Goal: Task Accomplishment & Management: Use online tool/utility

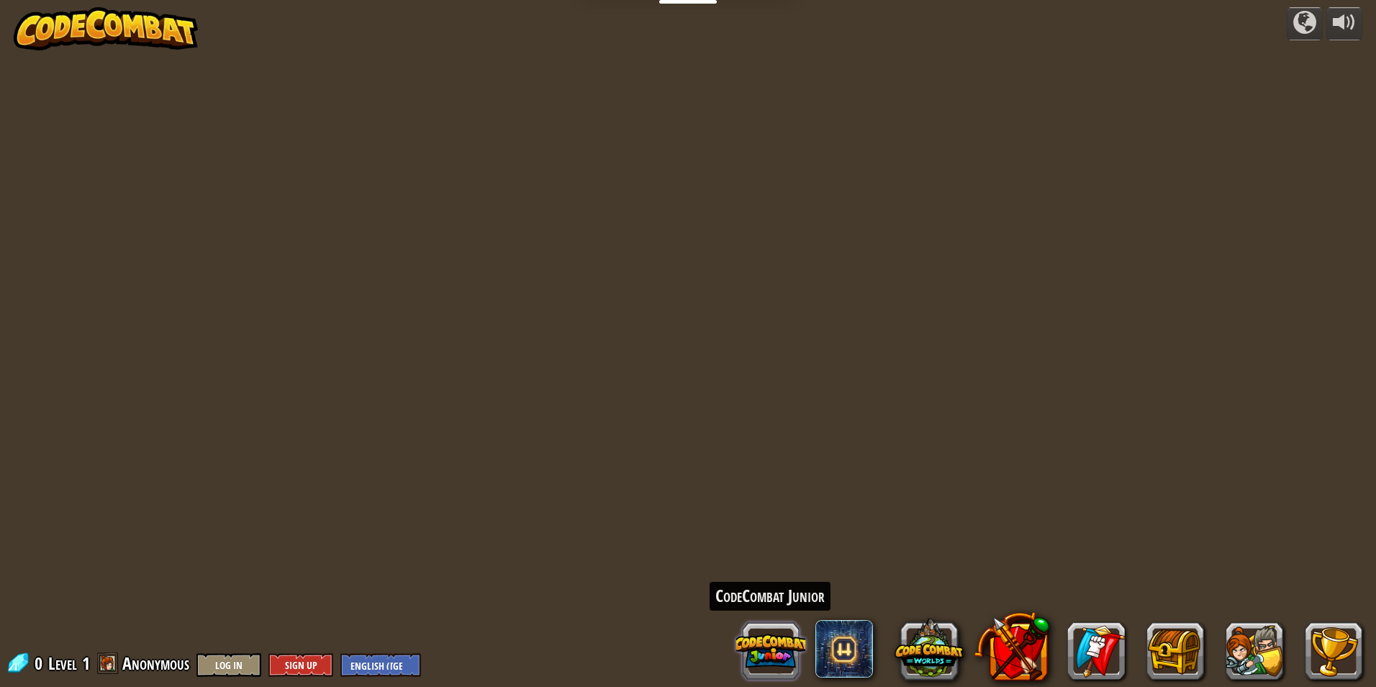
click at [786, 640] on button at bounding box center [770, 650] width 69 height 69
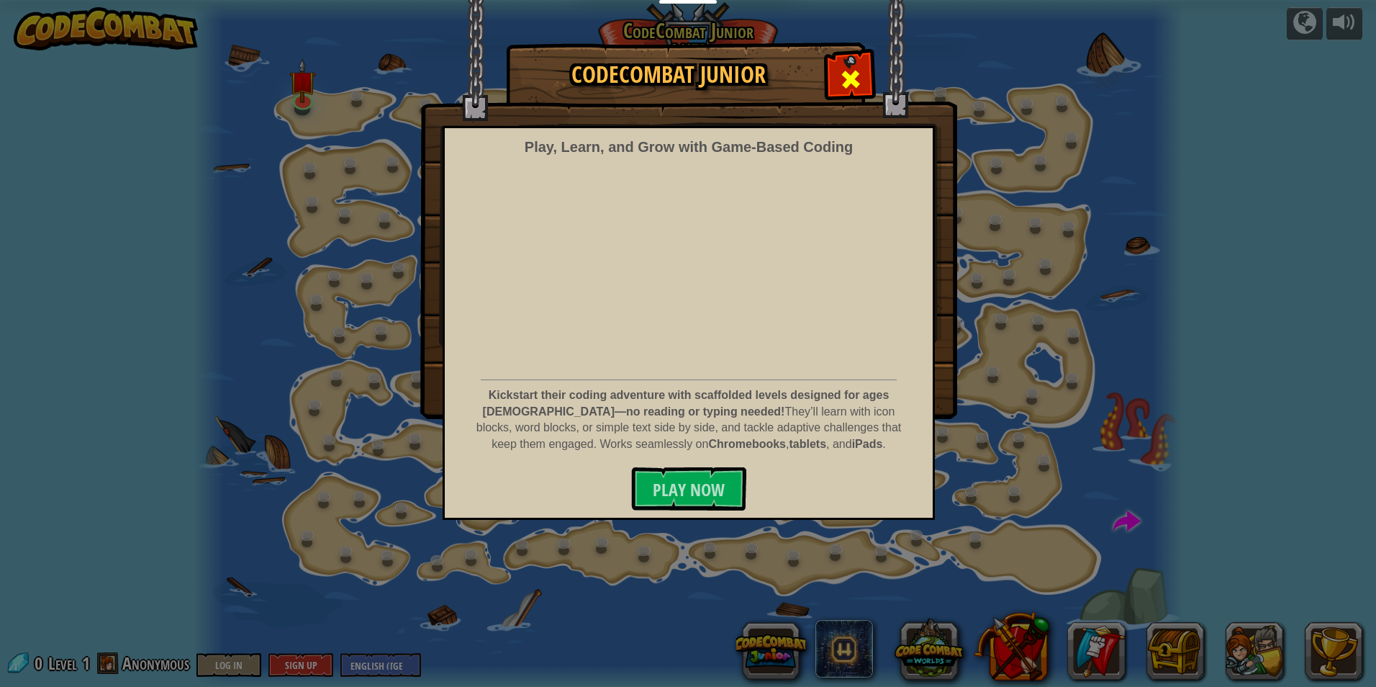
click at [848, 73] on span at bounding box center [850, 79] width 23 height 23
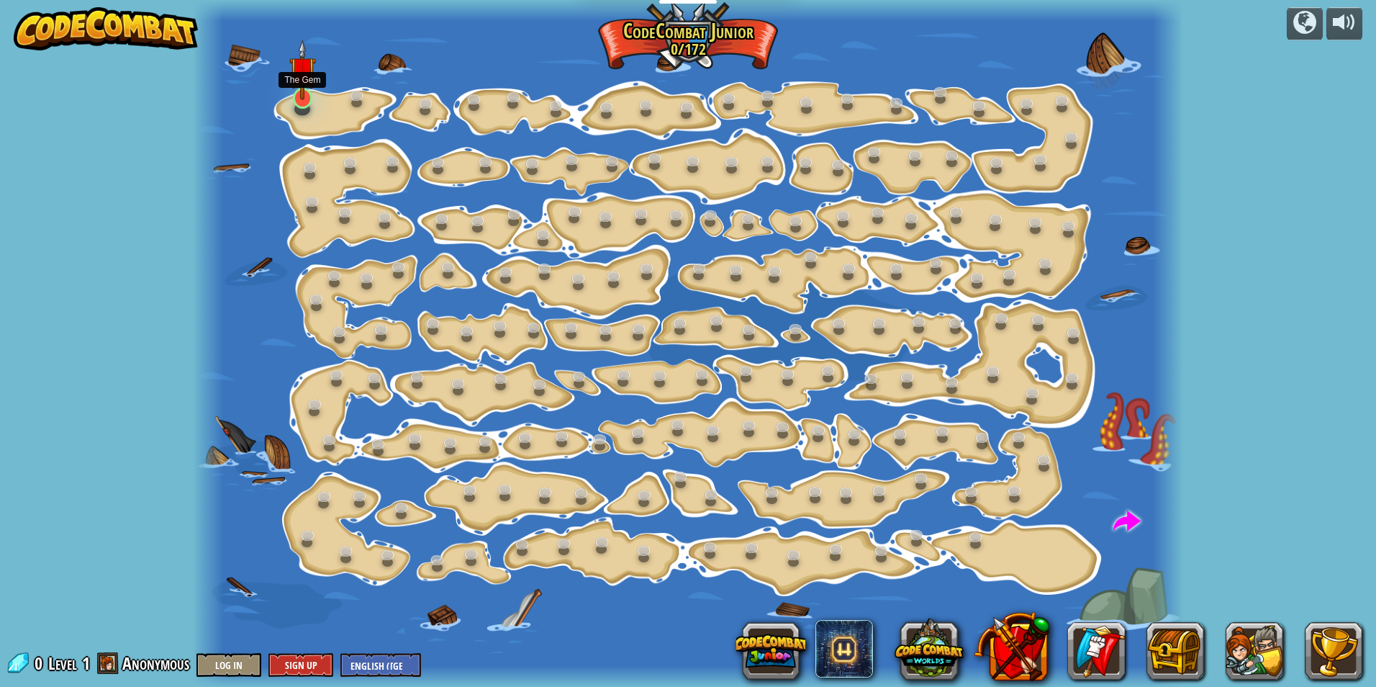
click at [297, 72] on img at bounding box center [302, 70] width 27 height 60
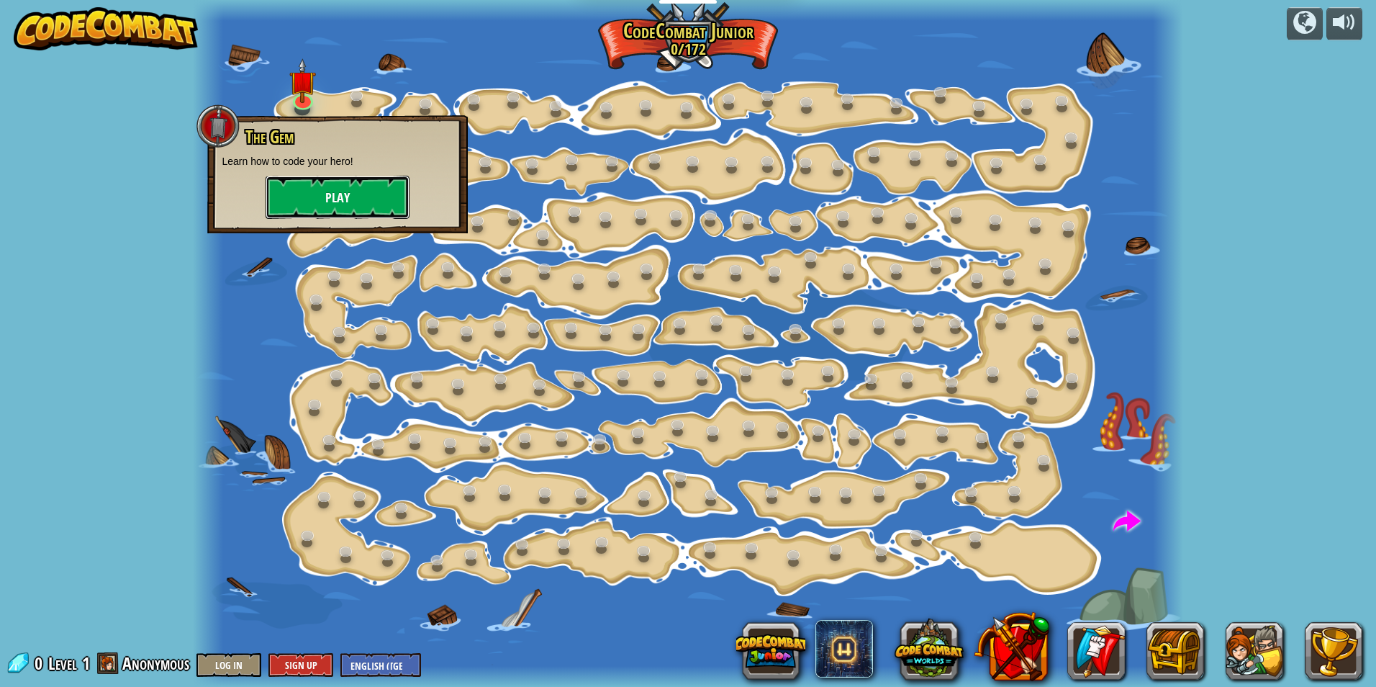
click at [339, 184] on button "Play" at bounding box center [338, 197] width 144 height 43
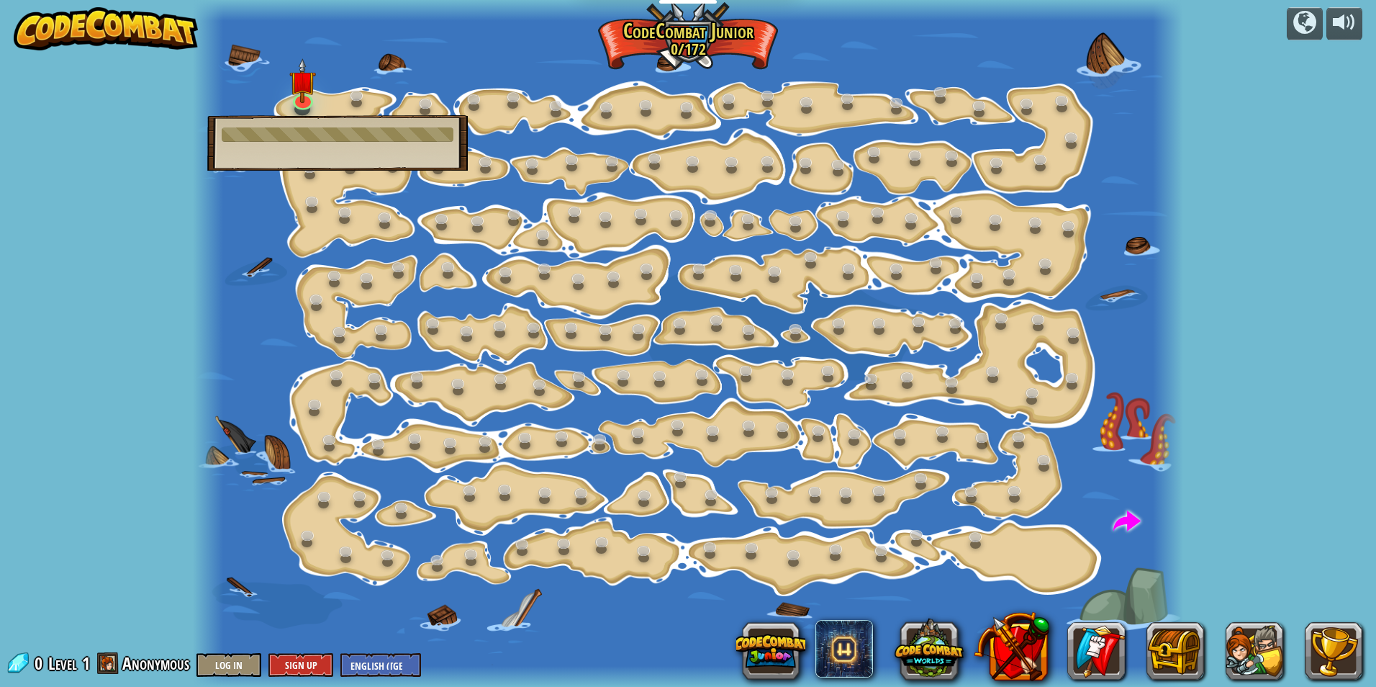
click at [348, 108] on div at bounding box center [688, 343] width 990 height 687
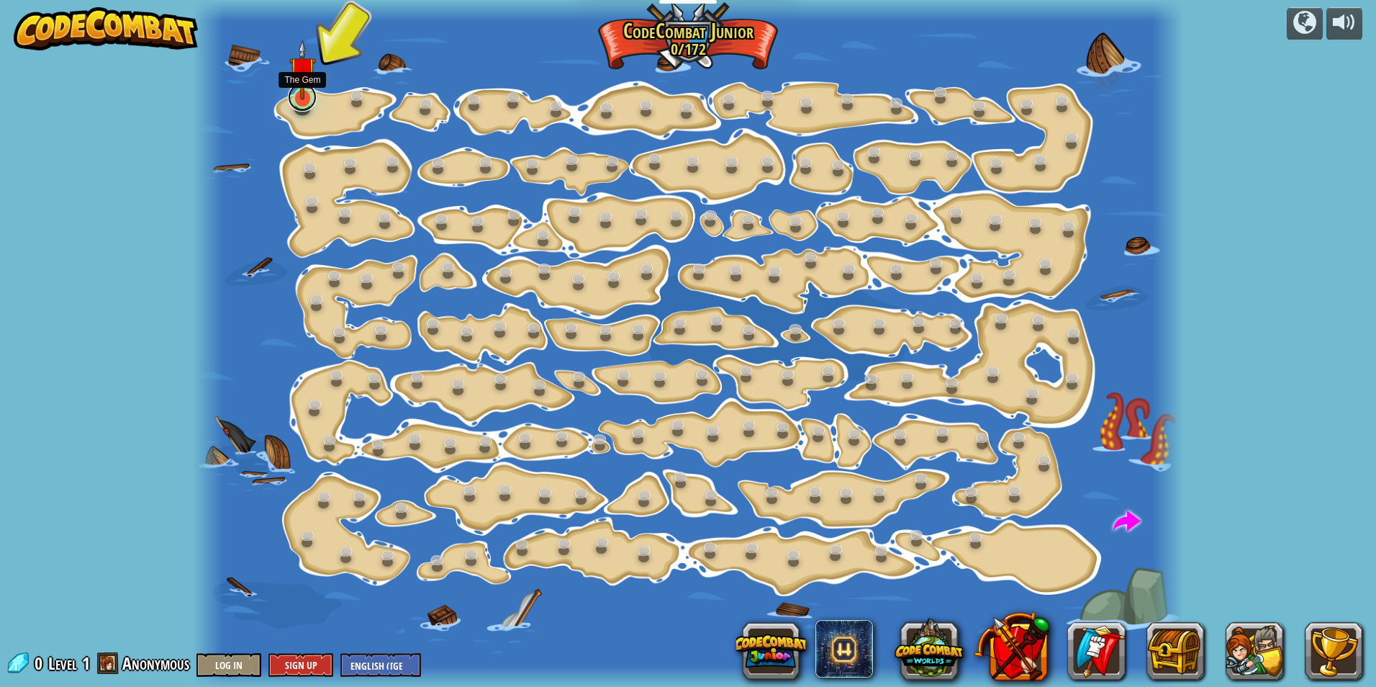
click at [297, 107] on link at bounding box center [302, 97] width 29 height 29
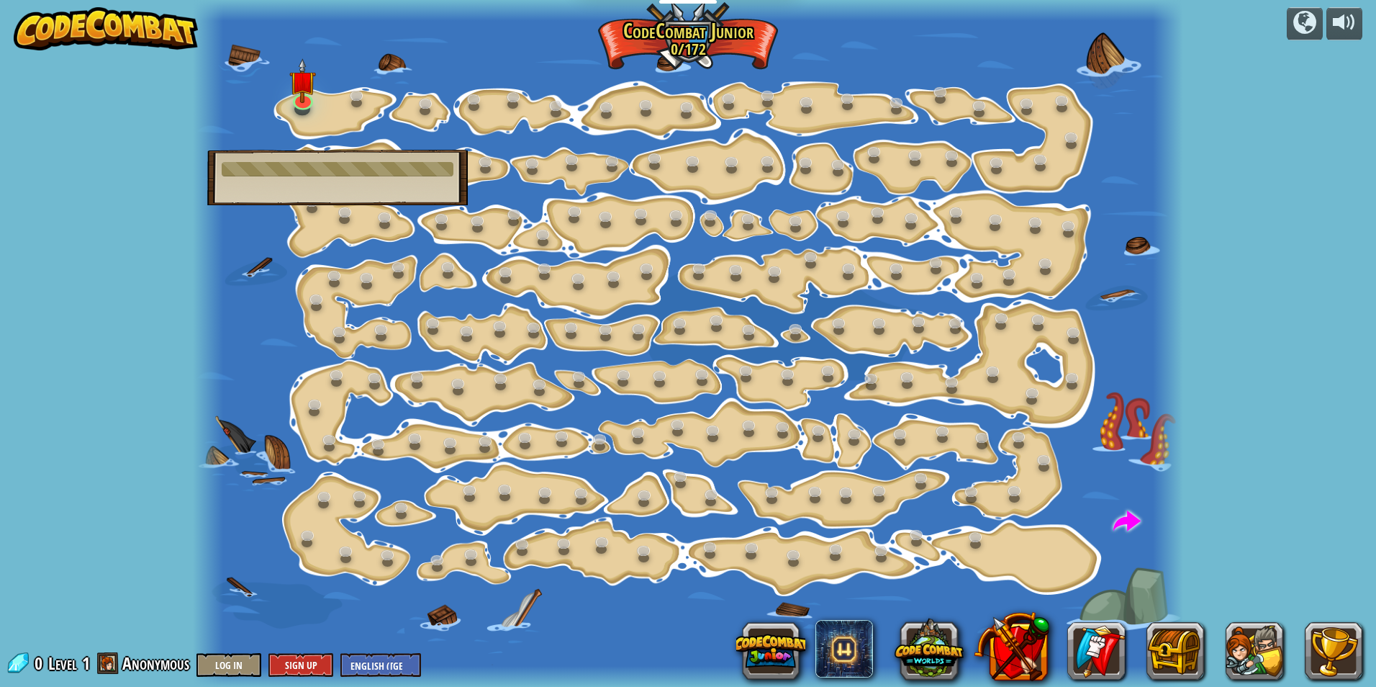
drag, startPoint x: 298, startPoint y: 163, endPoint x: 410, endPoint y: 166, distance: 112.3
click at [410, 166] on div at bounding box center [338, 169] width 232 height 14
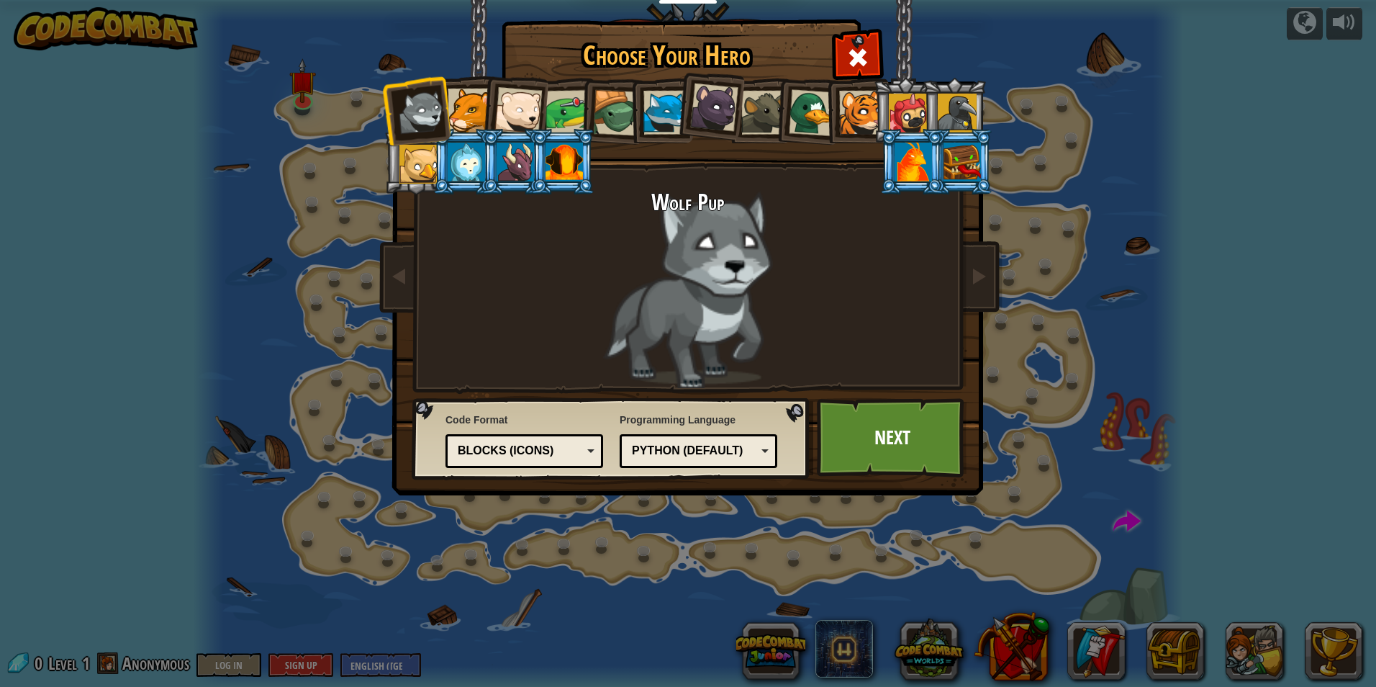
click at [456, 156] on div at bounding box center [466, 161] width 37 height 39
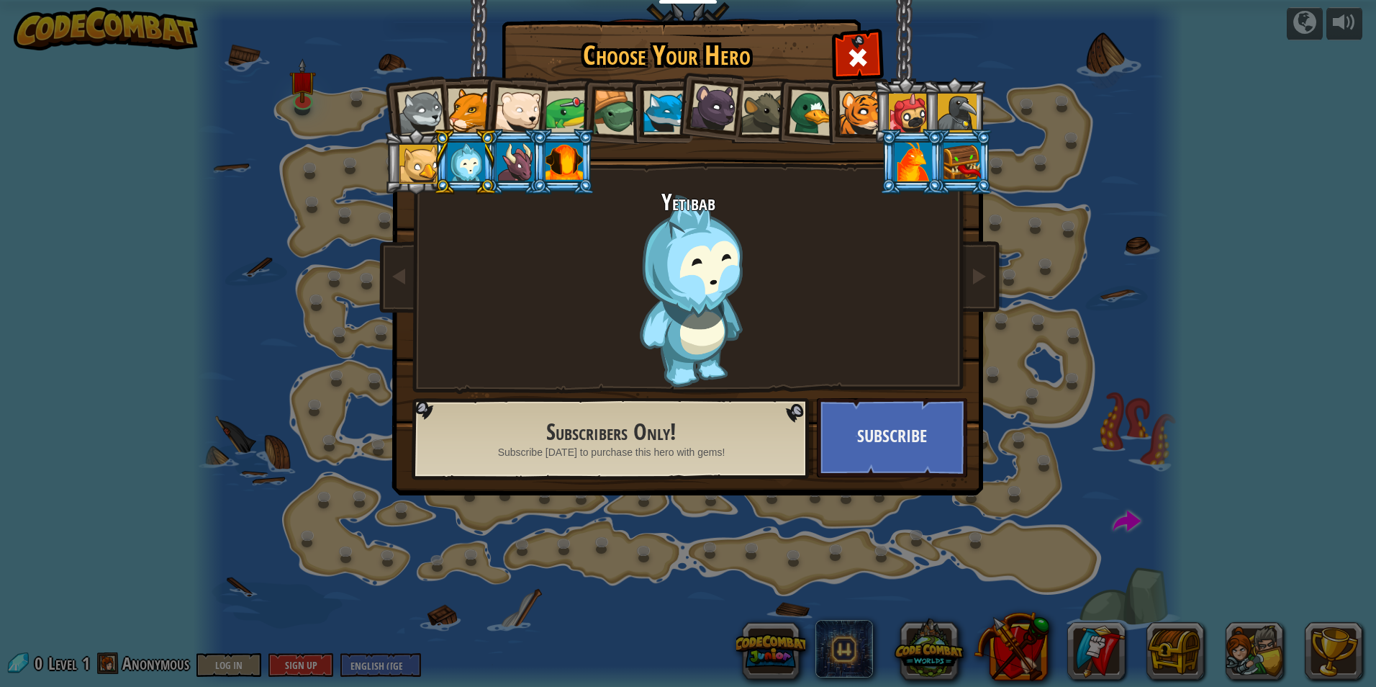
click at [918, 166] on div at bounding box center [913, 161] width 37 height 39
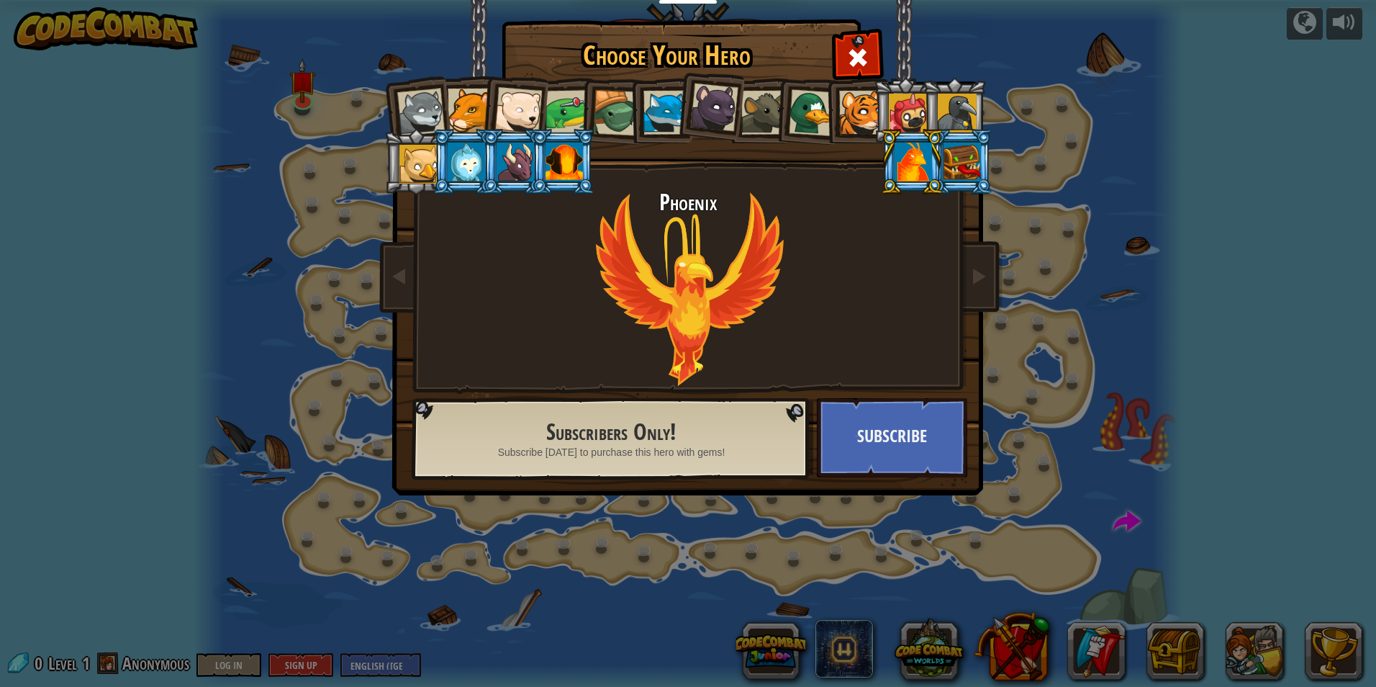
click at [677, 102] on li at bounding box center [709, 105] width 71 height 72
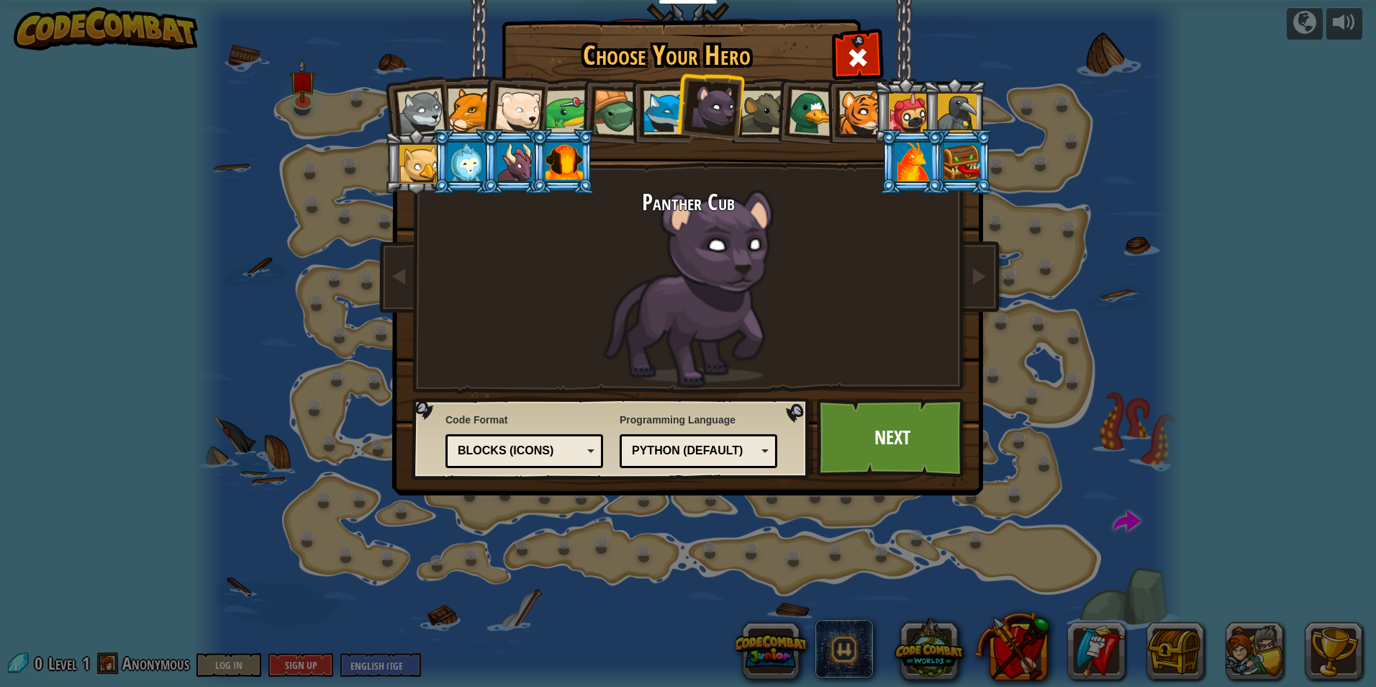
click at [649, 106] on div at bounding box center [665, 113] width 44 height 44
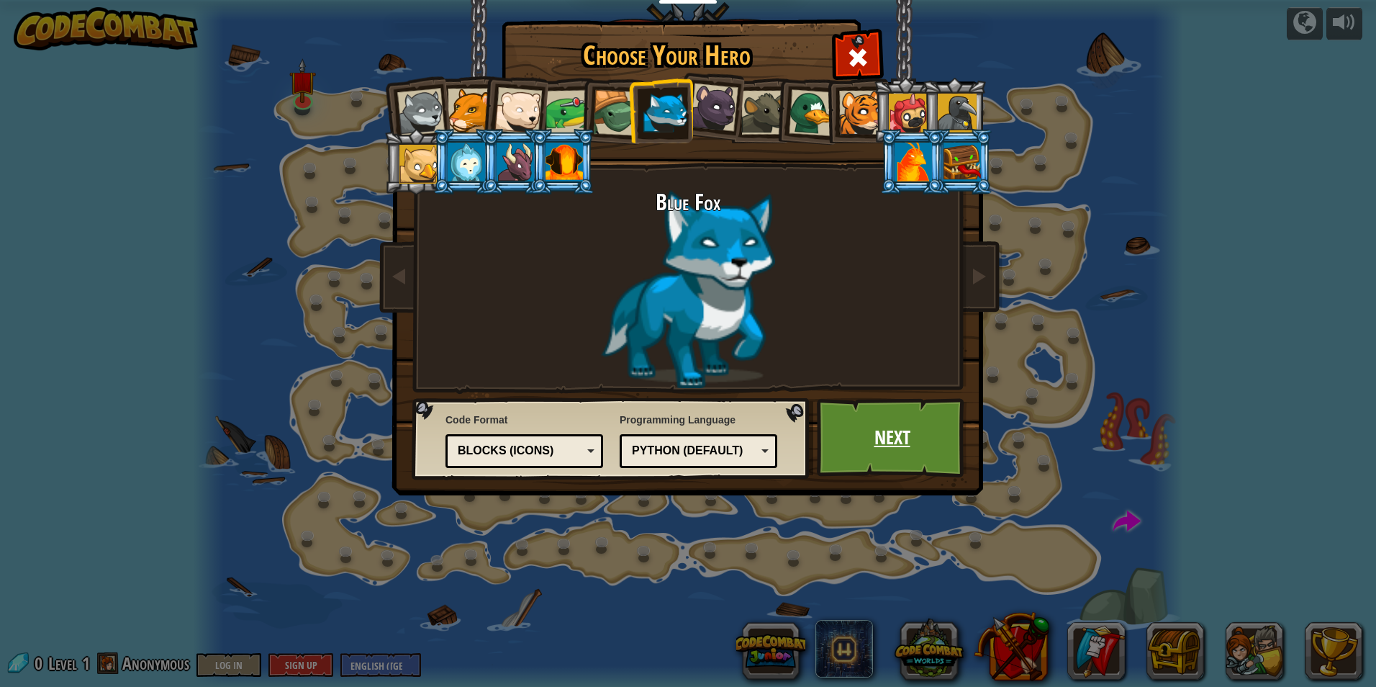
click at [856, 425] on link "Next" at bounding box center [892, 437] width 150 height 79
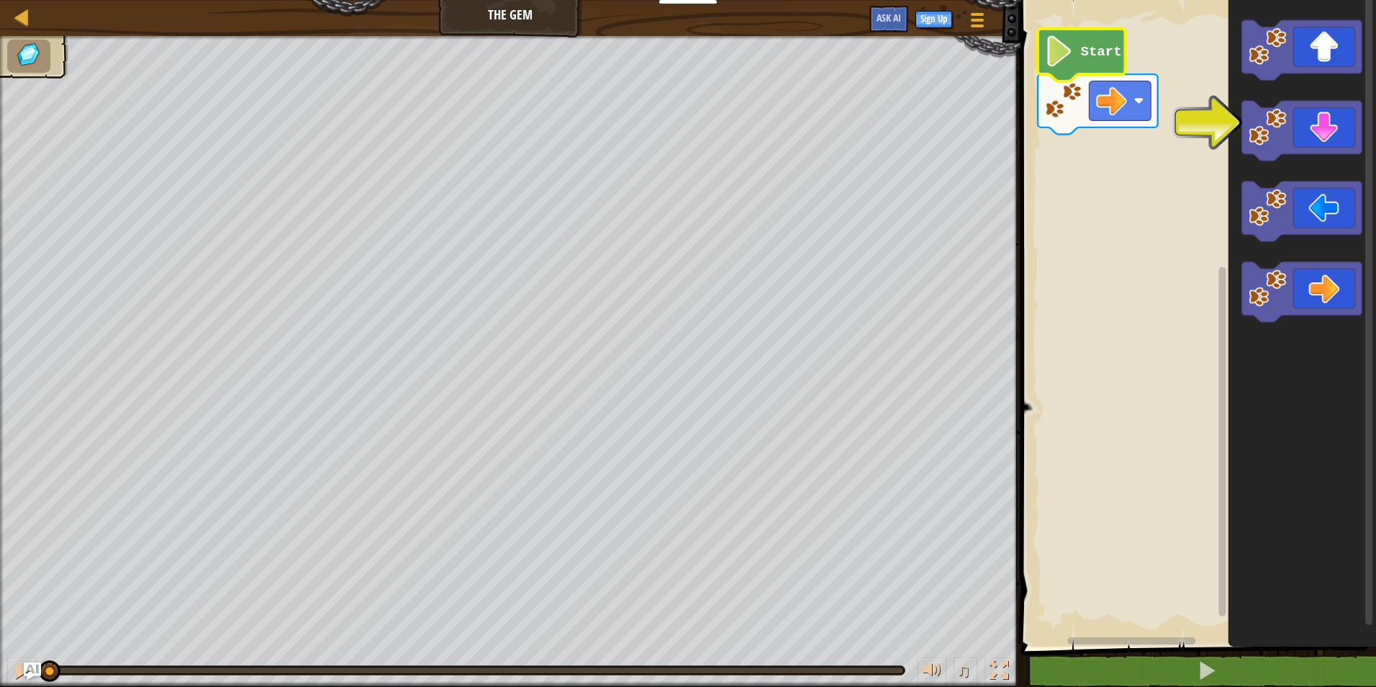
click at [1074, 50] on image "Blockly Workspace" at bounding box center [1059, 51] width 29 height 31
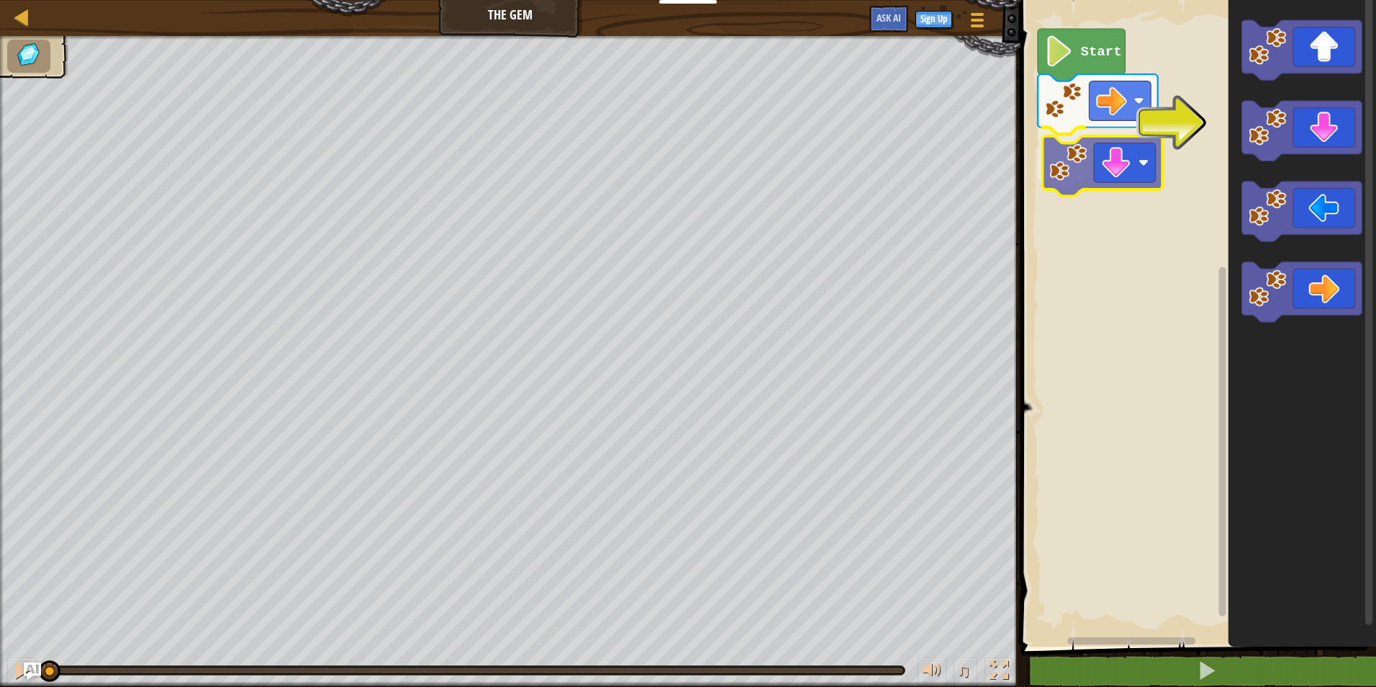
click at [1118, 166] on div "Start" at bounding box center [1196, 319] width 360 height 653
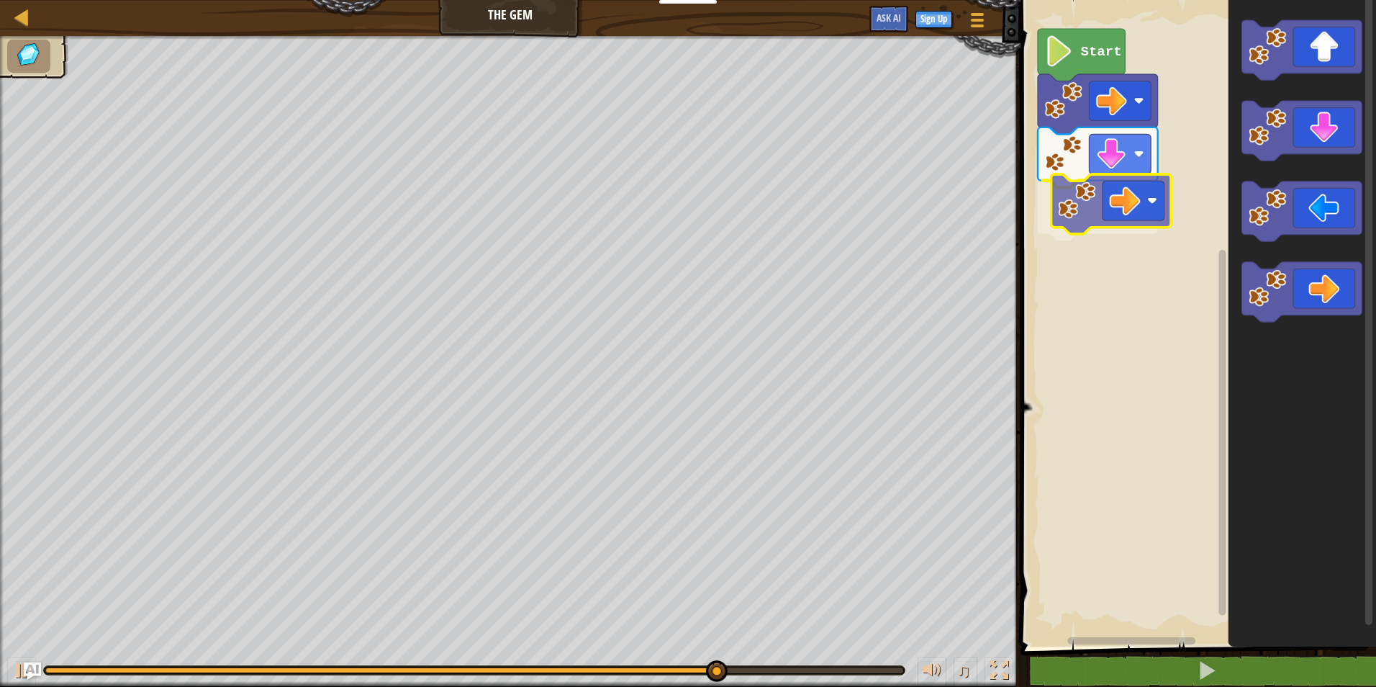
click at [1133, 193] on div "Start" at bounding box center [1196, 319] width 360 height 653
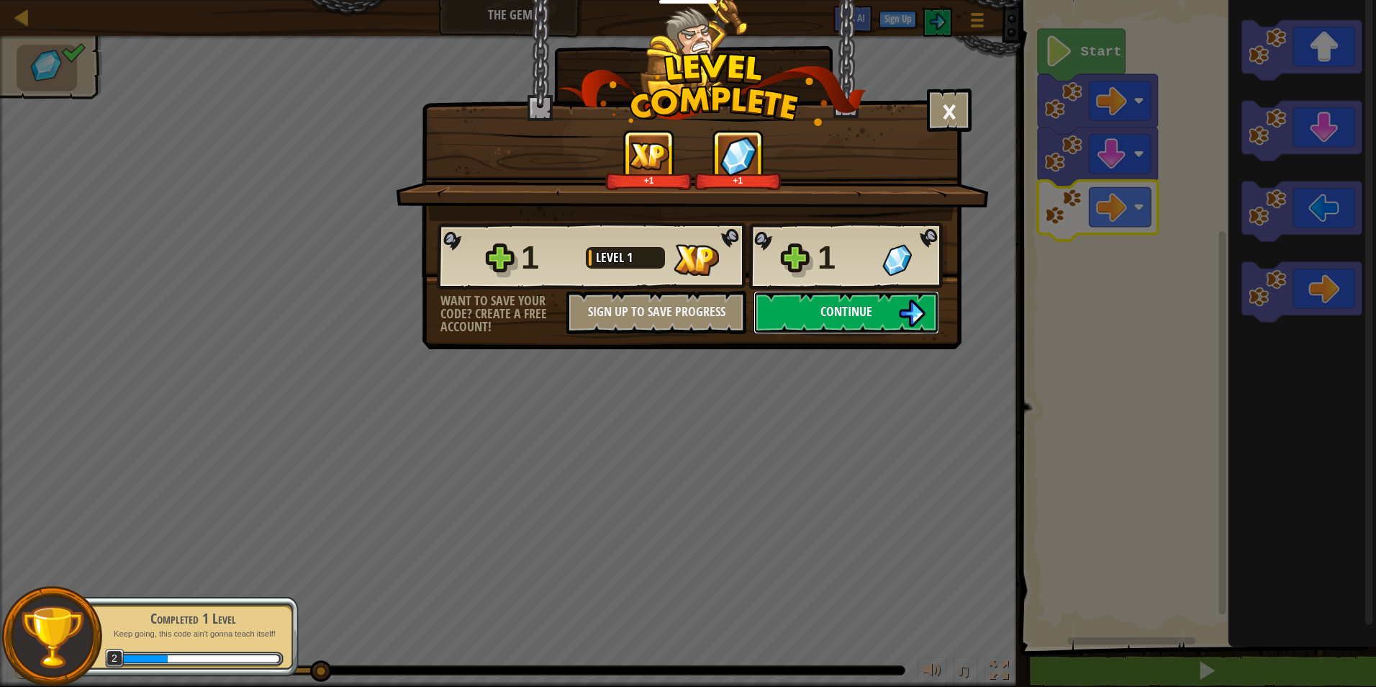
click at [874, 311] on button "Continue" at bounding box center [846, 312] width 186 height 43
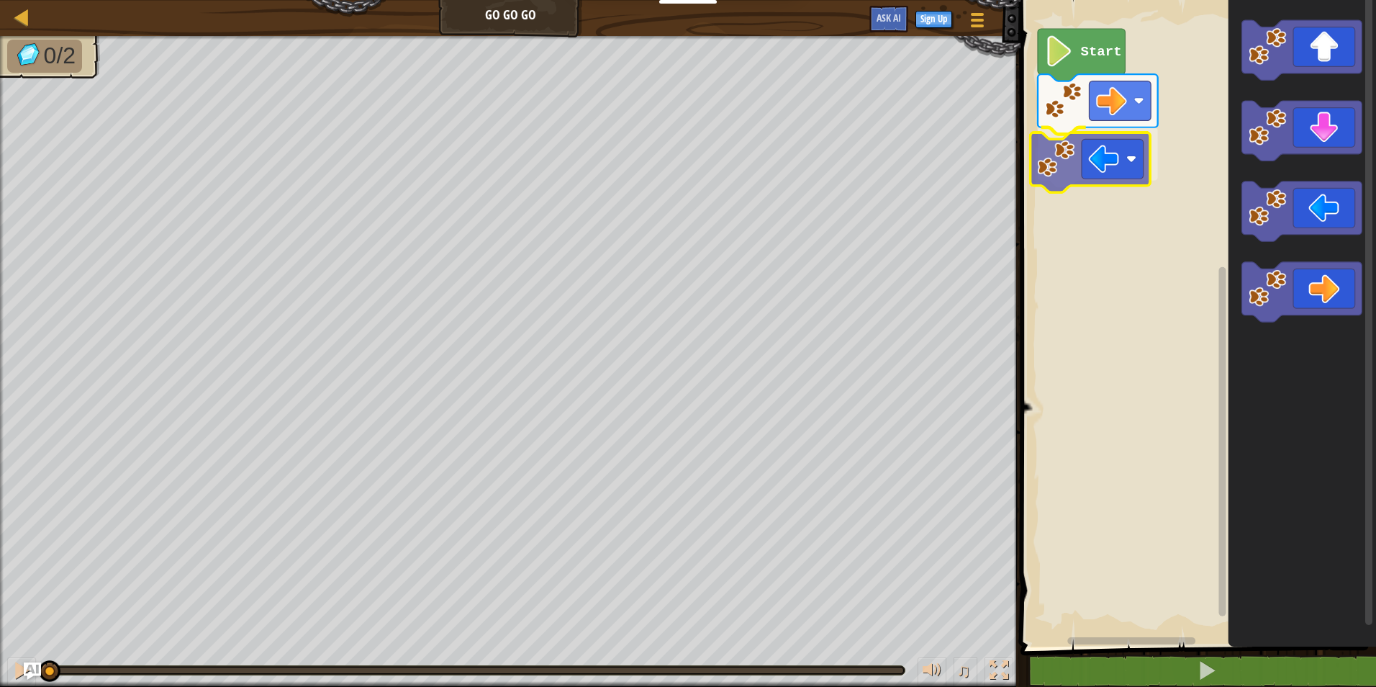
click at [1083, 172] on div "Start" at bounding box center [1196, 319] width 360 height 653
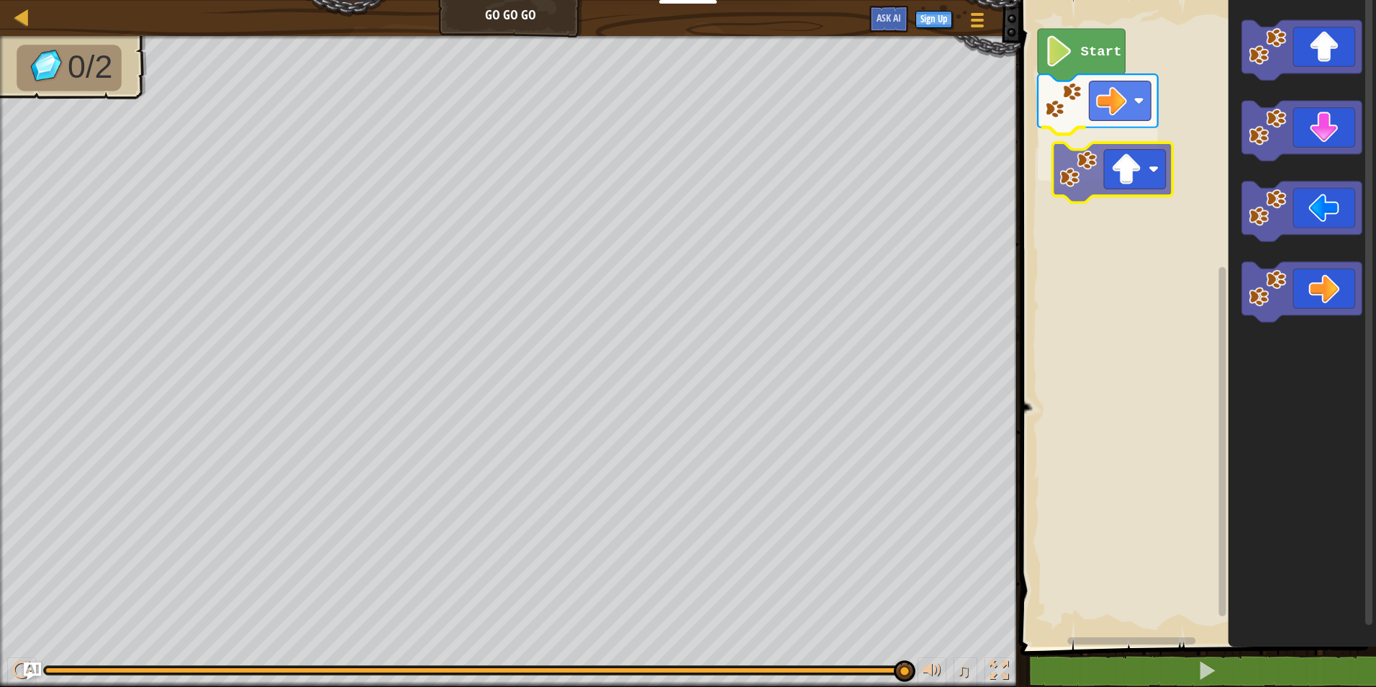
click at [1093, 169] on div "Start" at bounding box center [1196, 319] width 360 height 653
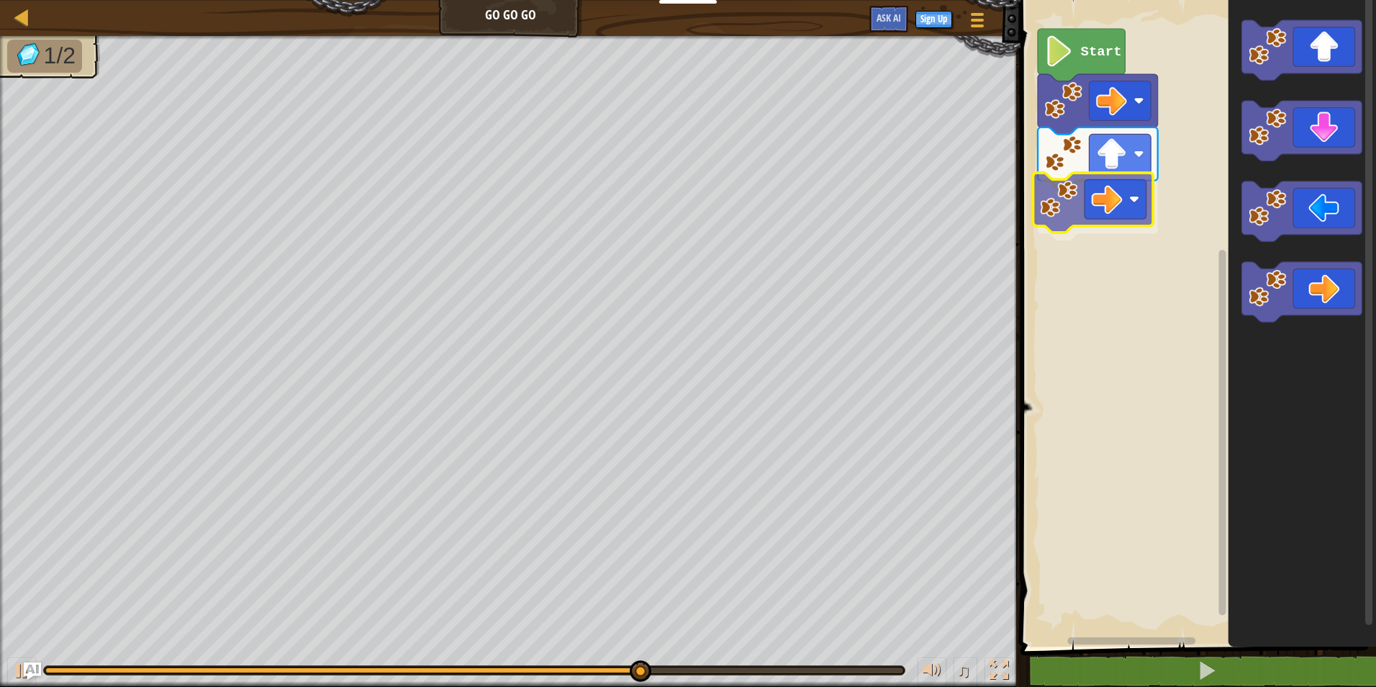
click at [1079, 178] on div "Start" at bounding box center [1196, 319] width 360 height 653
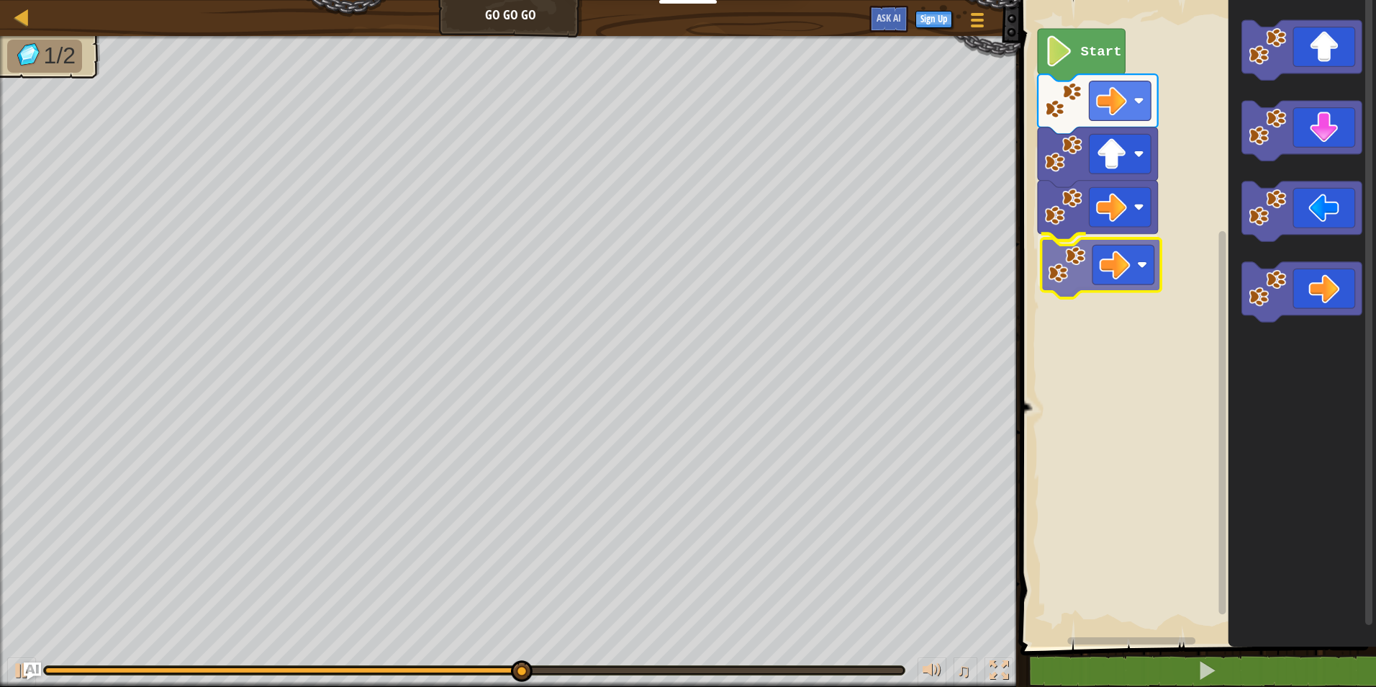
click at [1056, 245] on div "Start" at bounding box center [1196, 319] width 360 height 653
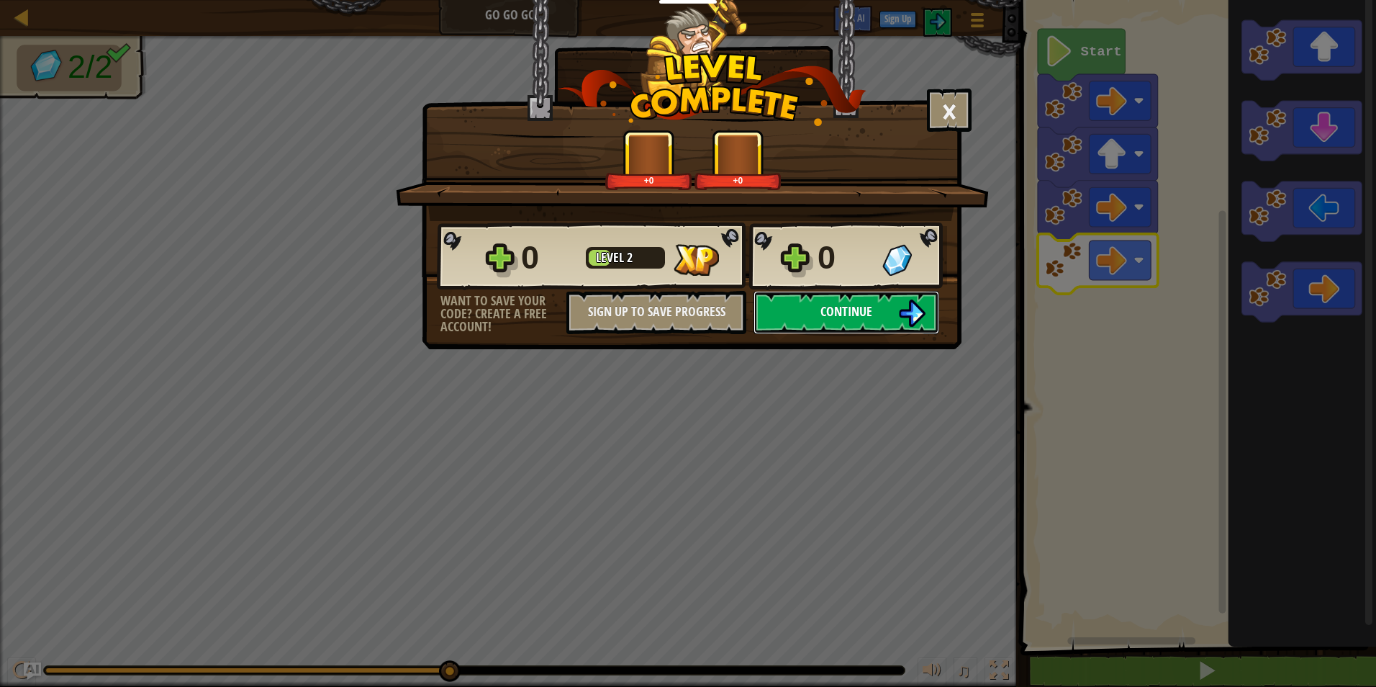
click at [802, 301] on button "Continue" at bounding box center [846, 312] width 186 height 43
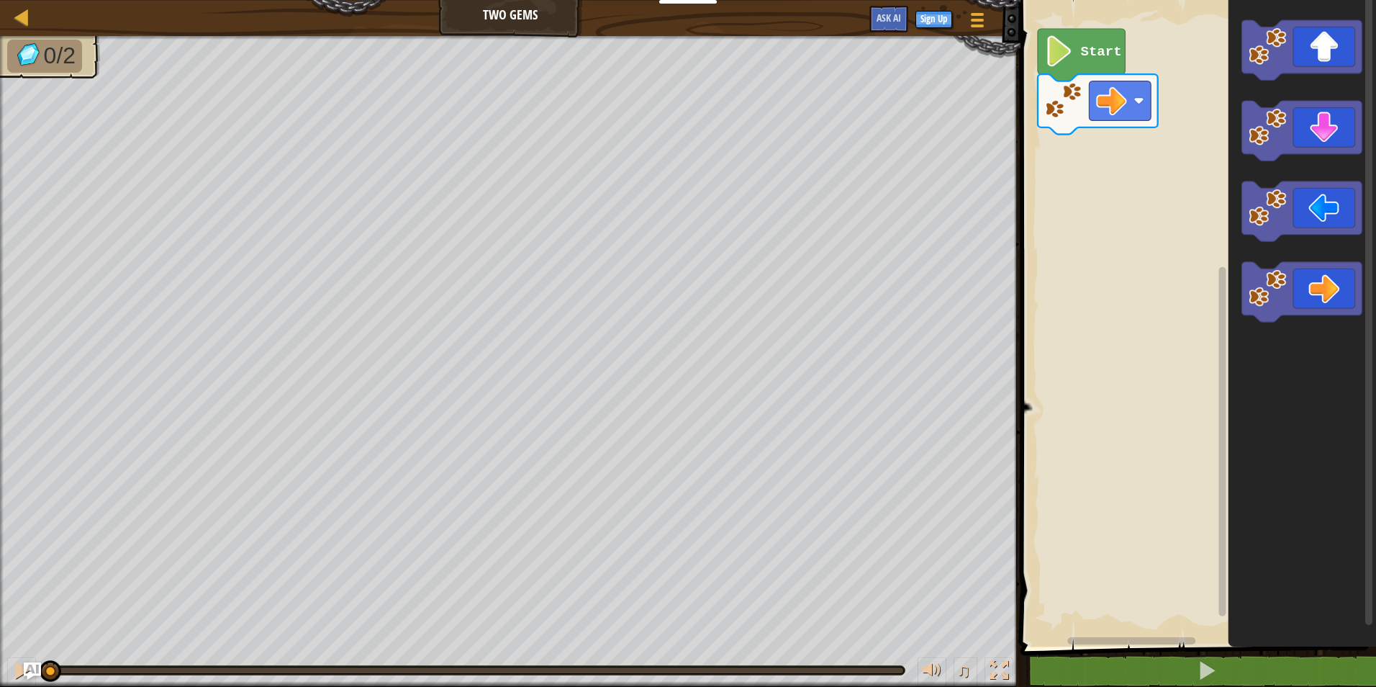
click at [1294, 345] on icon "Blockly Workspace" at bounding box center [1302, 319] width 148 height 653
click at [1113, 163] on div "Start" at bounding box center [1196, 319] width 360 height 653
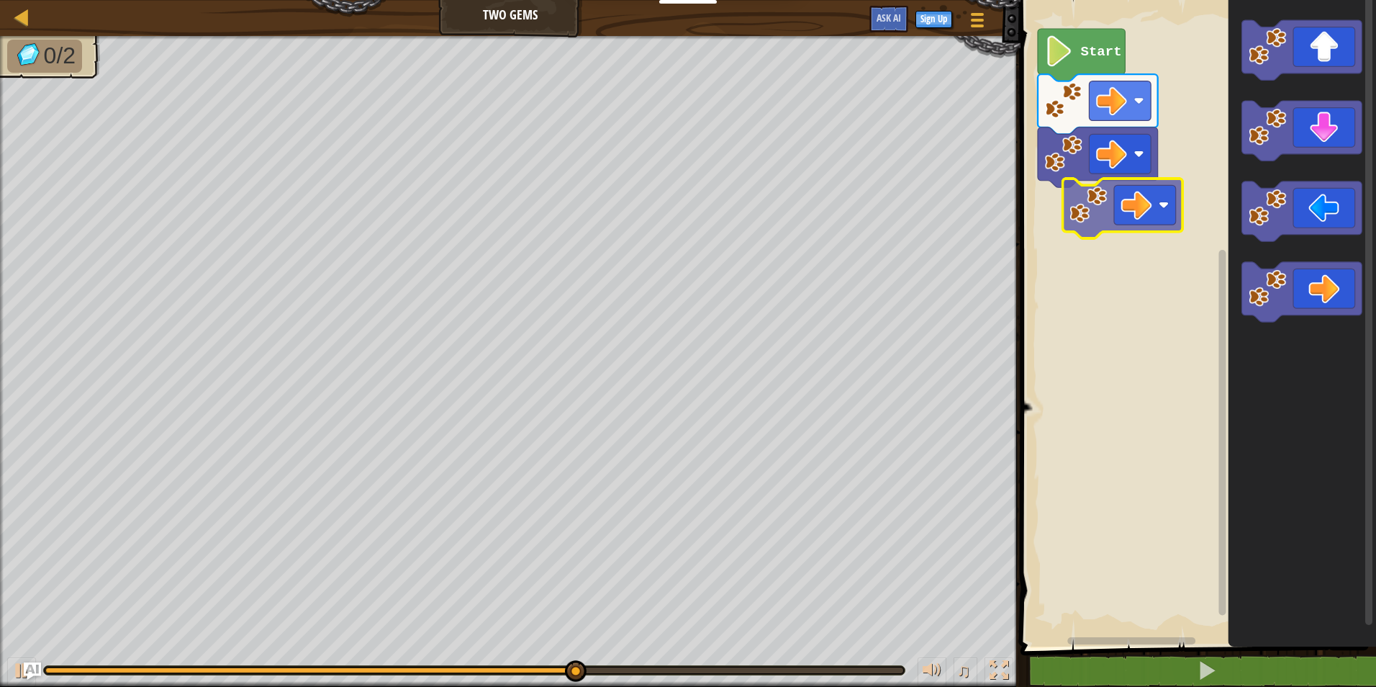
click at [1068, 224] on div "Start" at bounding box center [1196, 319] width 360 height 653
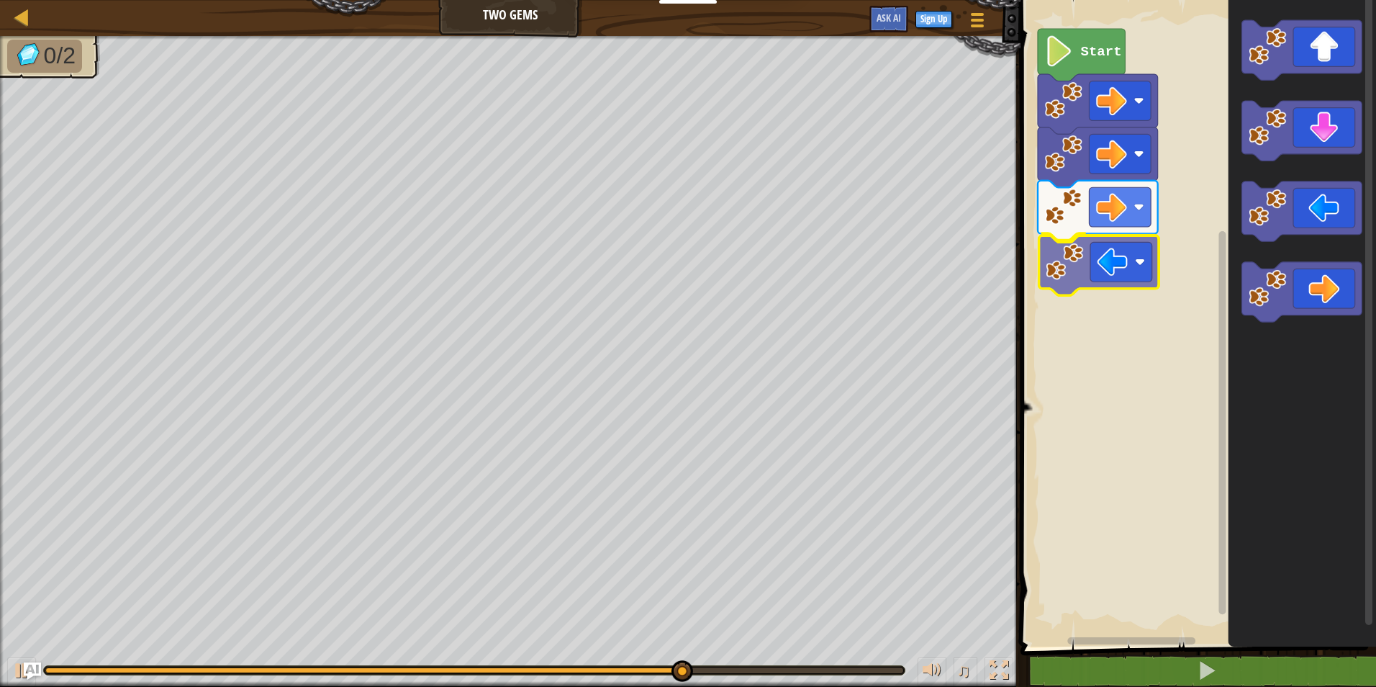
click at [1097, 255] on div "Start" at bounding box center [1196, 319] width 360 height 653
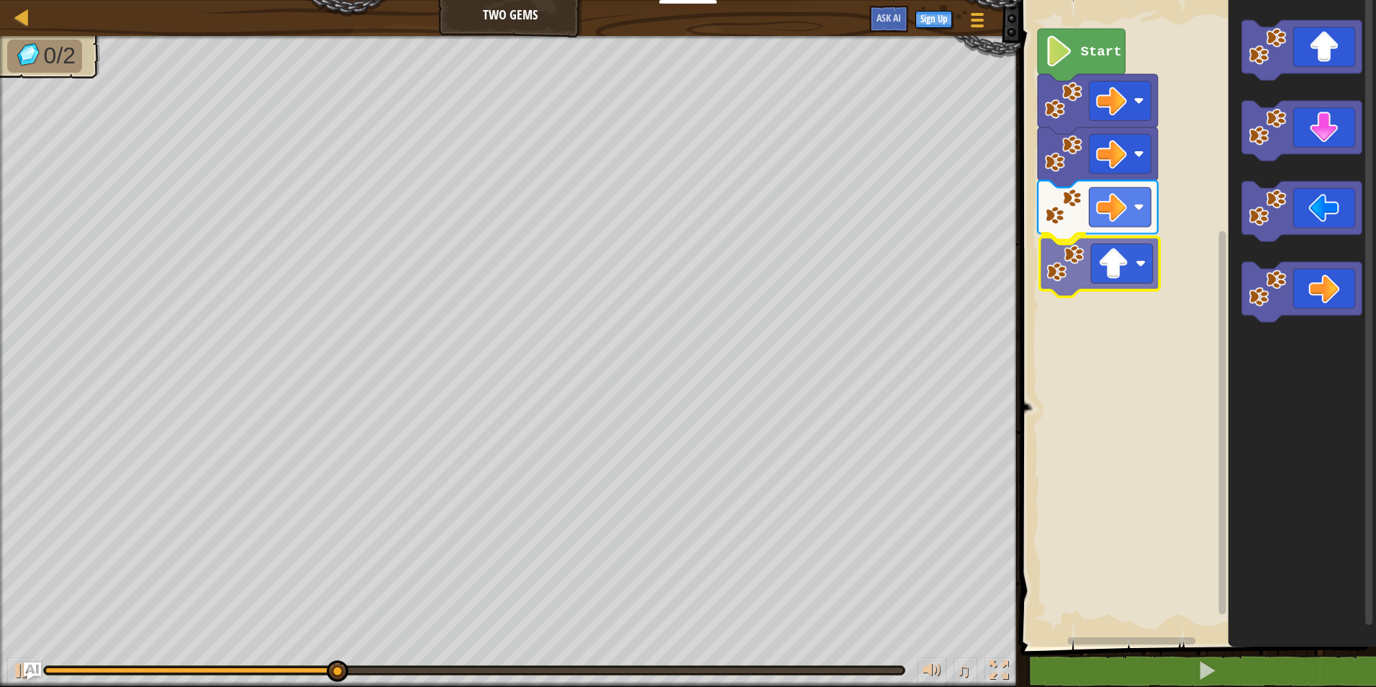
click at [1121, 259] on div "Start" at bounding box center [1196, 319] width 360 height 653
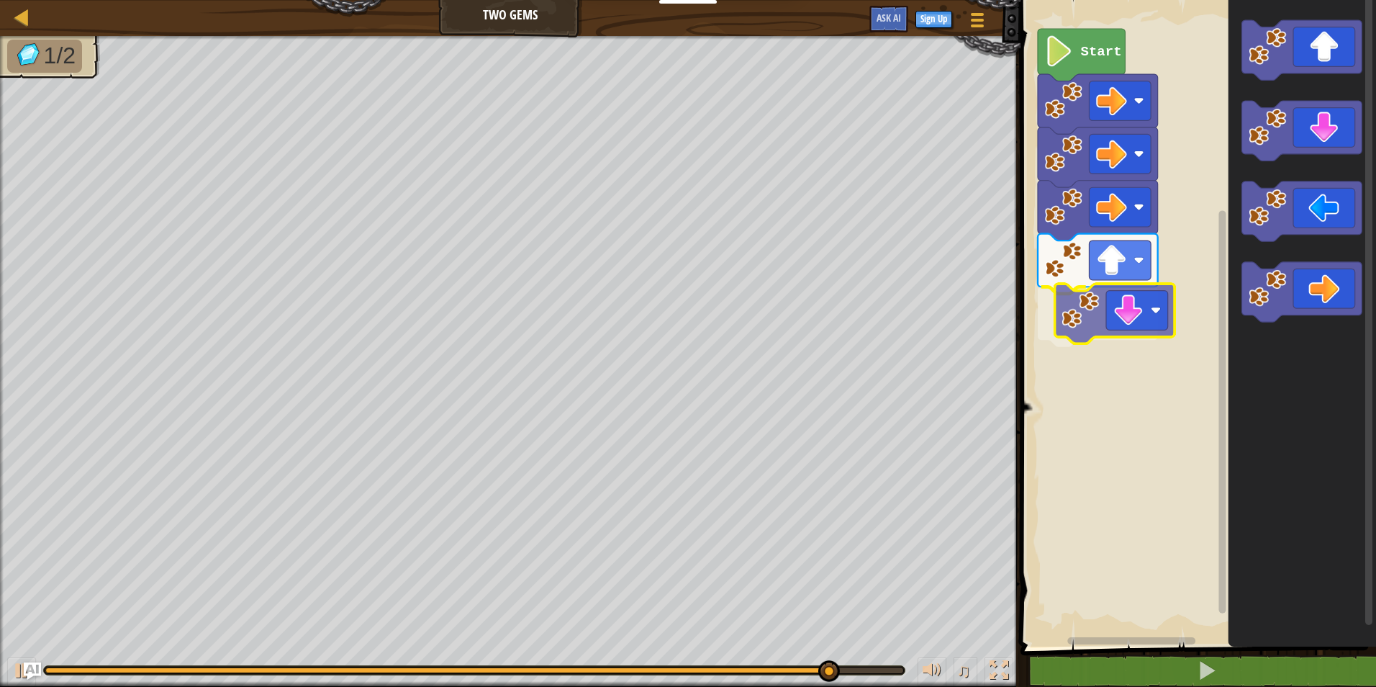
click at [1149, 309] on div "Start" at bounding box center [1196, 319] width 360 height 653
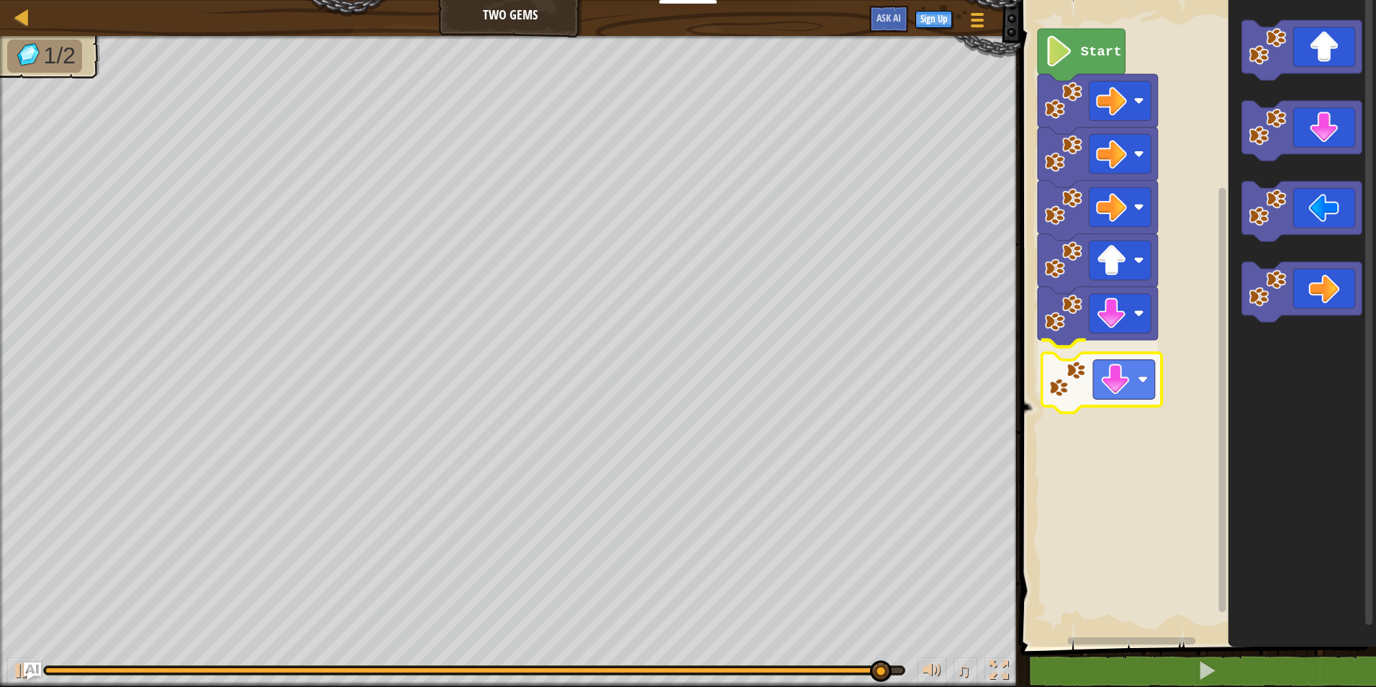
click at [1131, 369] on div "Start" at bounding box center [1196, 319] width 360 height 653
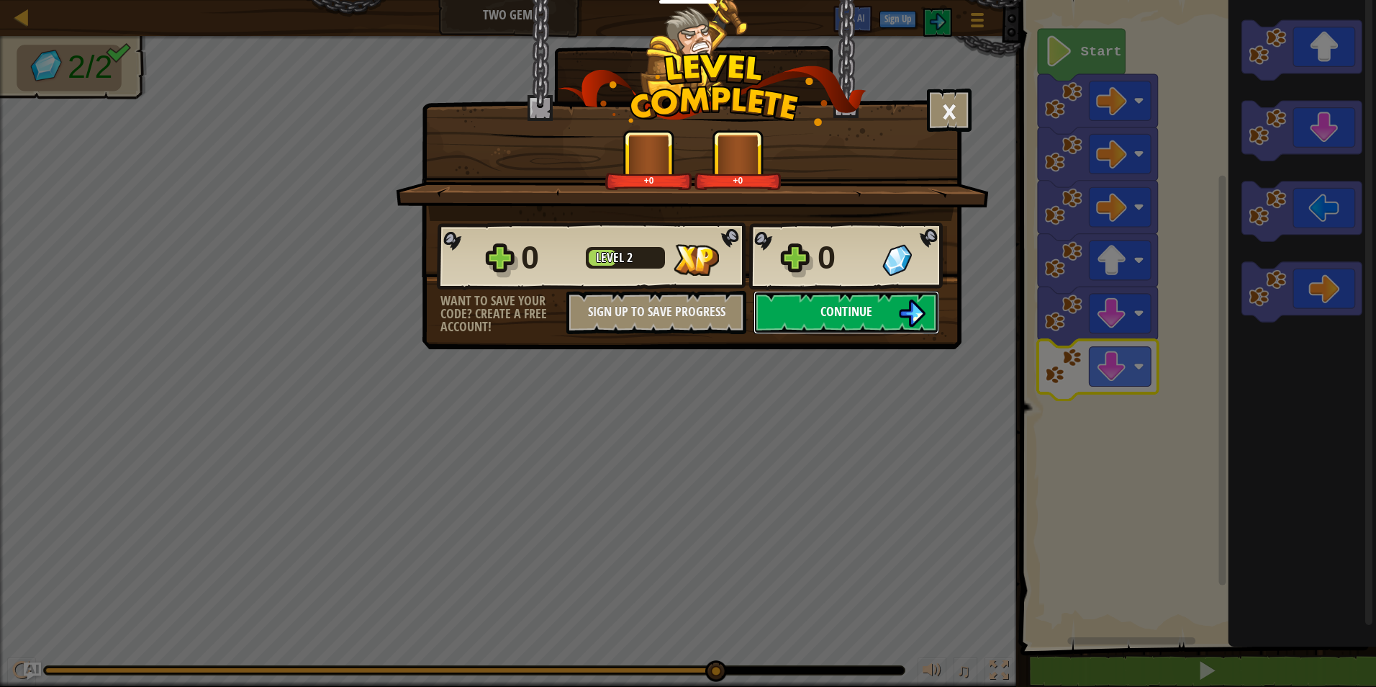
click at [855, 302] on span "Continue" at bounding box center [846, 311] width 52 height 18
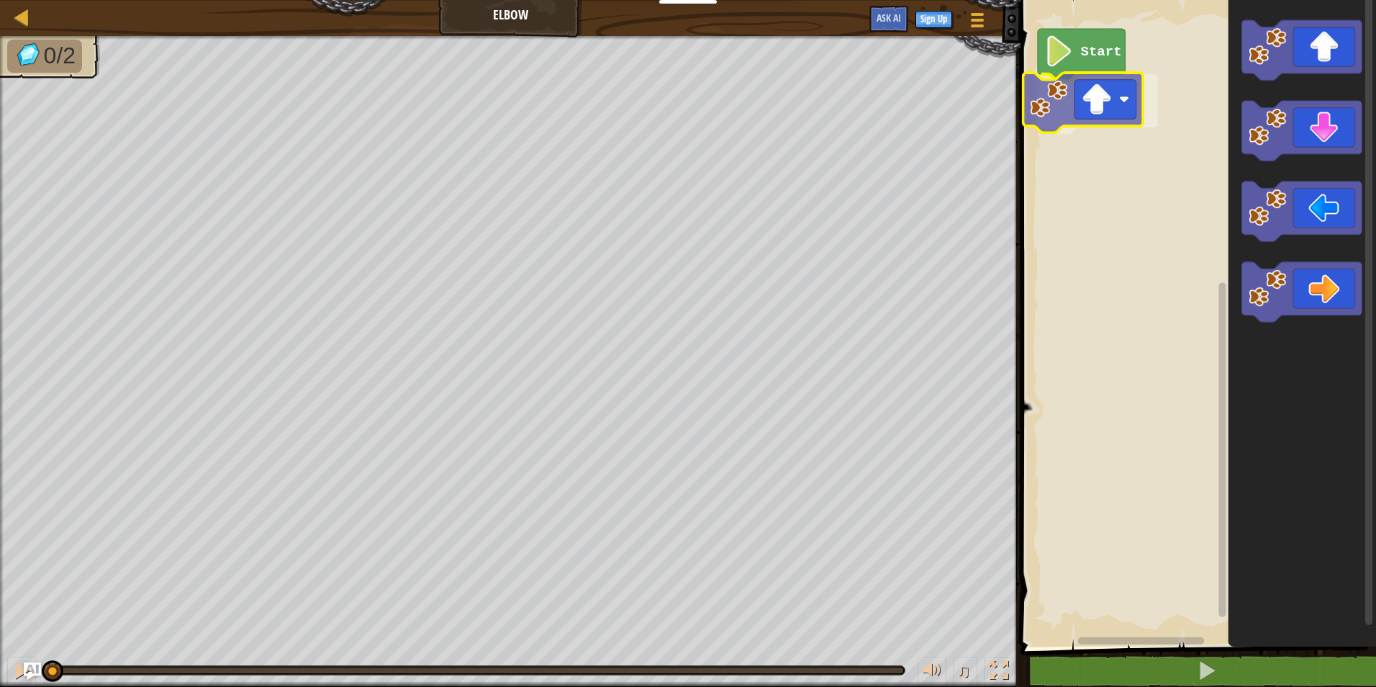
click at [1074, 112] on div "Start" at bounding box center [1196, 319] width 360 height 653
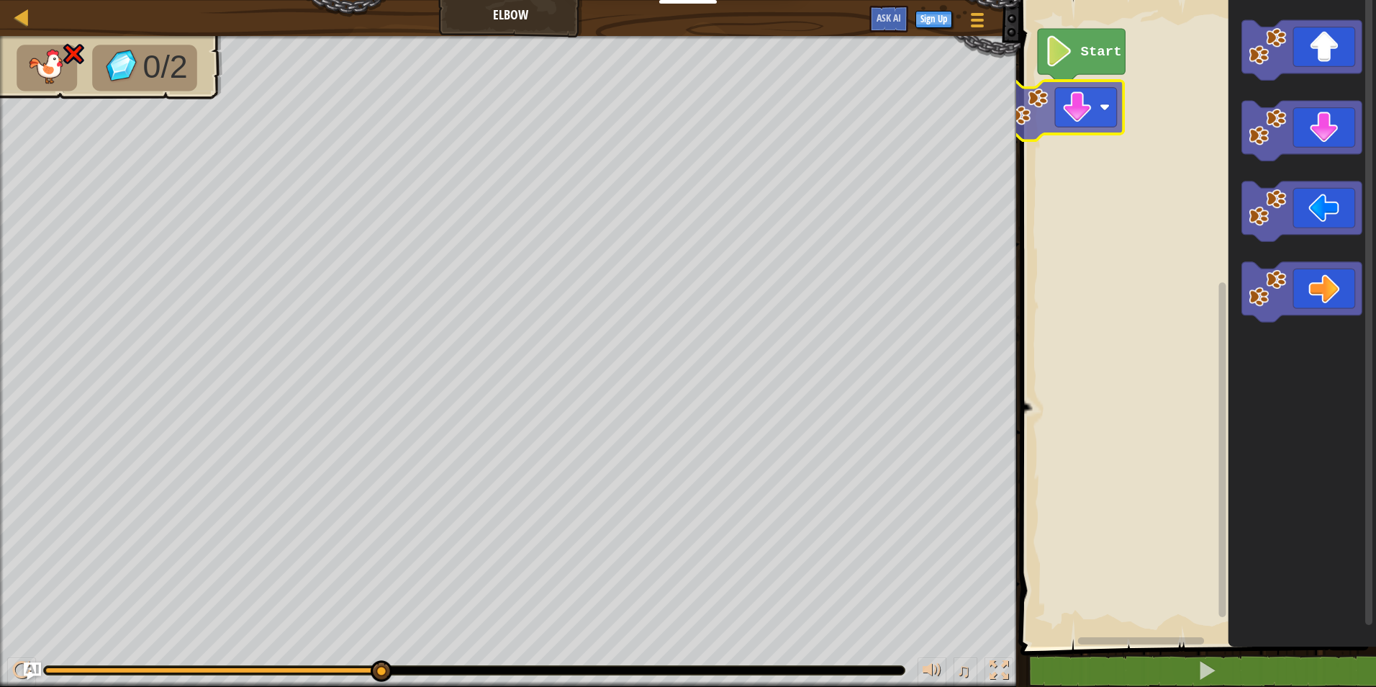
click at [1074, 114] on div "Start" at bounding box center [1196, 319] width 360 height 653
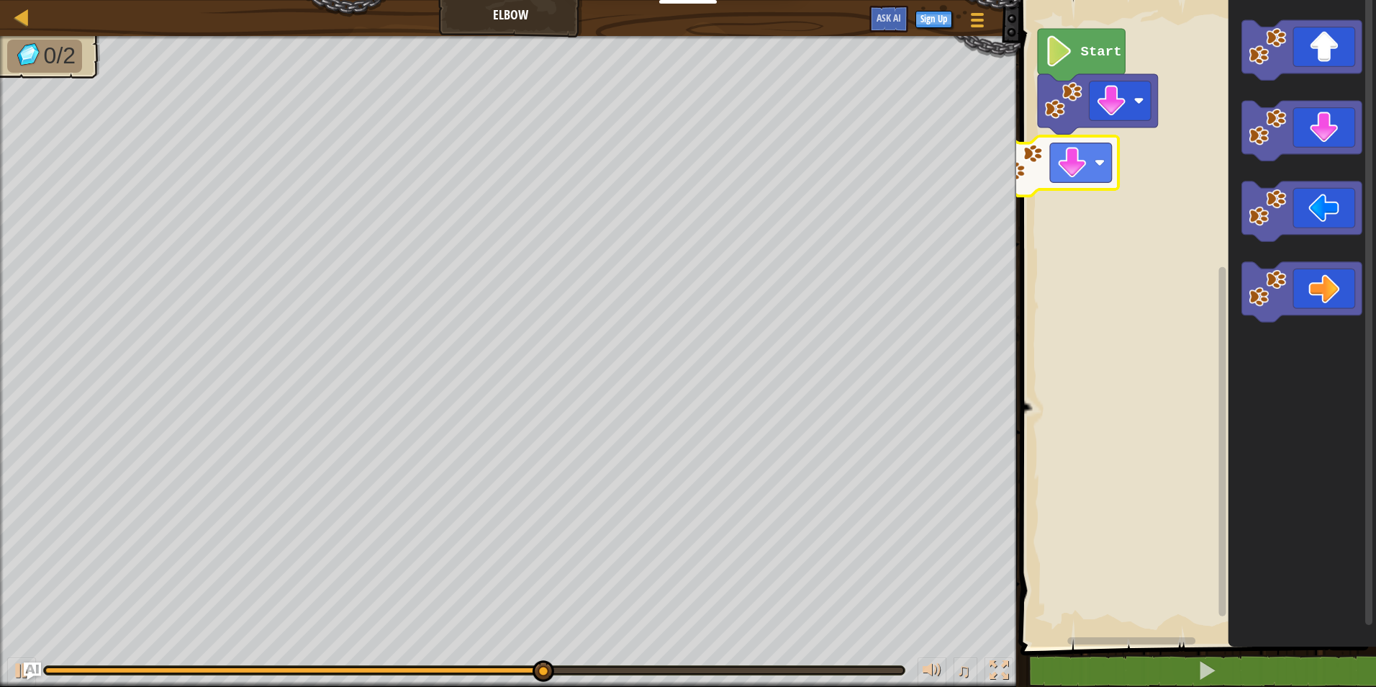
click at [1044, 175] on div "Start" at bounding box center [1196, 319] width 360 height 653
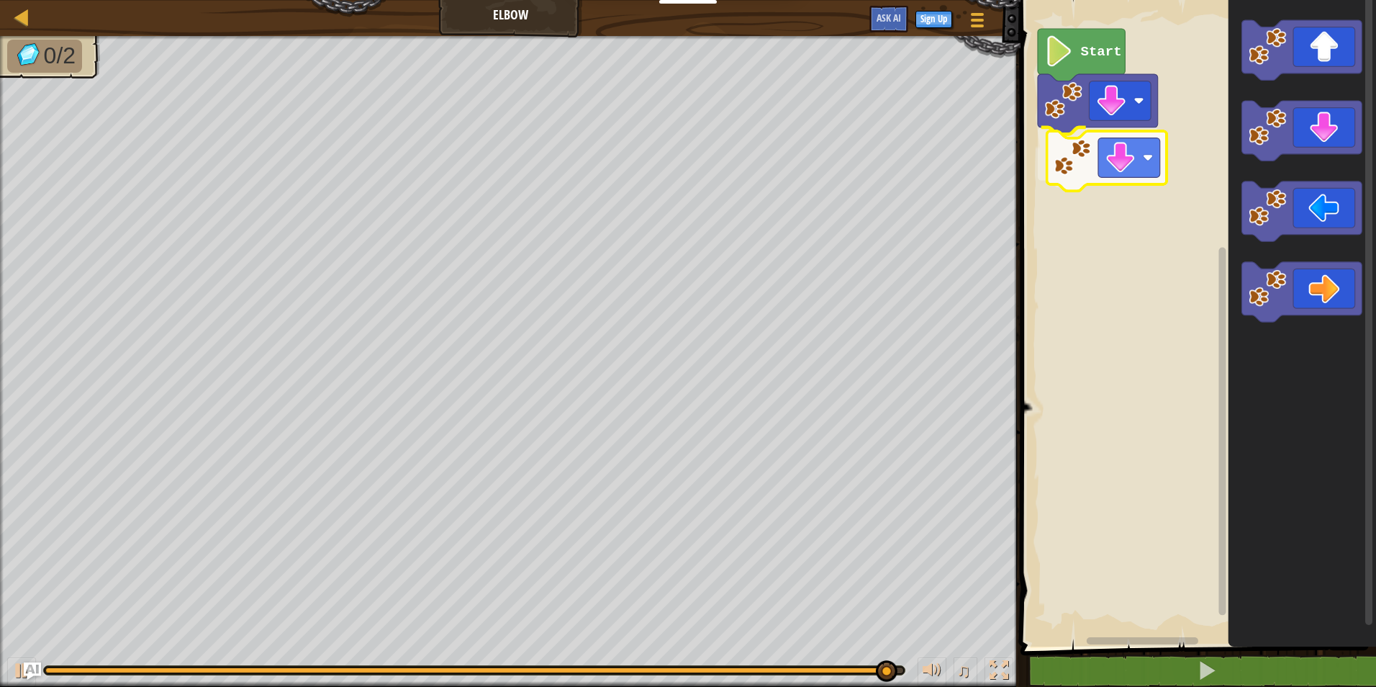
click at [1070, 145] on div "Start" at bounding box center [1196, 319] width 360 height 653
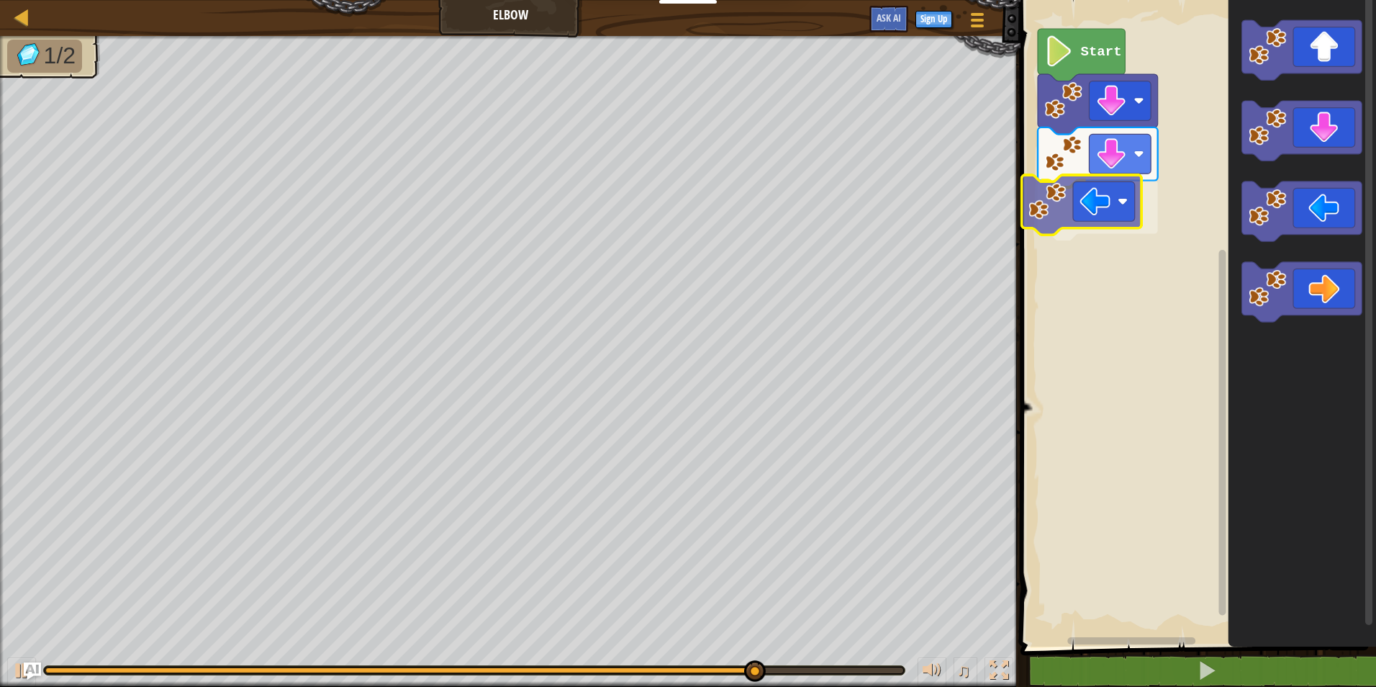
click at [1051, 198] on div "Start" at bounding box center [1196, 319] width 360 height 653
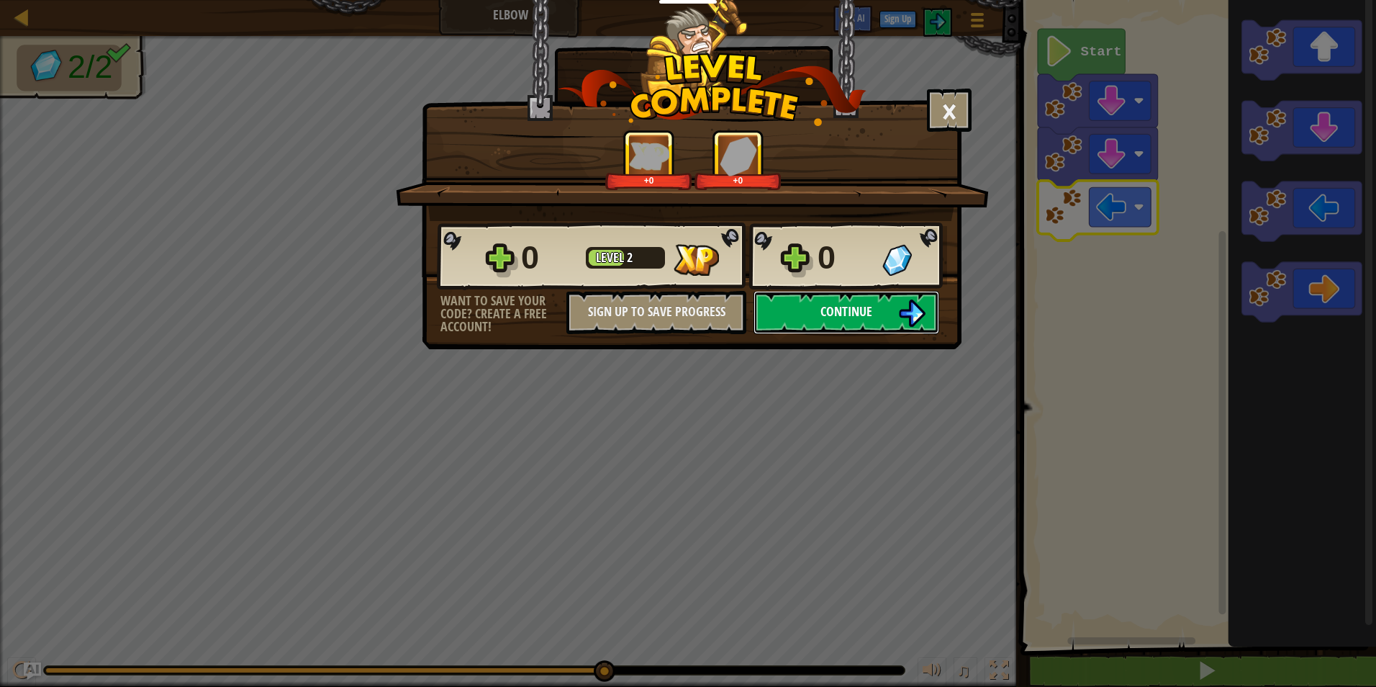
click at [832, 310] on span "Continue" at bounding box center [846, 311] width 52 height 18
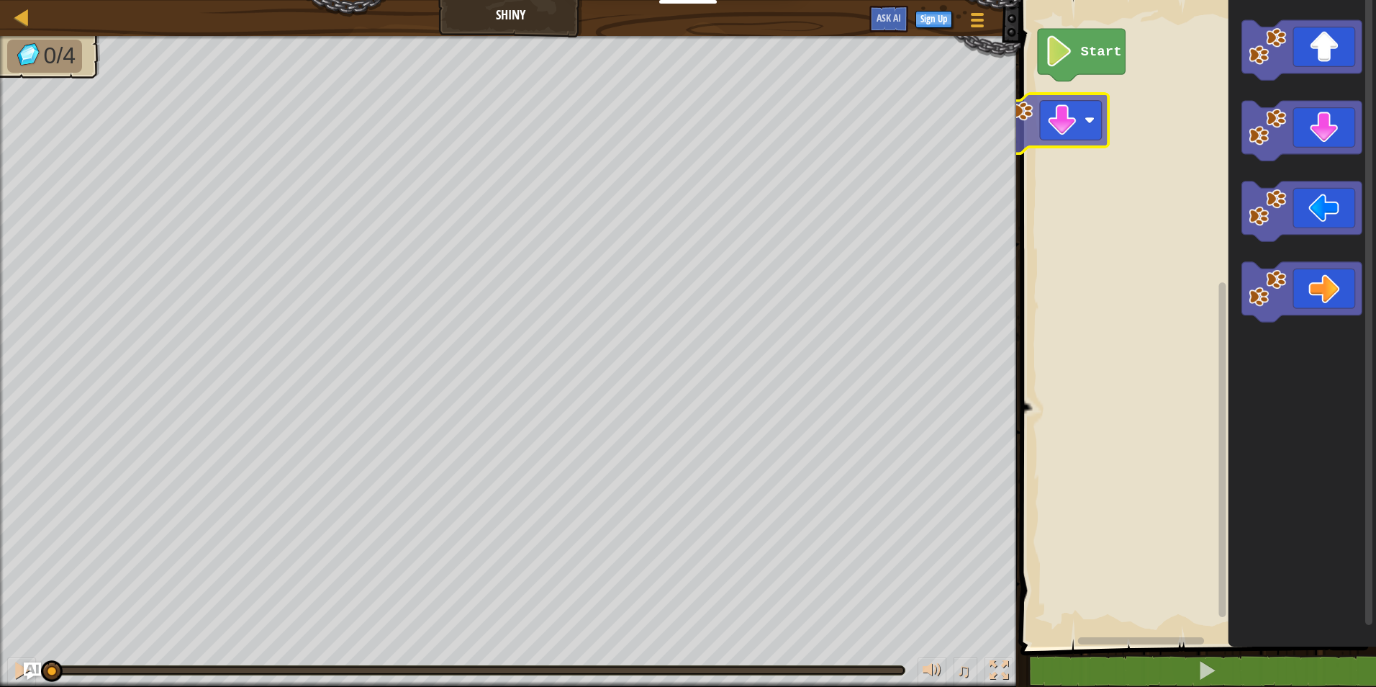
click at [1073, 105] on div "Start" at bounding box center [1196, 319] width 360 height 653
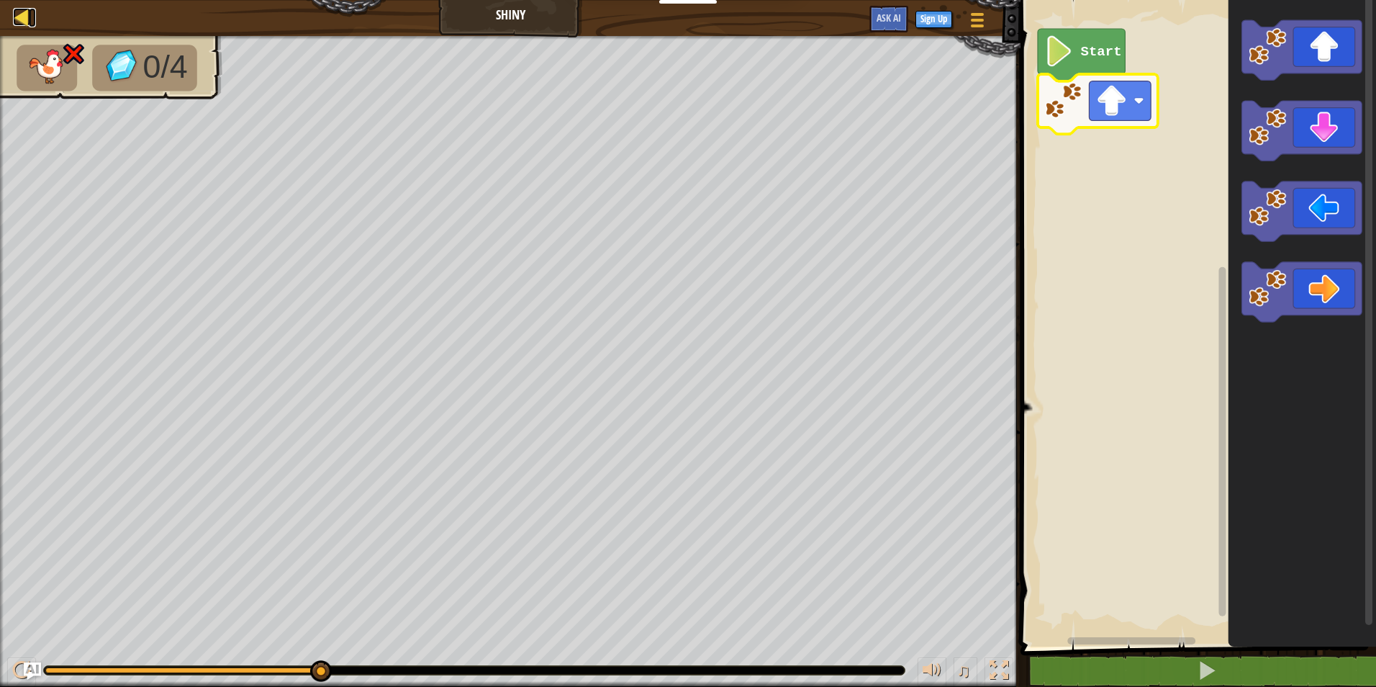
click at [22, 18] on div at bounding box center [22, 17] width 18 height 18
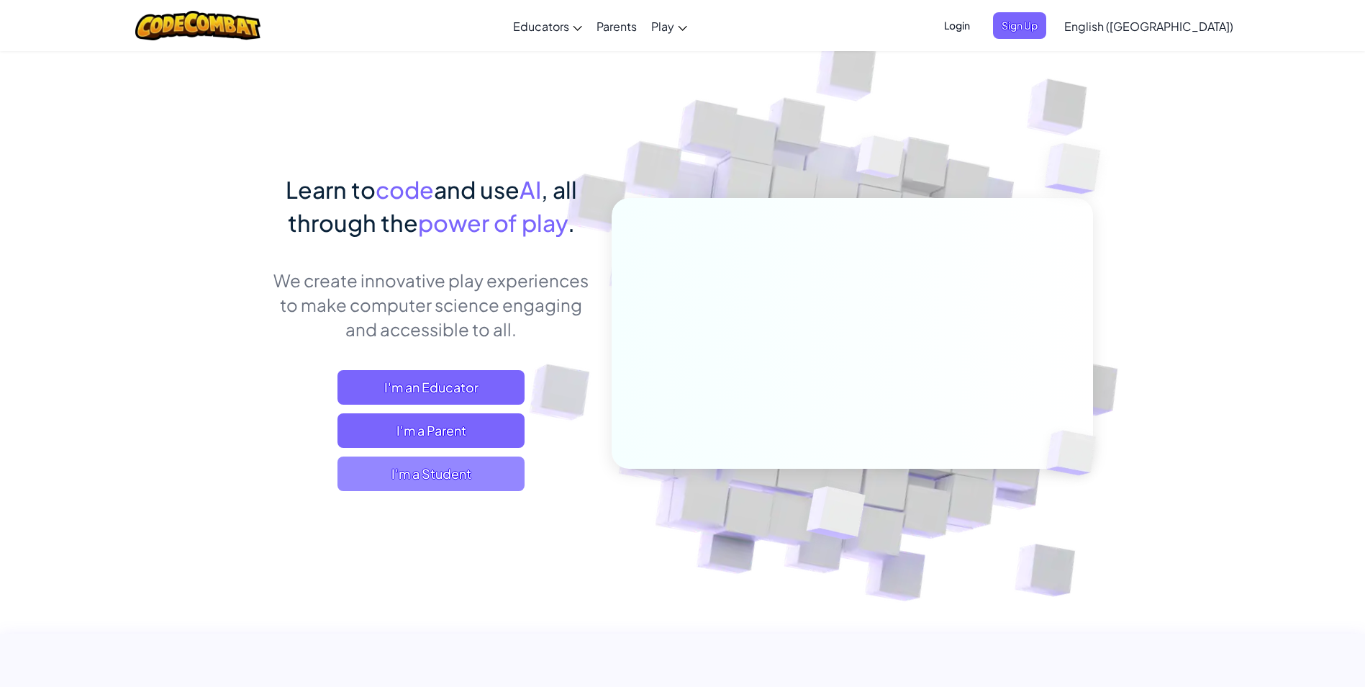
click at [433, 478] on span "I'm a Student" at bounding box center [431, 473] width 187 height 35
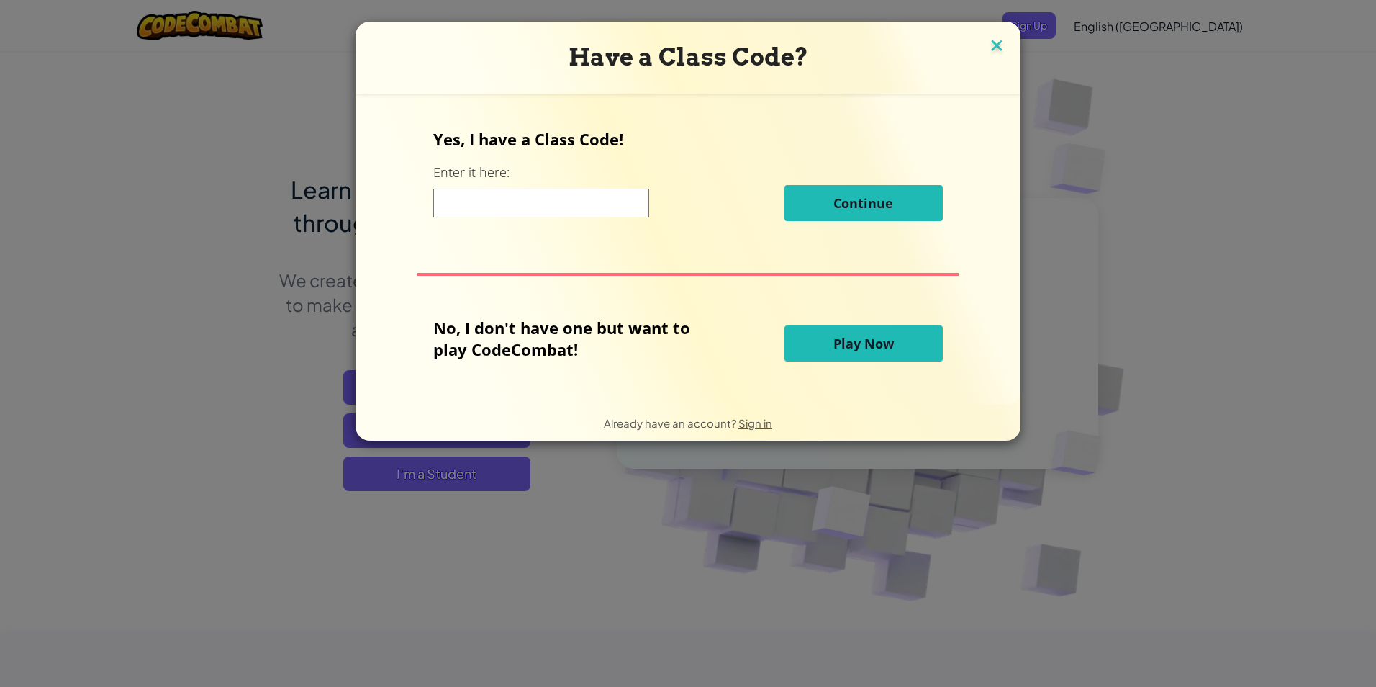
click at [992, 43] on img at bounding box center [996, 47] width 19 height 22
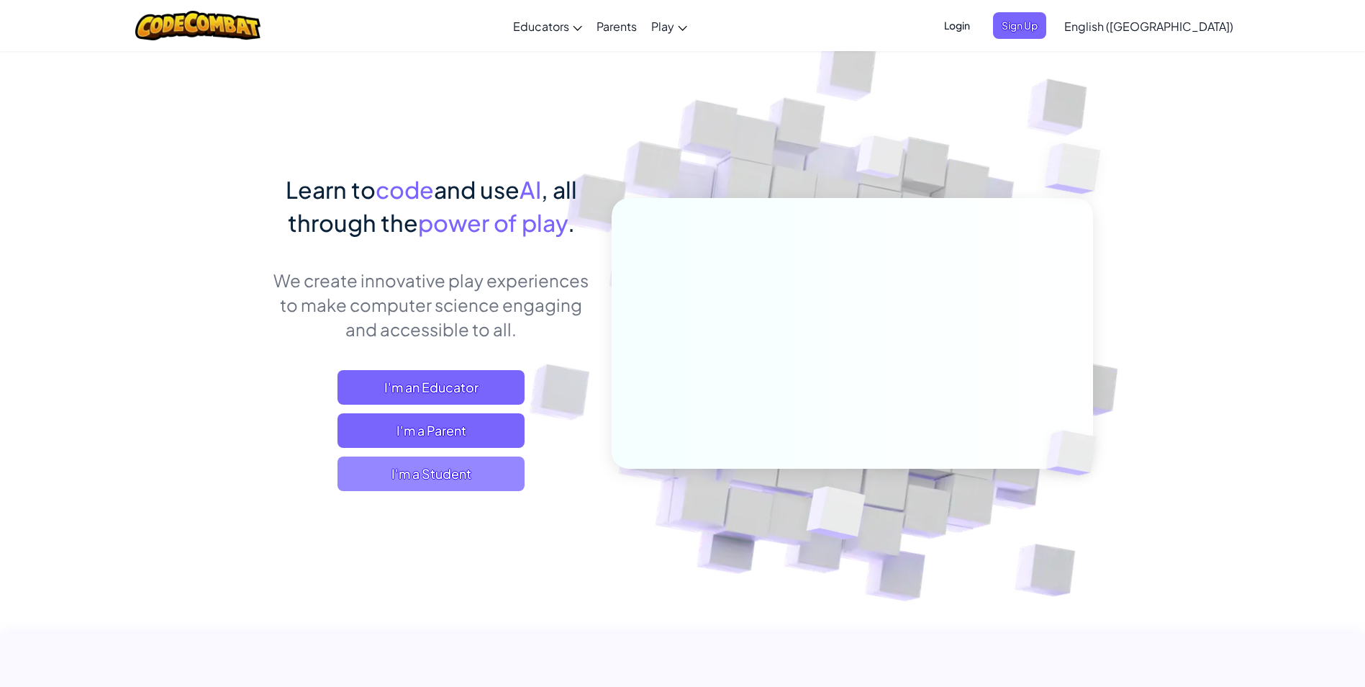
click at [455, 463] on span "I'm a Student" at bounding box center [431, 473] width 187 height 35
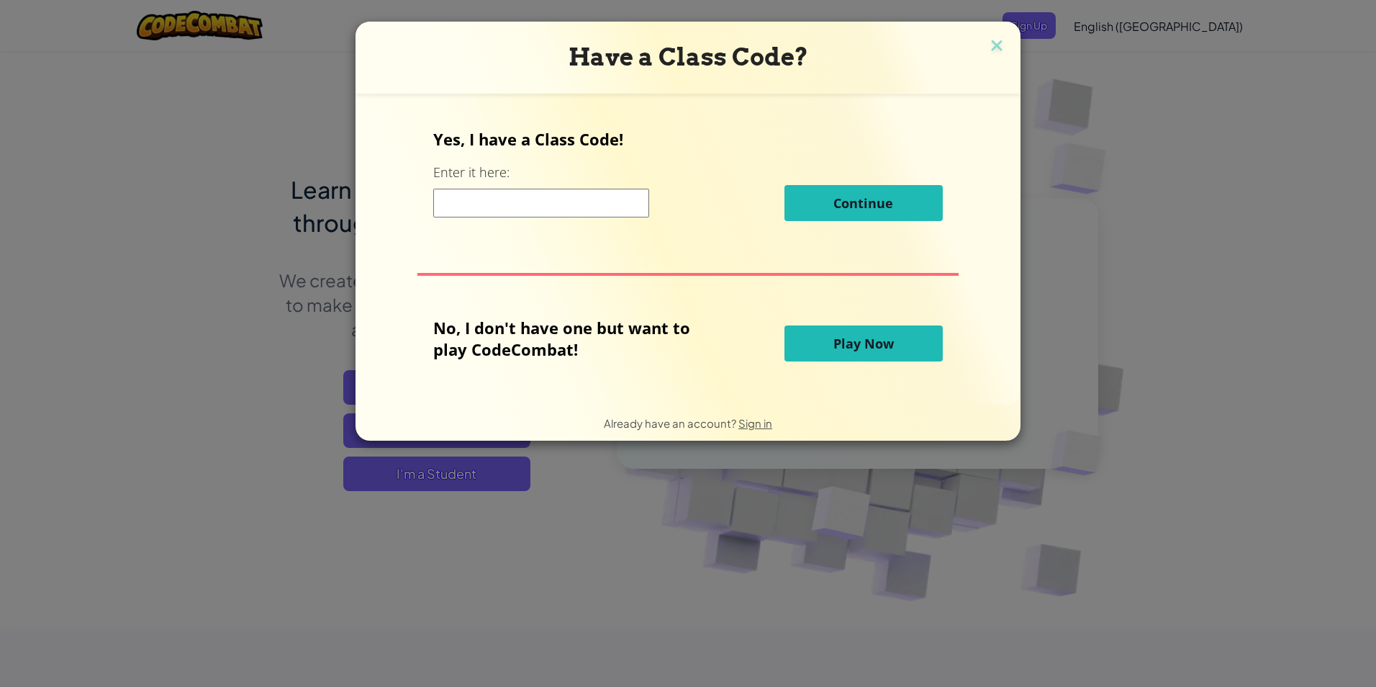
click at [830, 362] on div "No, I don't have one but want to play CodeCombat! Play Now" at bounding box center [687, 343] width 509 height 53
click at [833, 344] on span "Play Now" at bounding box center [863, 343] width 60 height 17
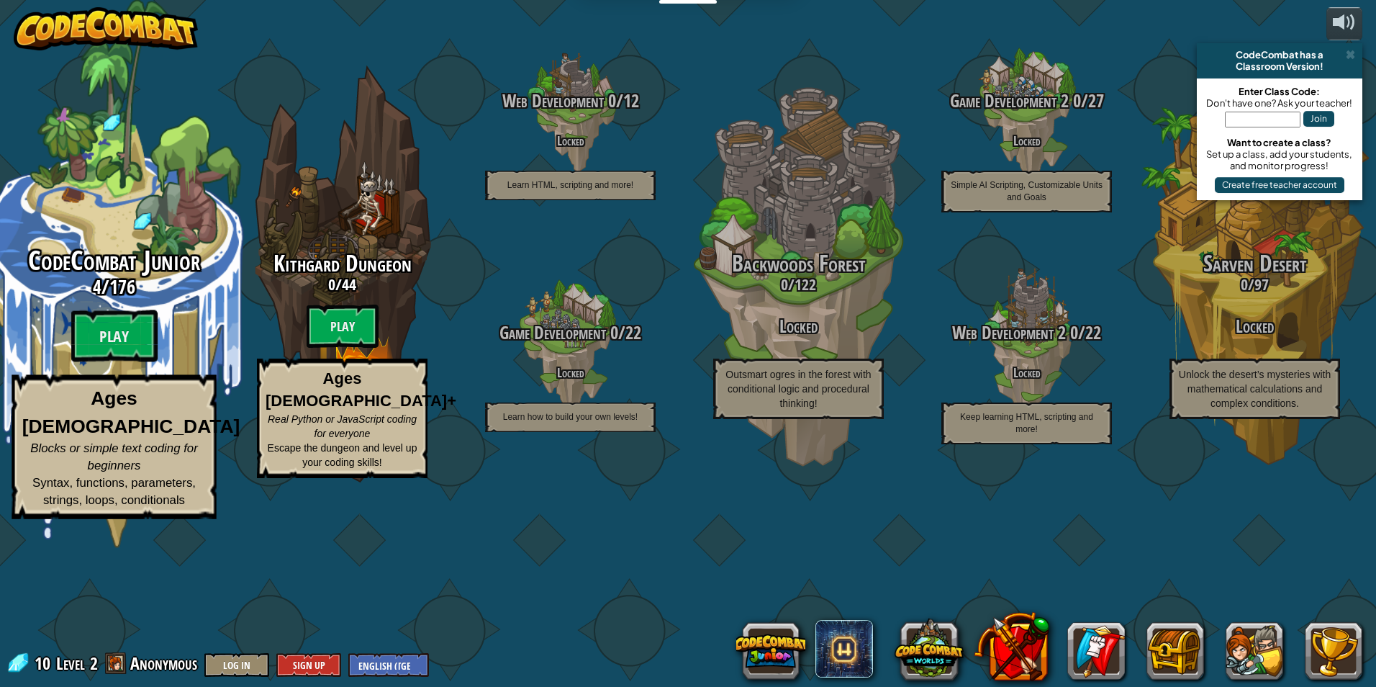
click at [130, 291] on div "CodeCombat Junior 4 / 176 Play Ages 5-8 Blocks or simple text coding for beginn…" at bounding box center [113, 274] width 273 height 548
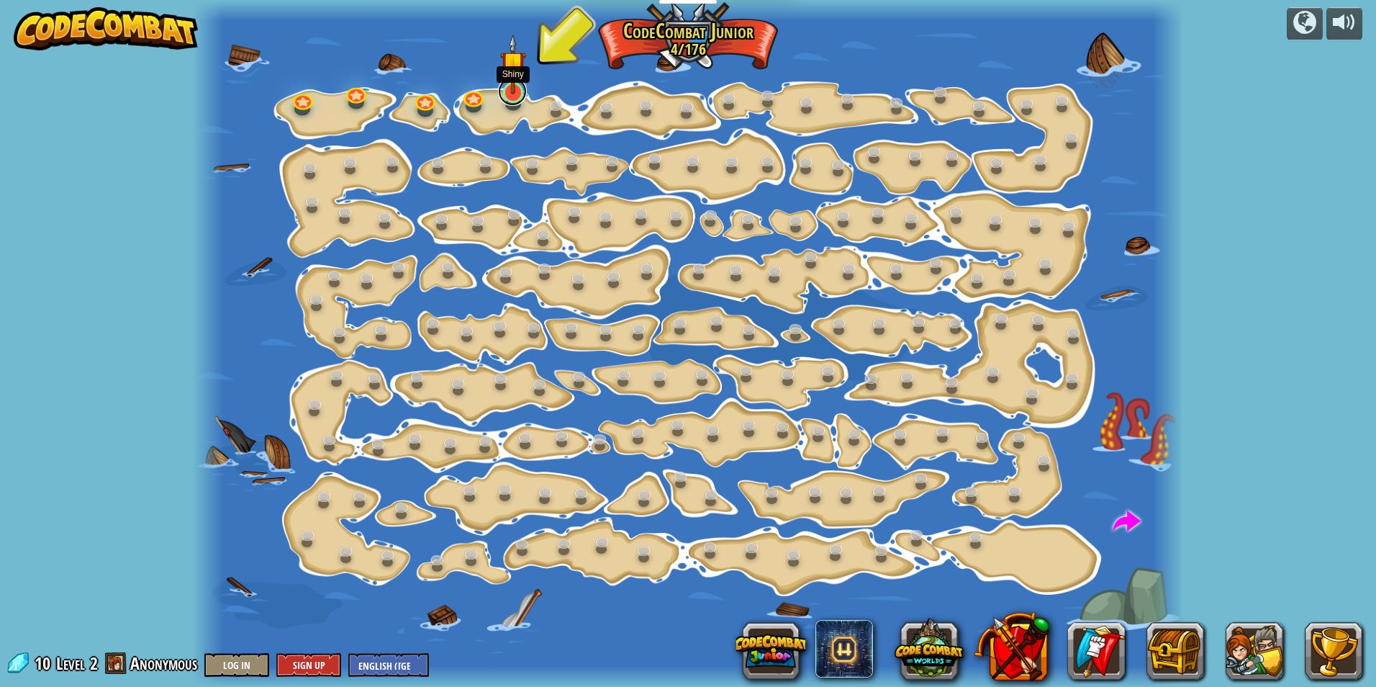
click at [517, 96] on link at bounding box center [512, 91] width 29 height 29
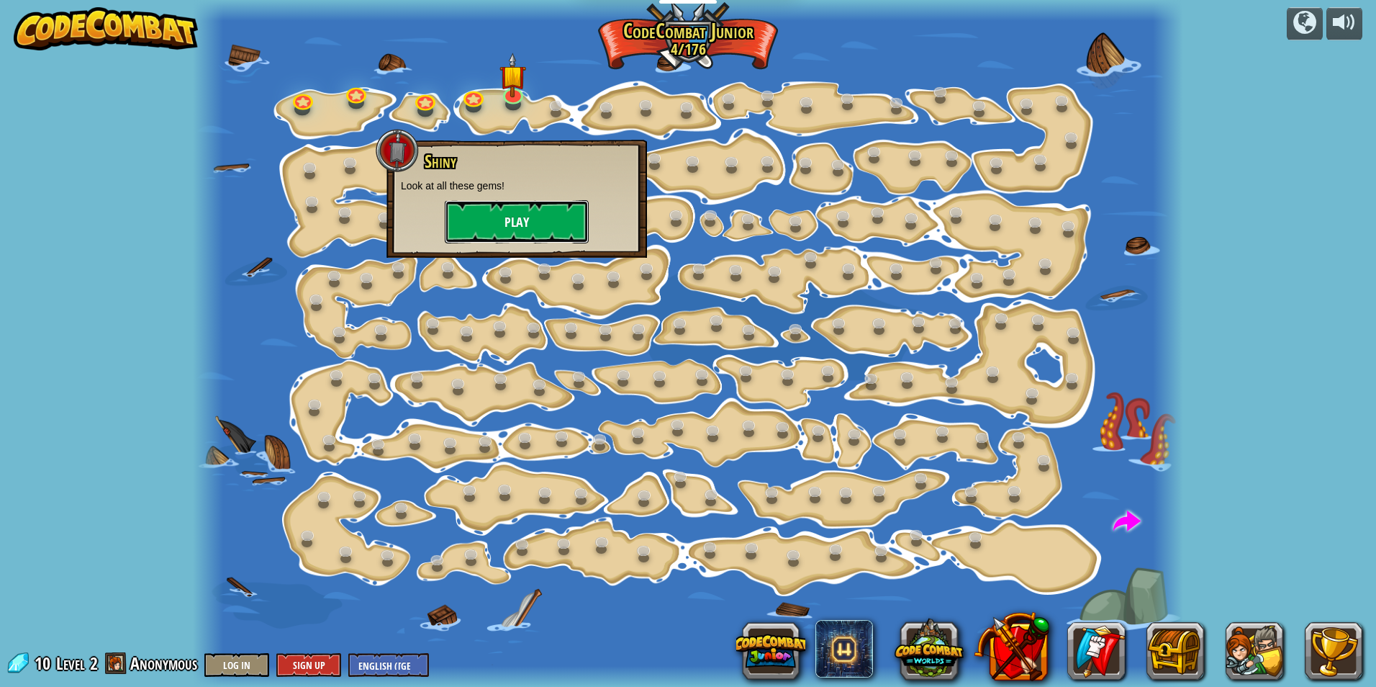
click at [488, 207] on button "Play" at bounding box center [517, 221] width 144 height 43
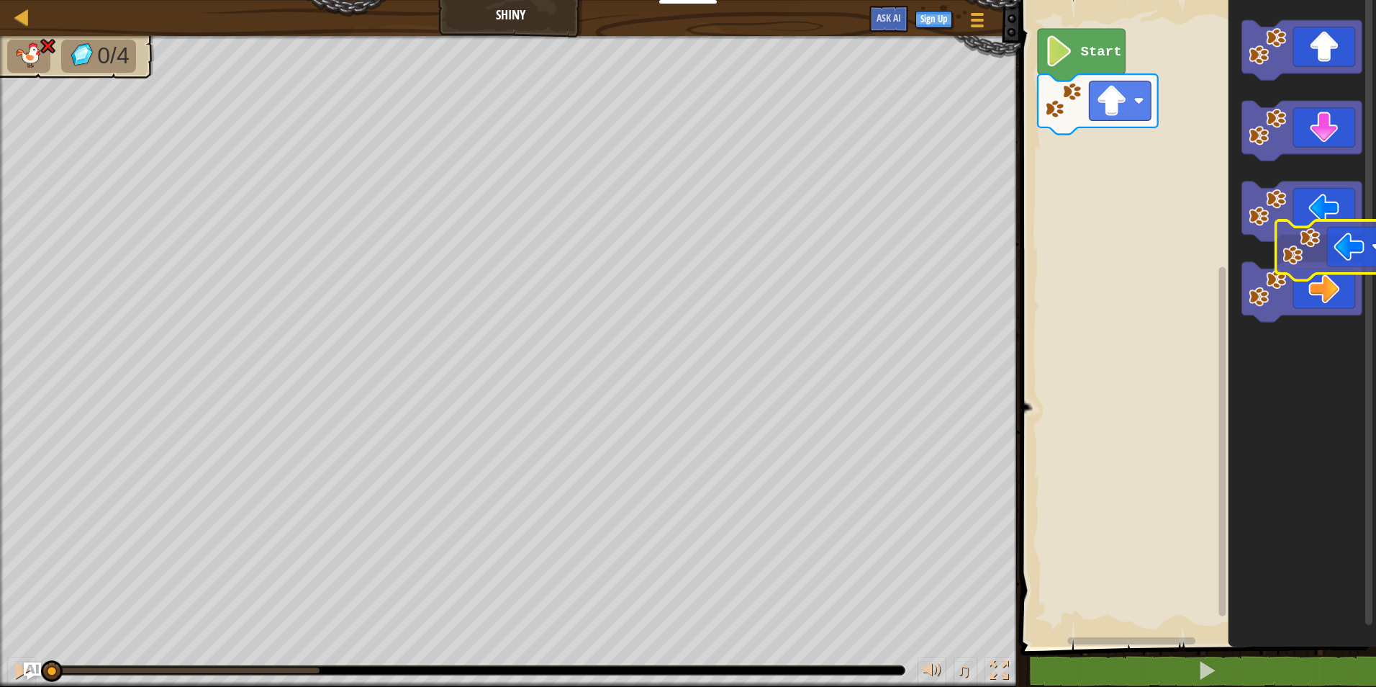
click at [1323, 231] on icon "Blockly Workspace" at bounding box center [1302, 211] width 120 height 60
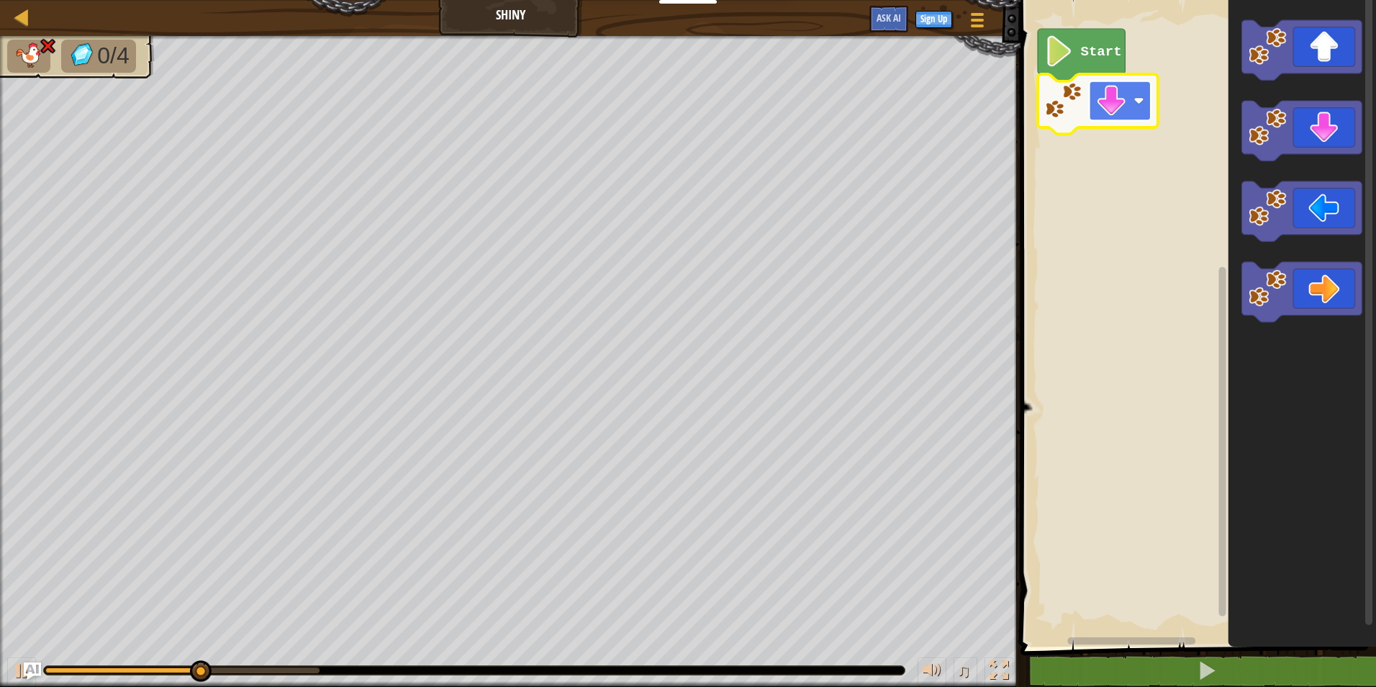
click at [1140, 95] on rect "Blockly Workspace" at bounding box center [1121, 101] width 62 height 40
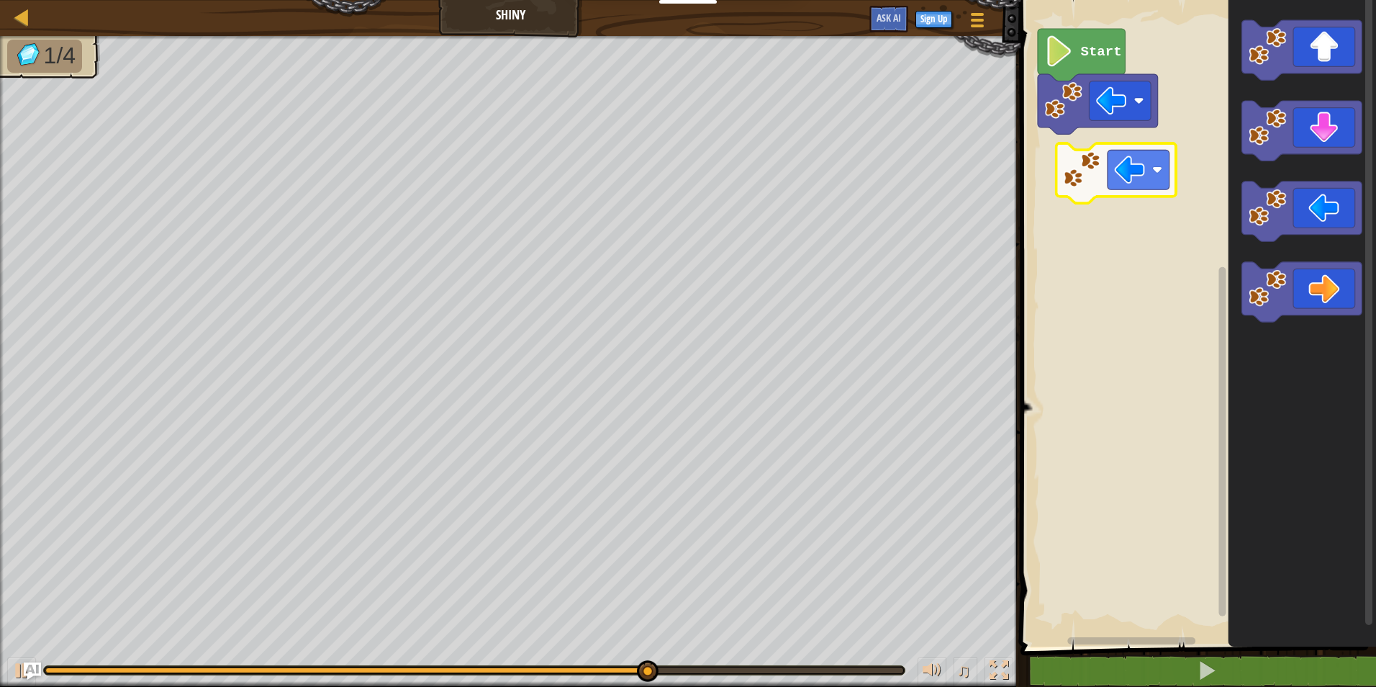
click at [1096, 162] on div "Start" at bounding box center [1196, 319] width 360 height 653
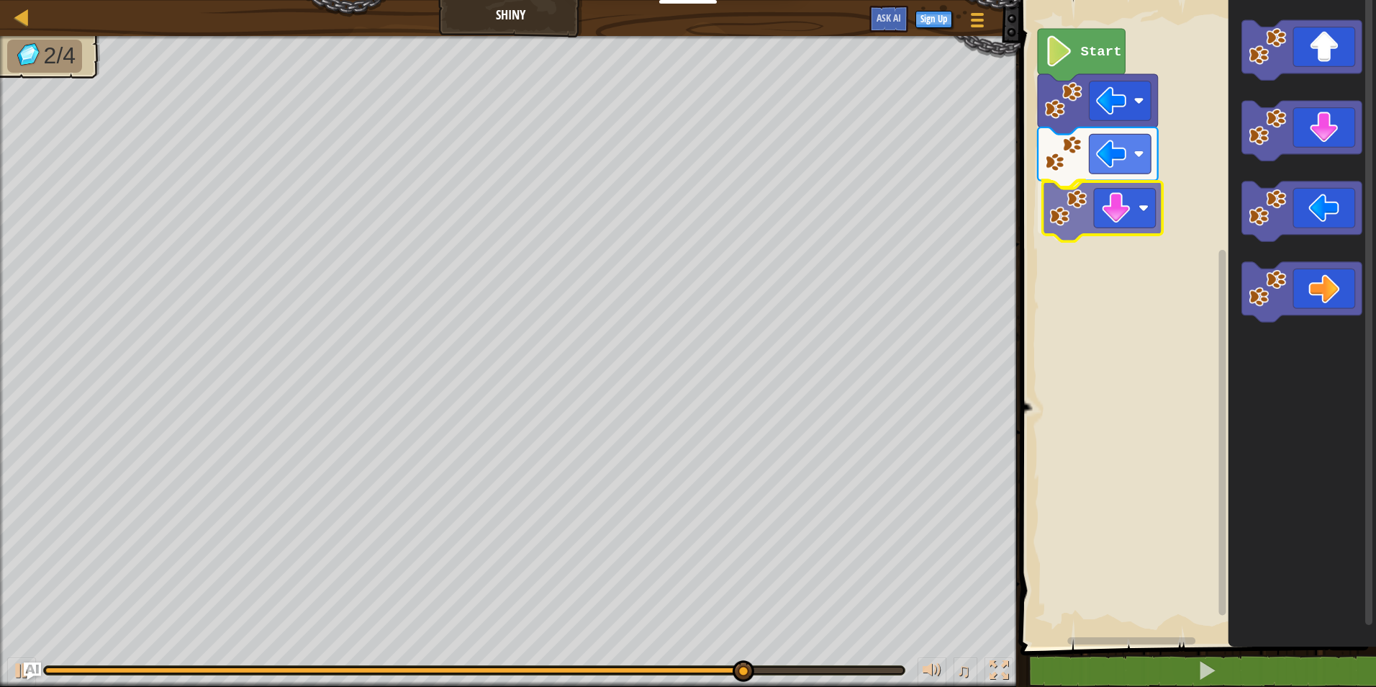
click at [1078, 211] on div "Start" at bounding box center [1196, 319] width 360 height 653
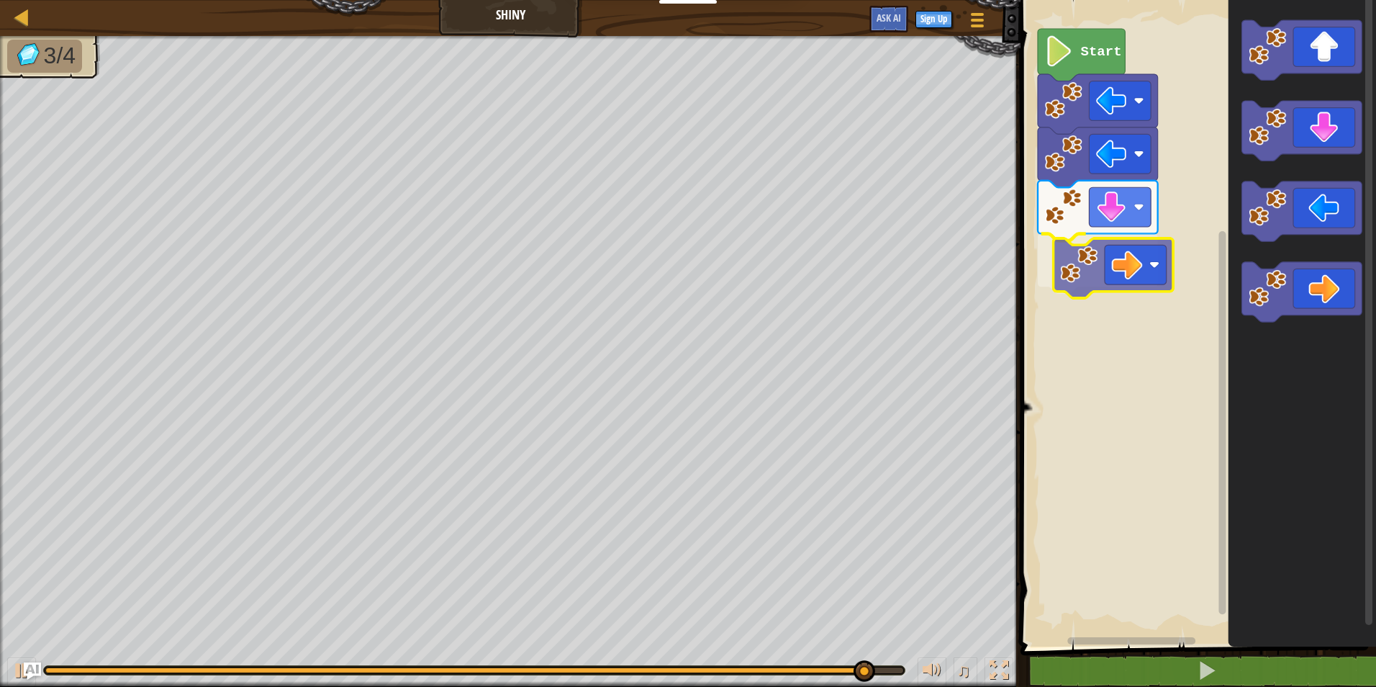
click at [1120, 250] on div "Start" at bounding box center [1196, 319] width 360 height 653
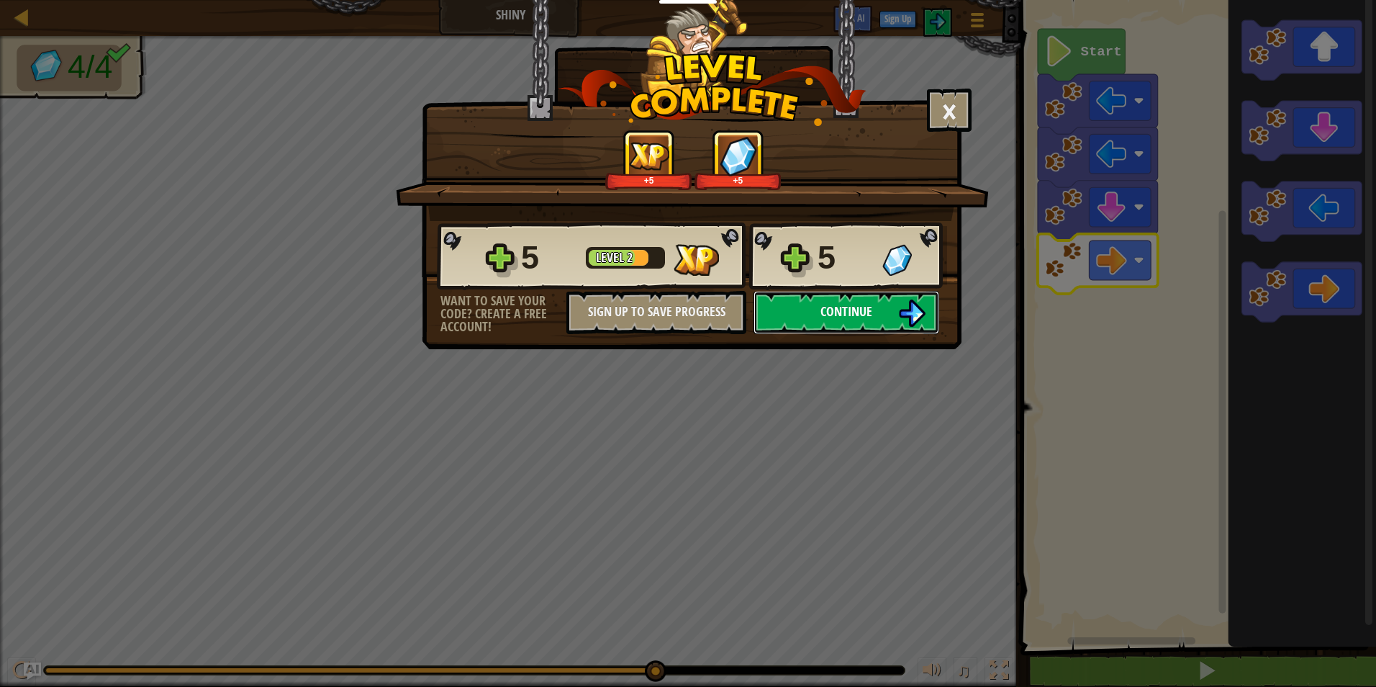
click at [844, 302] on button "Continue" at bounding box center [846, 312] width 186 height 43
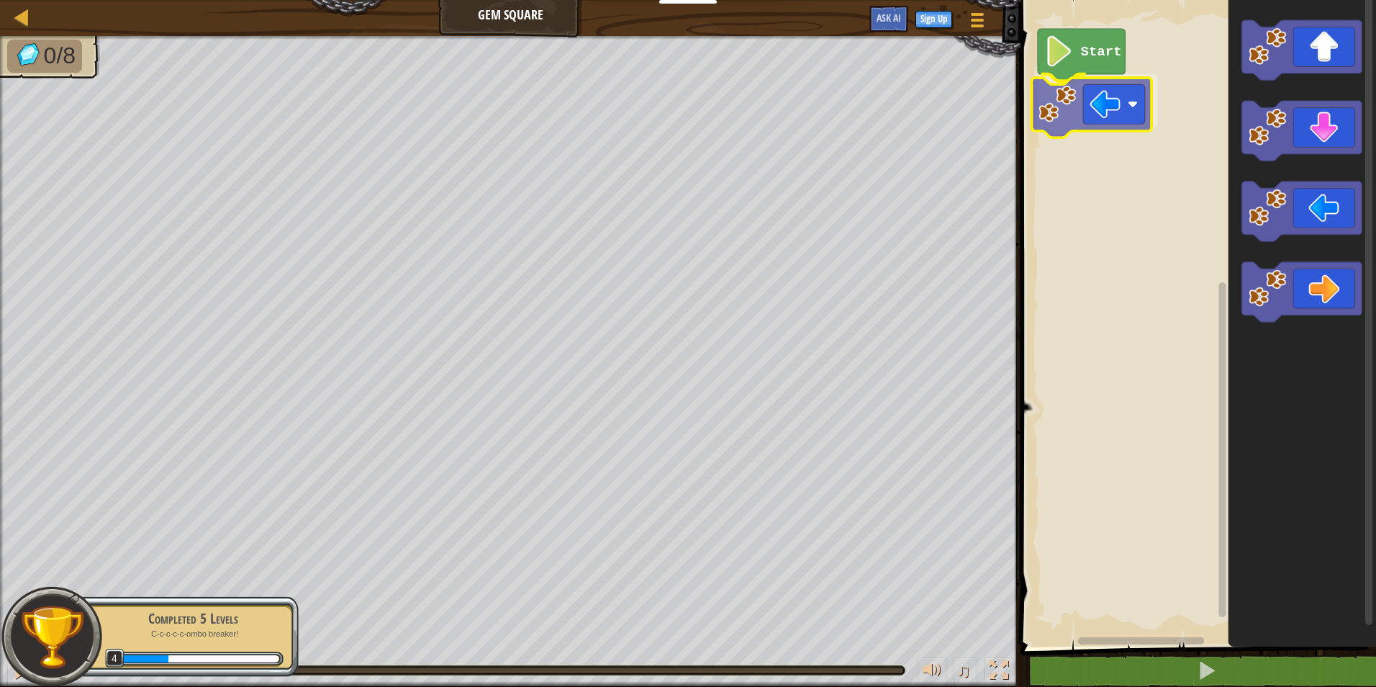
click at [1100, 117] on div "Start" at bounding box center [1196, 319] width 360 height 653
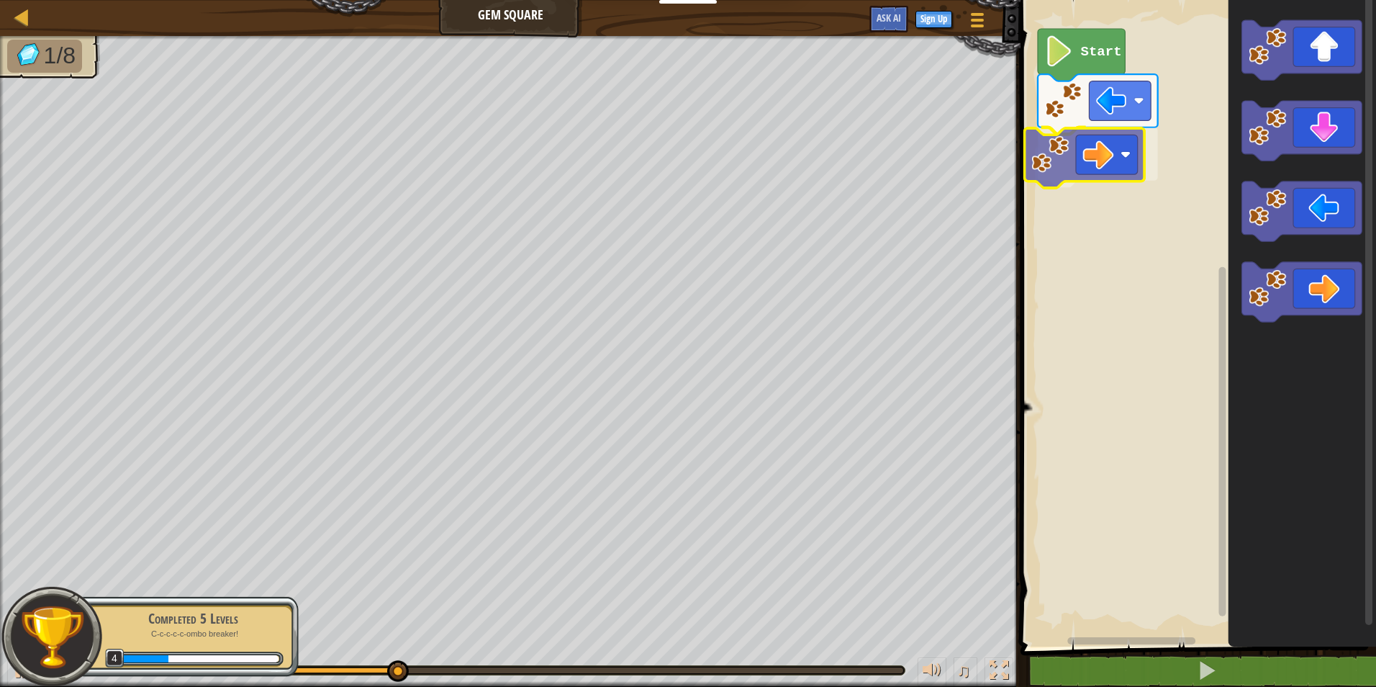
click at [1077, 153] on div "Start" at bounding box center [1196, 319] width 360 height 653
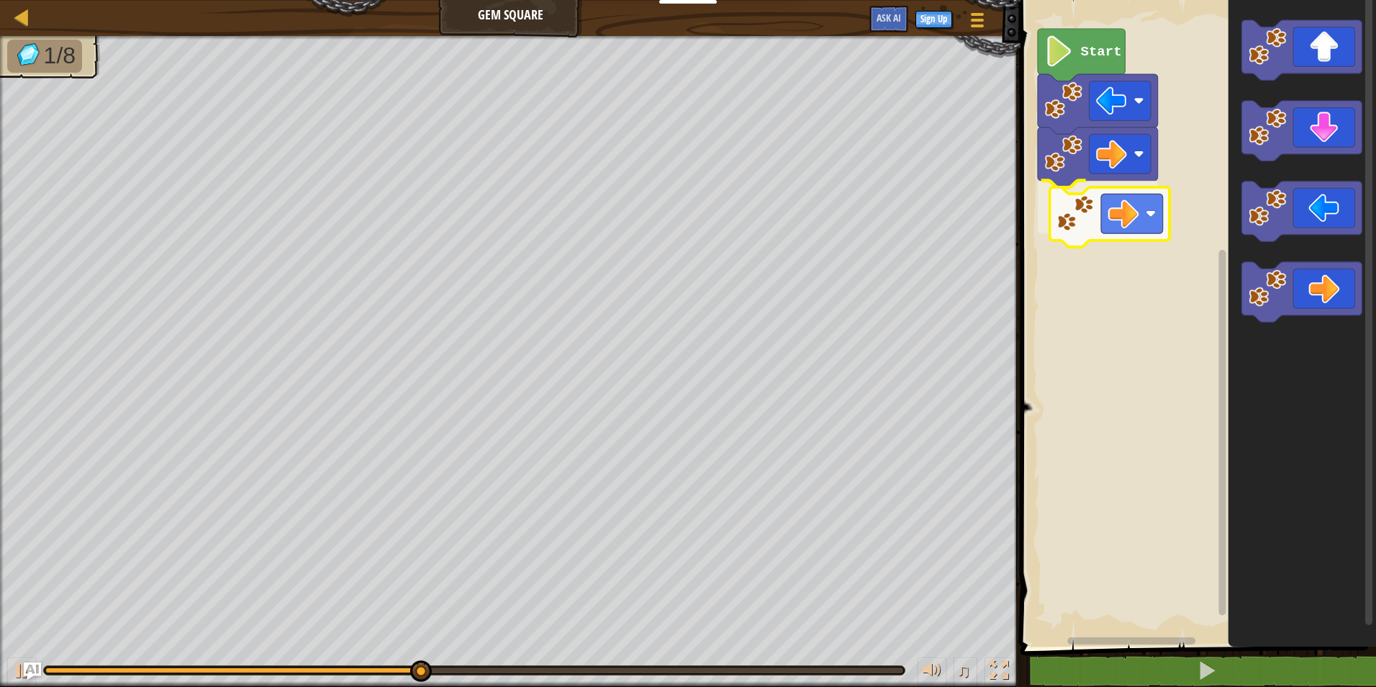
click at [1073, 220] on div "Start" at bounding box center [1196, 319] width 360 height 653
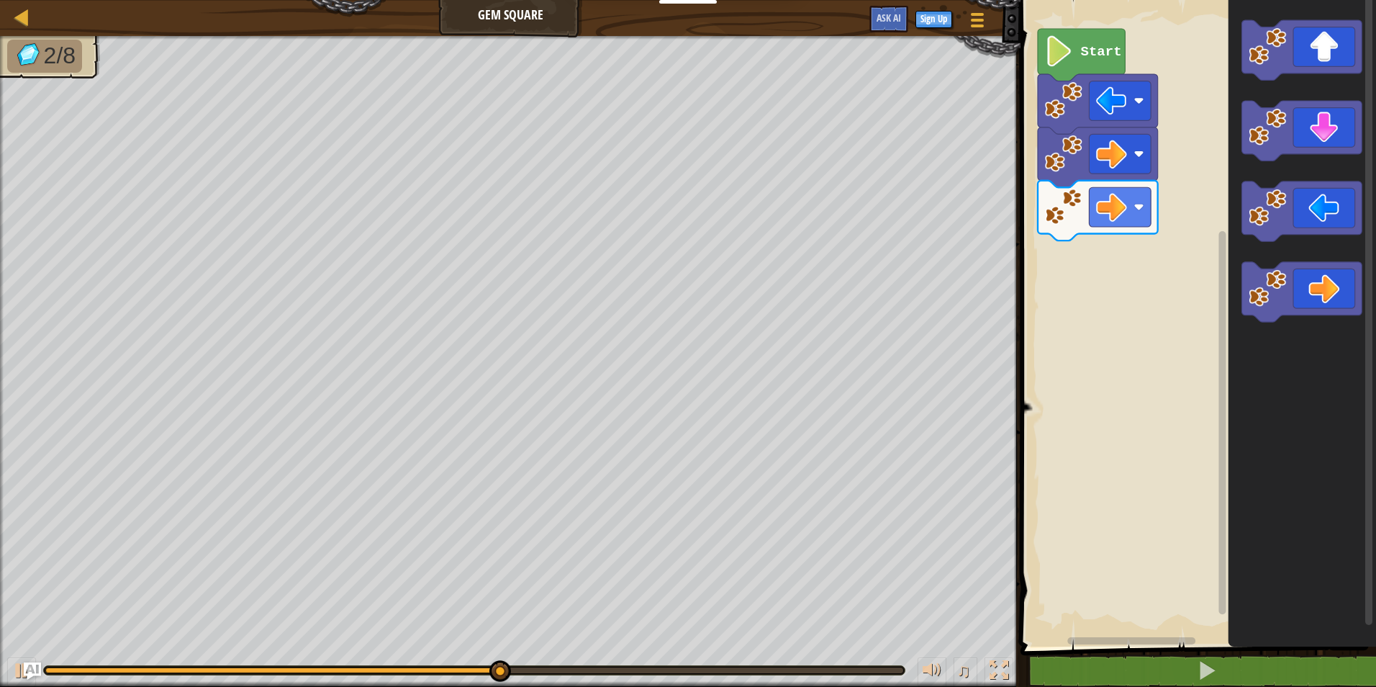
click at [1198, 204] on div "Start" at bounding box center [1196, 319] width 360 height 653
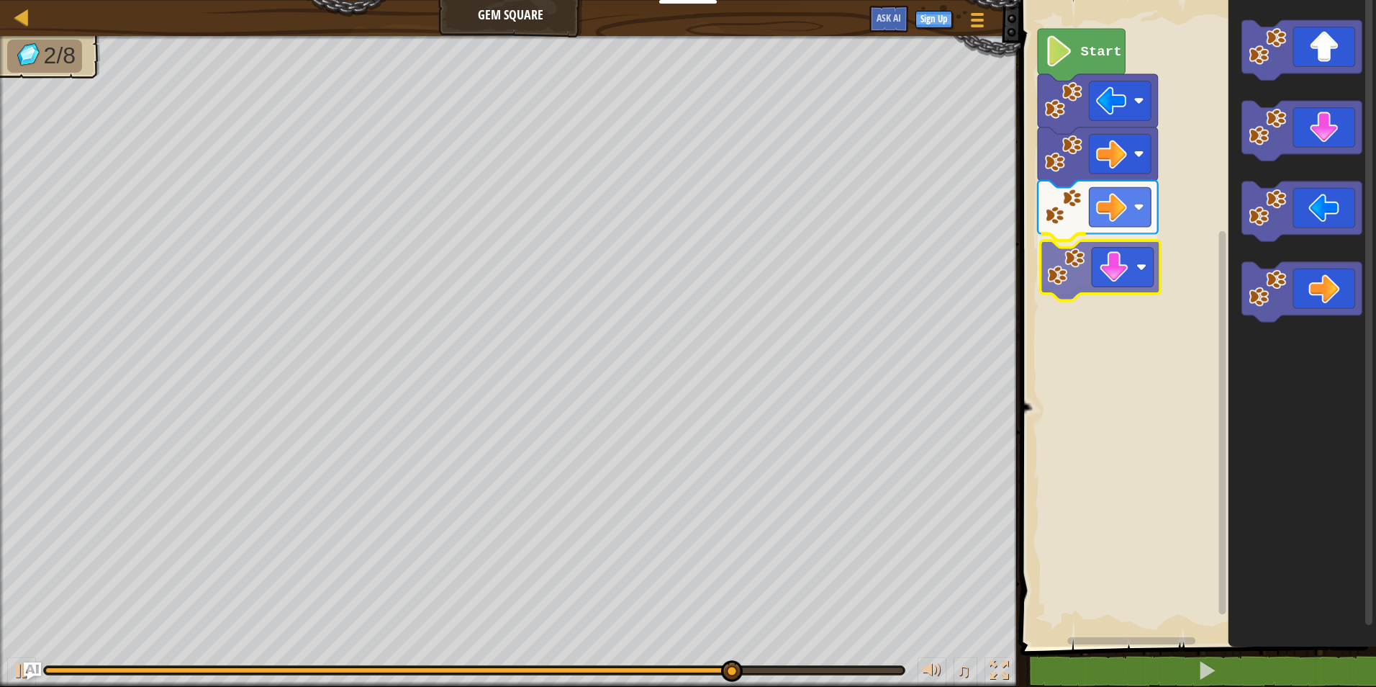
click at [1081, 266] on div "Start" at bounding box center [1196, 319] width 360 height 653
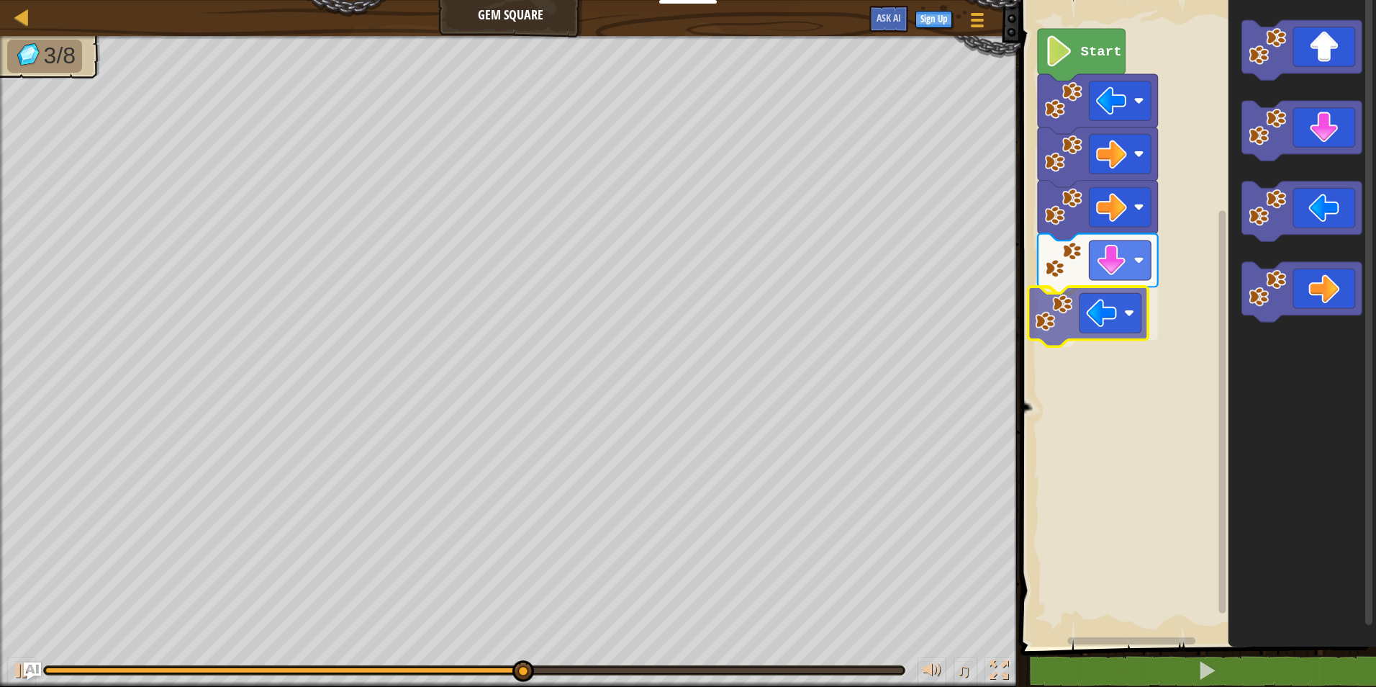
click at [1056, 304] on div "Start" at bounding box center [1196, 319] width 360 height 653
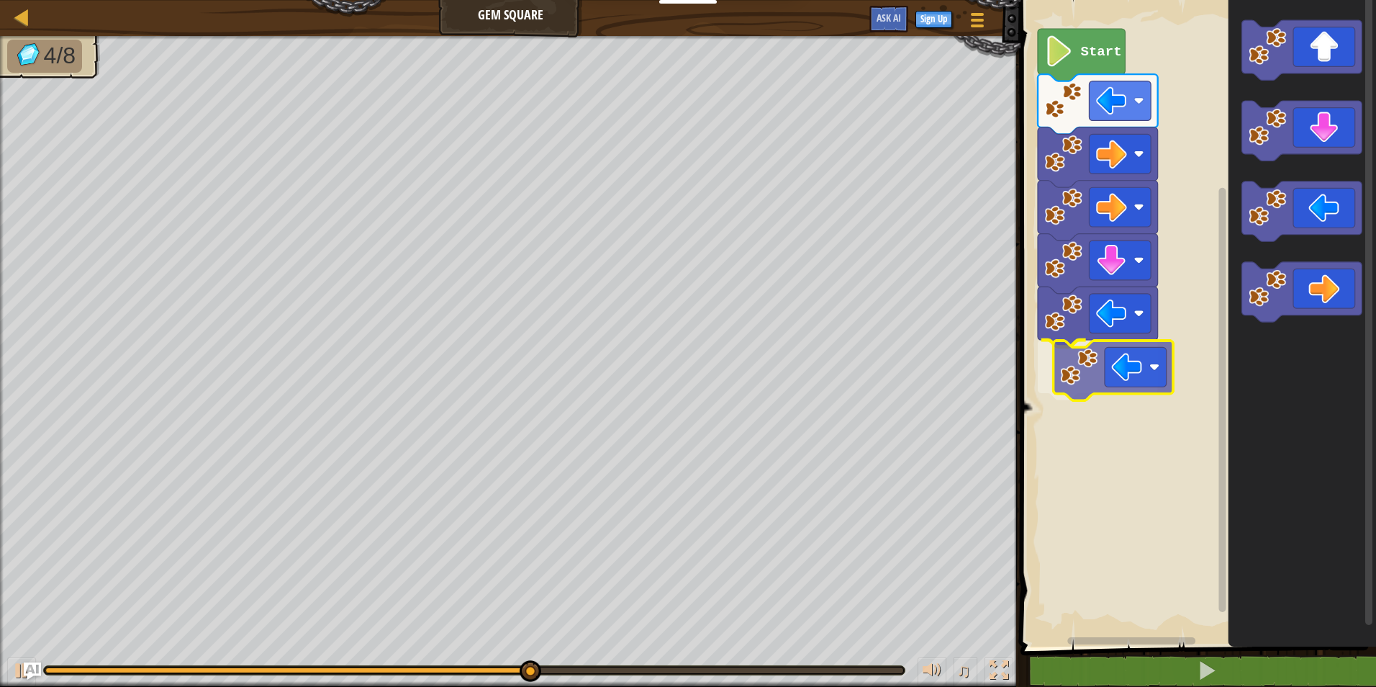
click at [1111, 371] on div "Start" at bounding box center [1196, 319] width 360 height 653
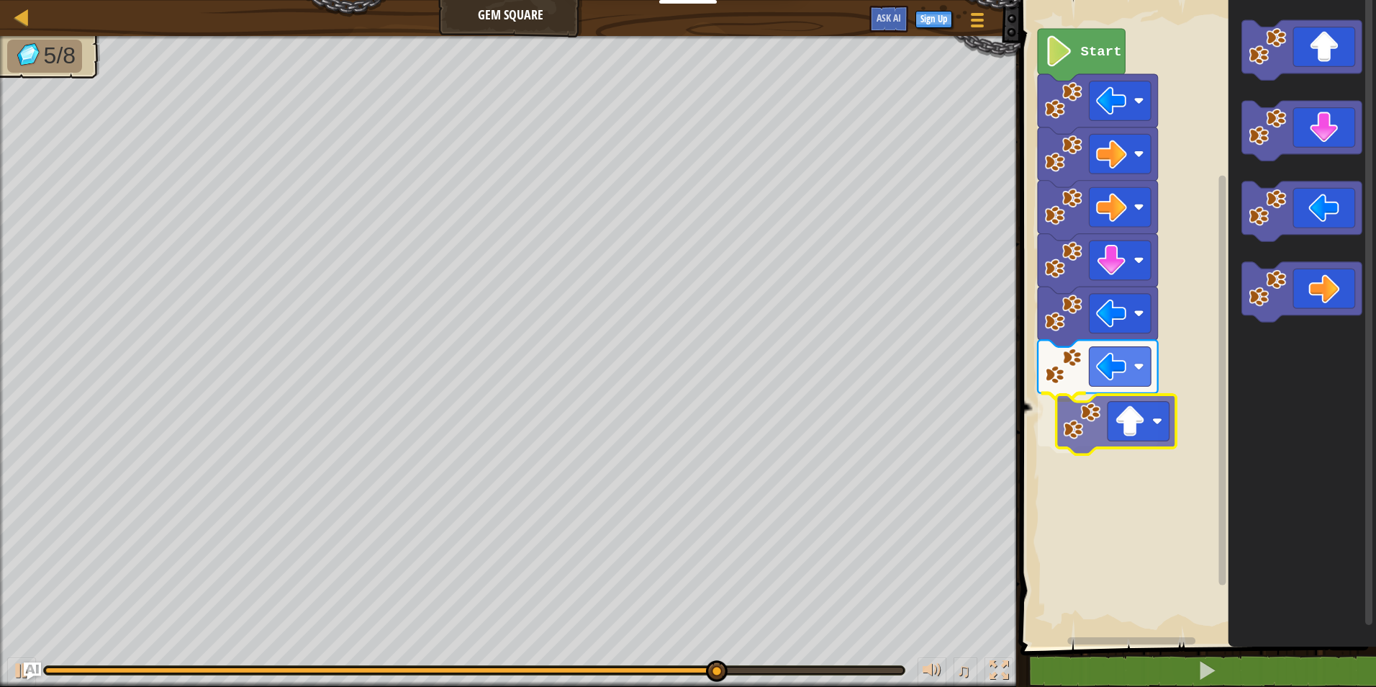
click at [1150, 433] on div "Start" at bounding box center [1196, 319] width 360 height 653
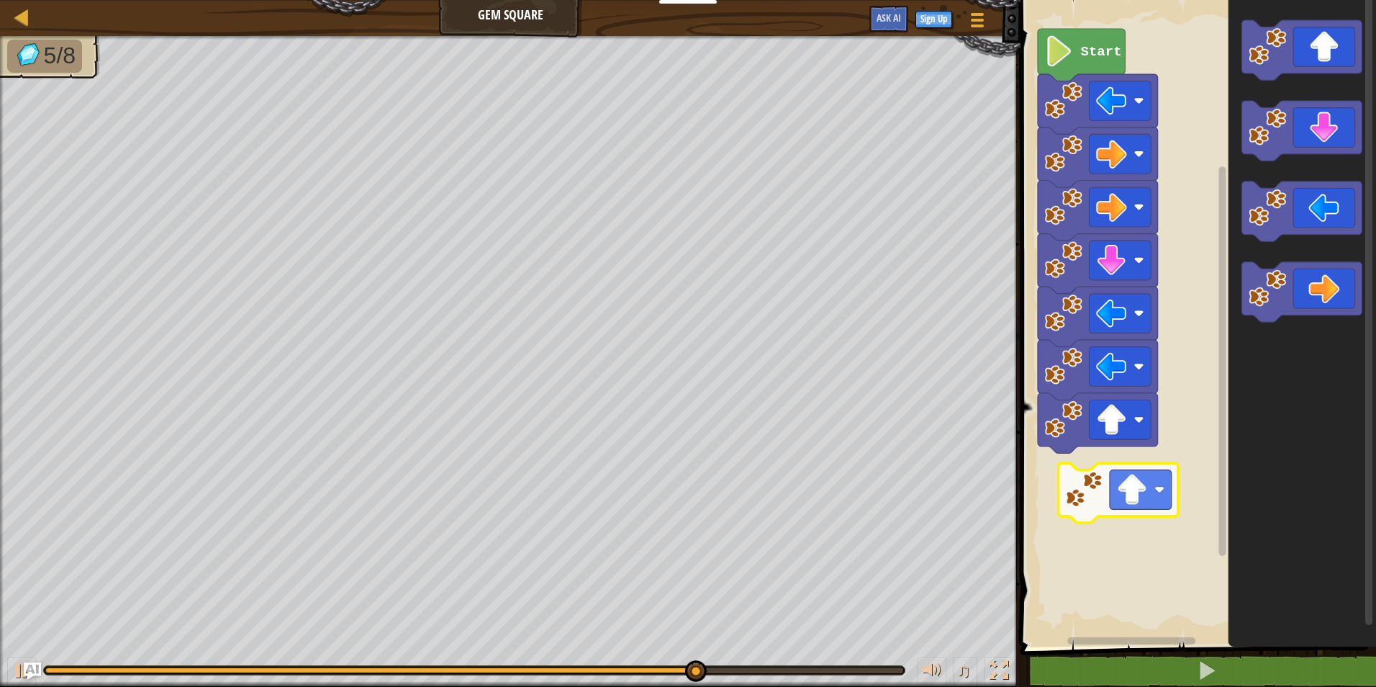
click at [1108, 484] on div "Start" at bounding box center [1196, 319] width 360 height 653
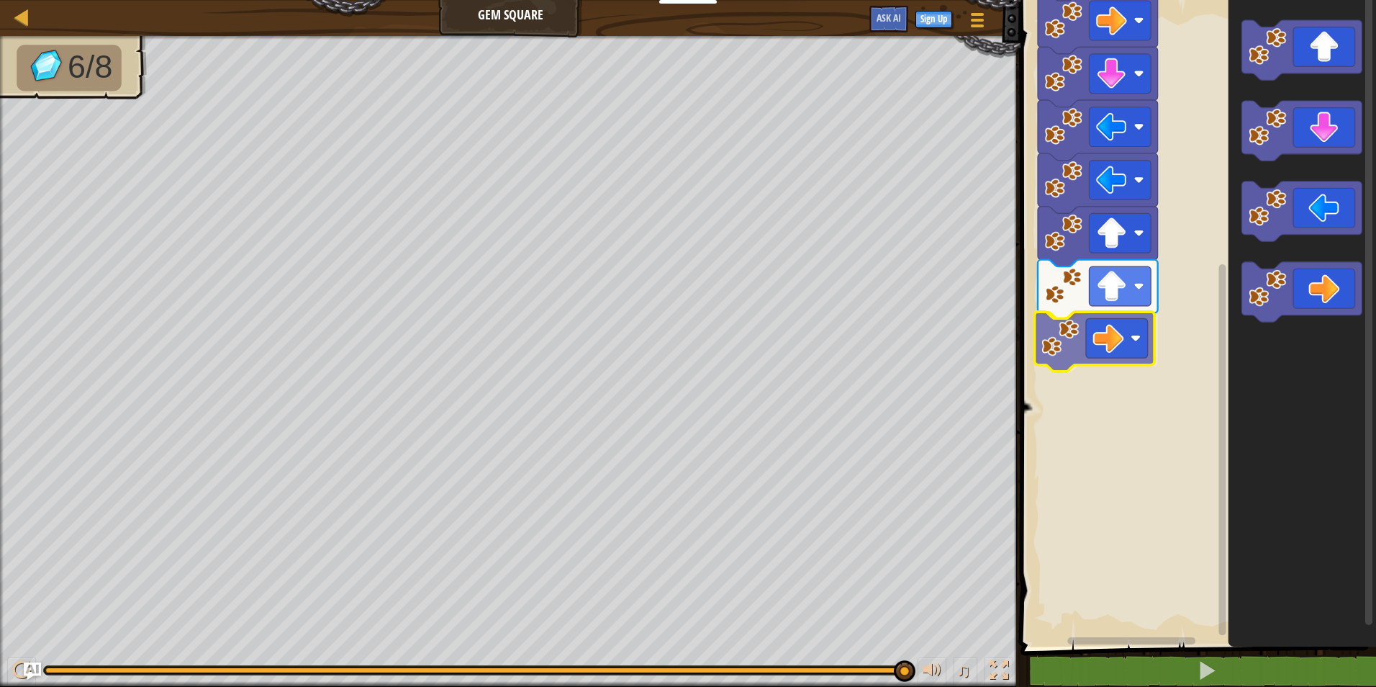
click at [1092, 348] on div "Start" at bounding box center [1196, 319] width 360 height 653
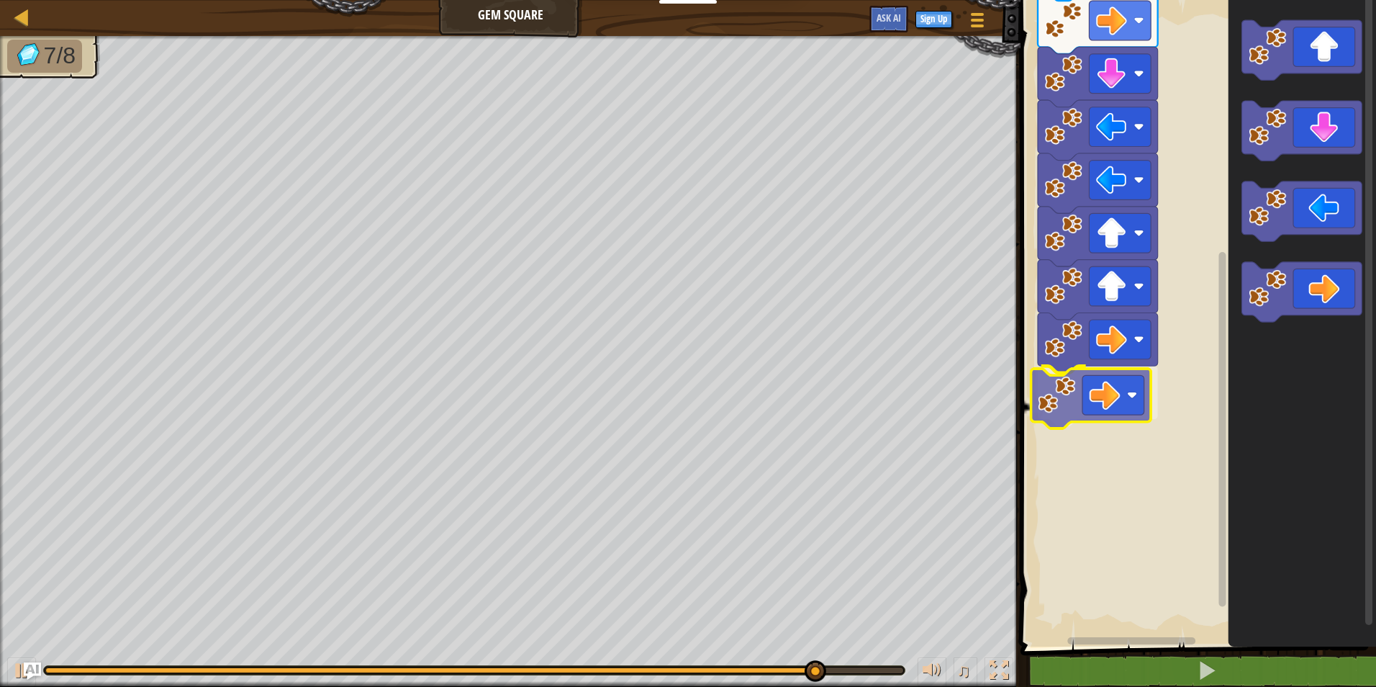
click at [1105, 397] on div "Start" at bounding box center [1196, 319] width 360 height 653
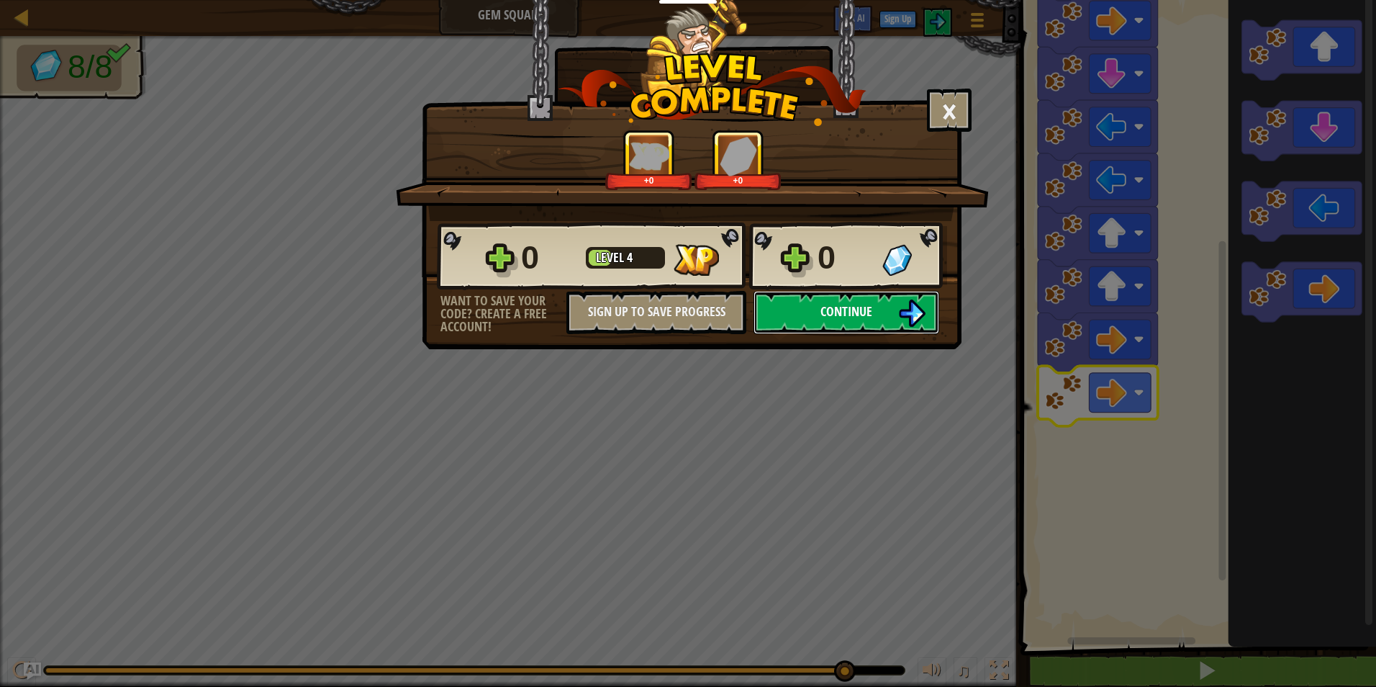
click at [818, 304] on button "Continue" at bounding box center [846, 312] width 186 height 43
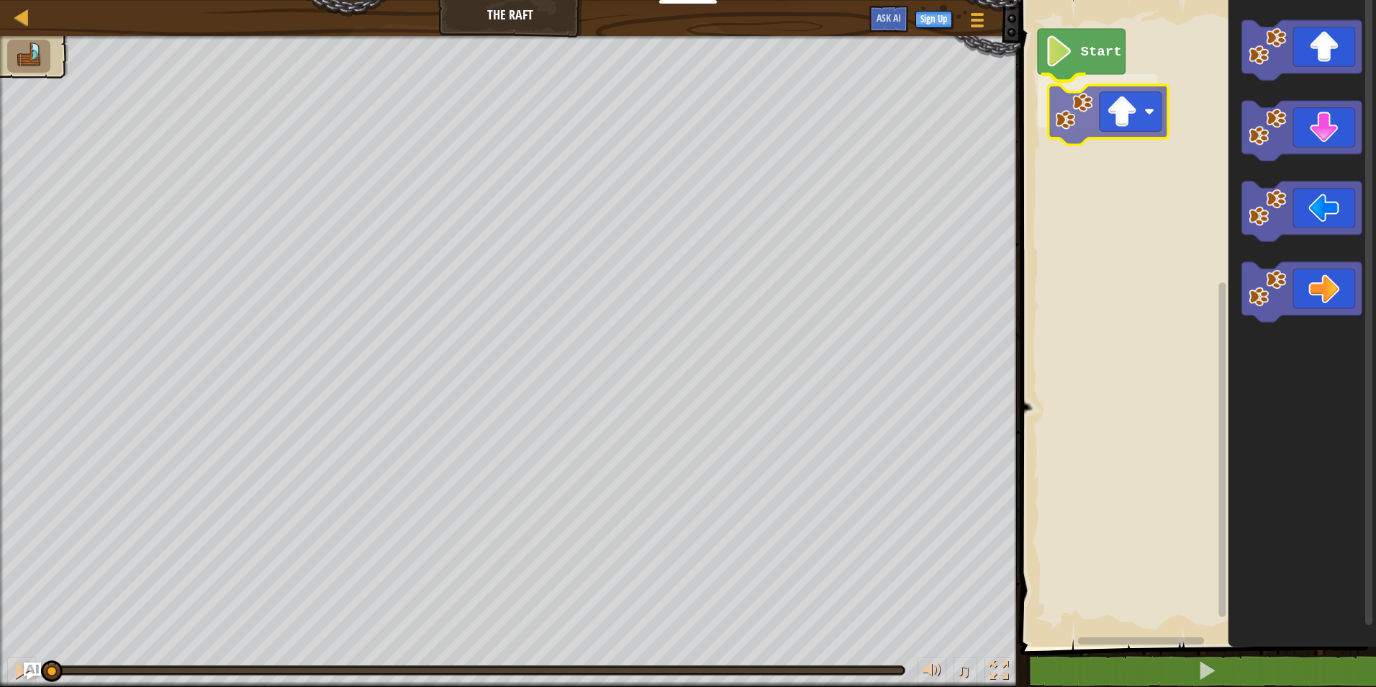
click at [1154, 125] on div "Start" at bounding box center [1196, 319] width 360 height 653
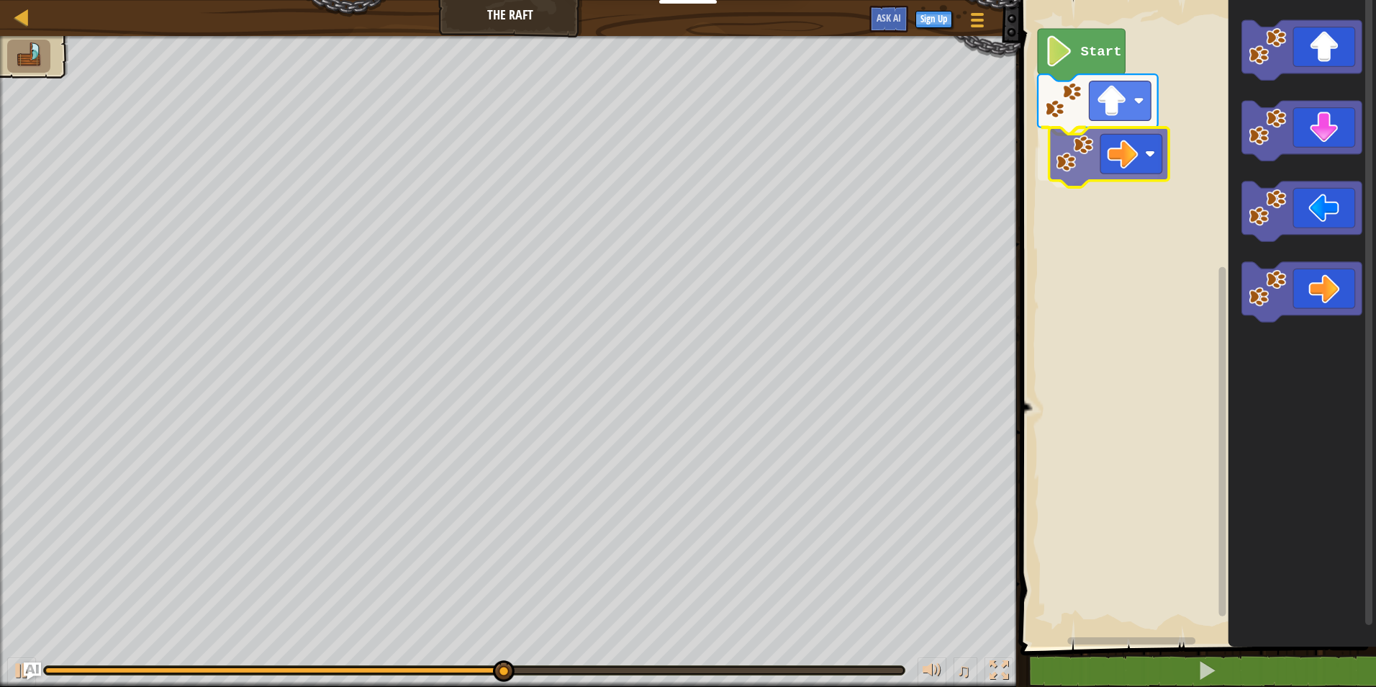
click at [1119, 175] on div "Start" at bounding box center [1196, 319] width 360 height 653
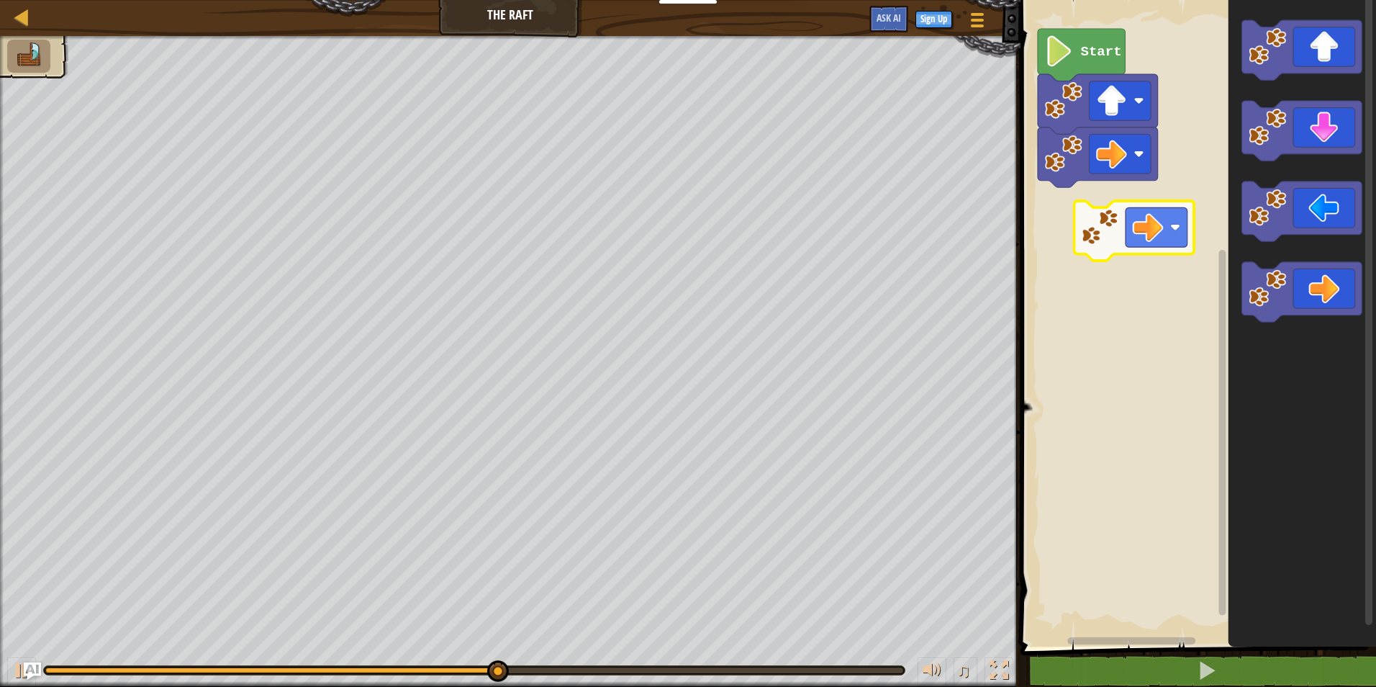
click at [1087, 212] on div "Start" at bounding box center [1196, 319] width 360 height 653
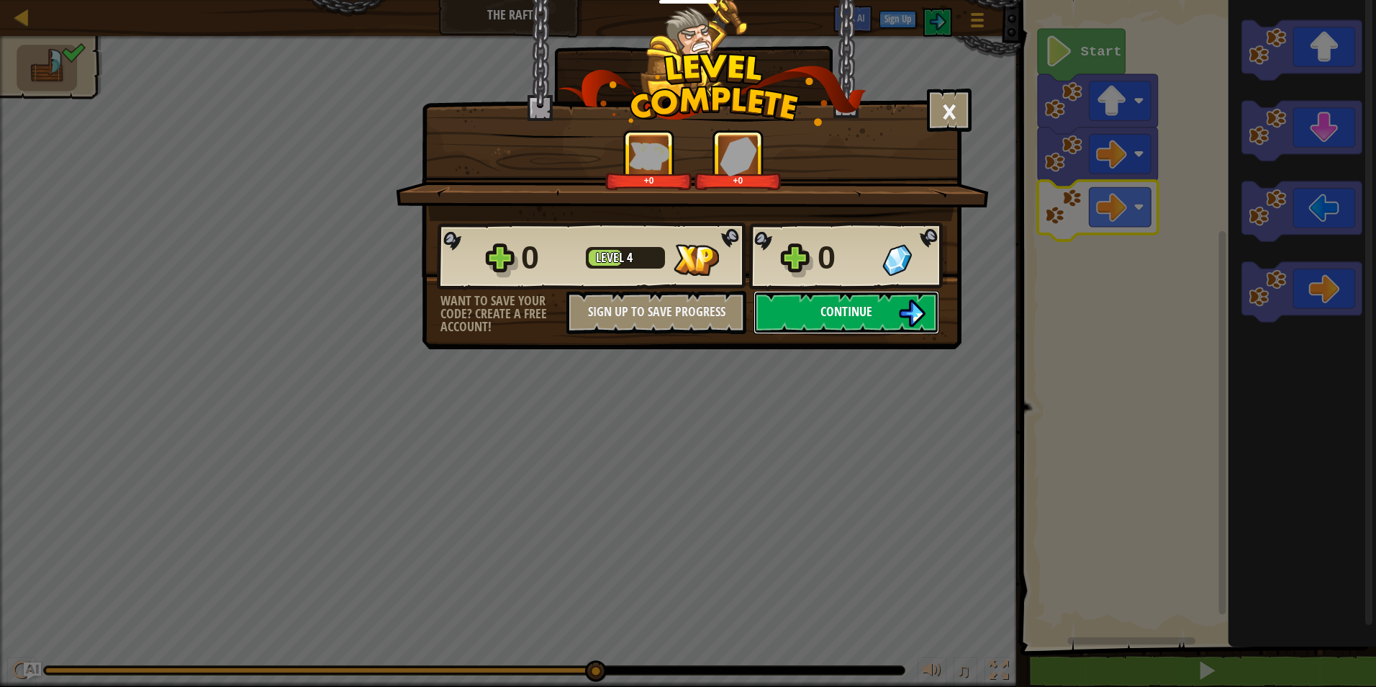
click at [830, 311] on span "Continue" at bounding box center [846, 311] width 52 height 18
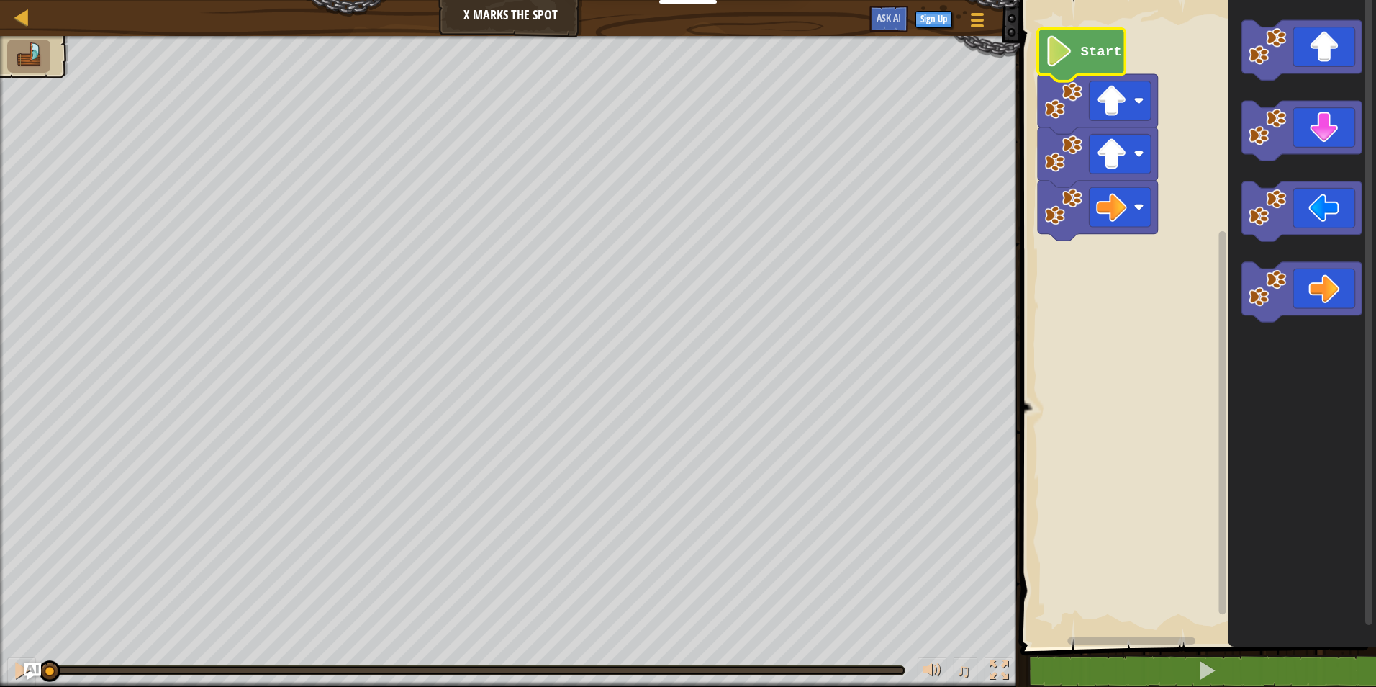
click at [1089, 61] on icon "Blockly Workspace" at bounding box center [1081, 55] width 87 height 53
click at [1074, 64] on icon "Blockly Workspace" at bounding box center [1081, 55] width 87 height 53
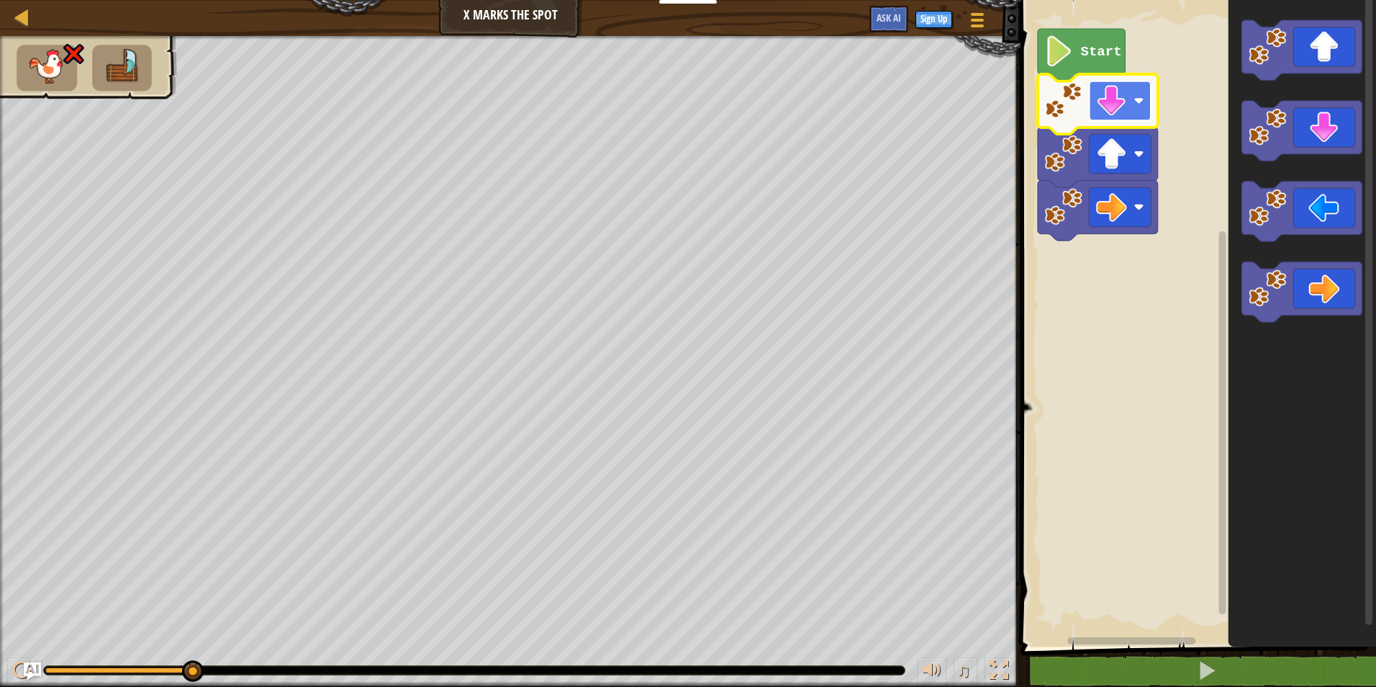
click at [1136, 98] on image "Blockly Workspace" at bounding box center [1139, 101] width 10 height 10
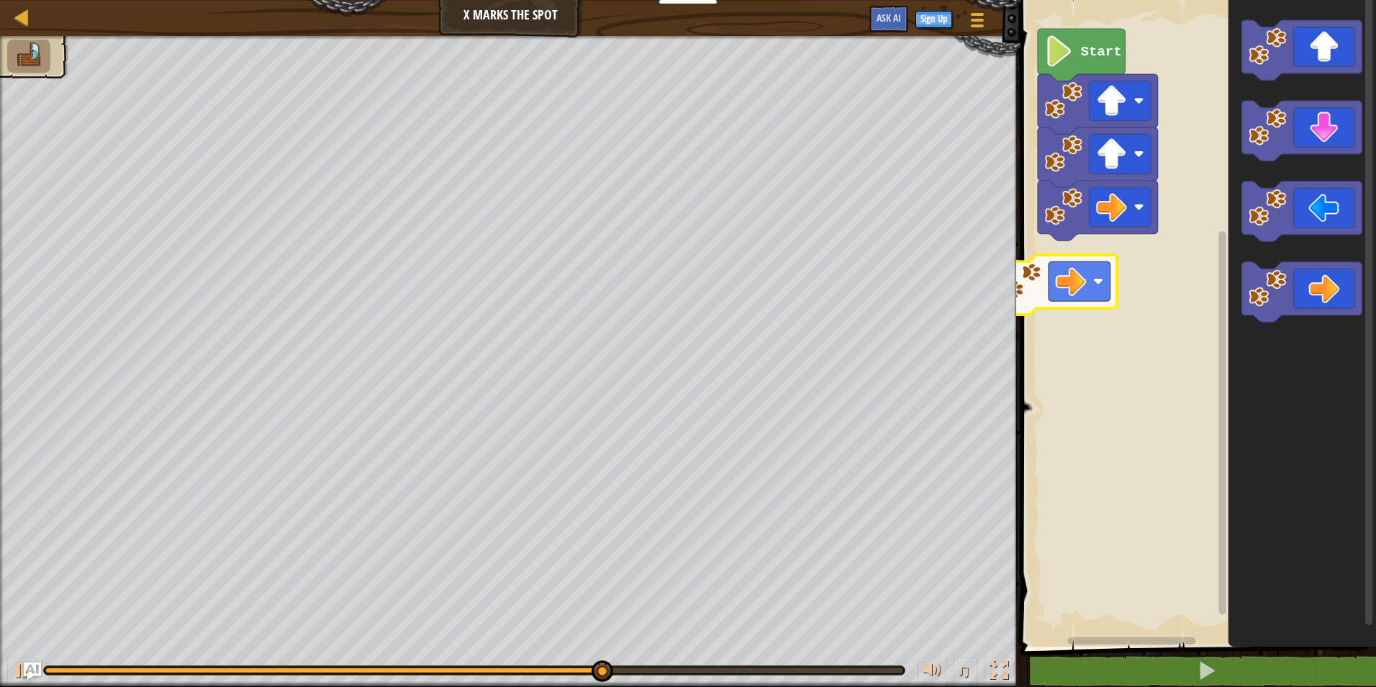
click at [1113, 271] on div "Start" at bounding box center [1196, 319] width 360 height 653
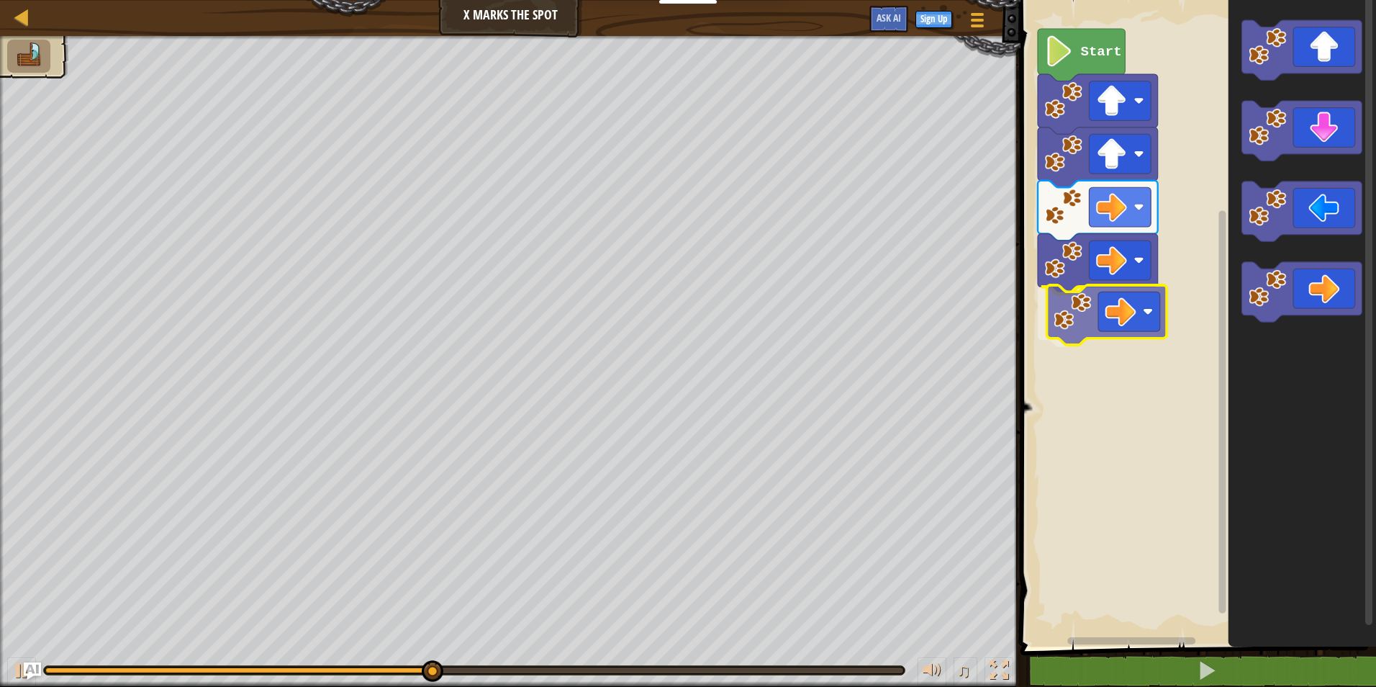
click at [1114, 309] on div "Start" at bounding box center [1196, 319] width 360 height 653
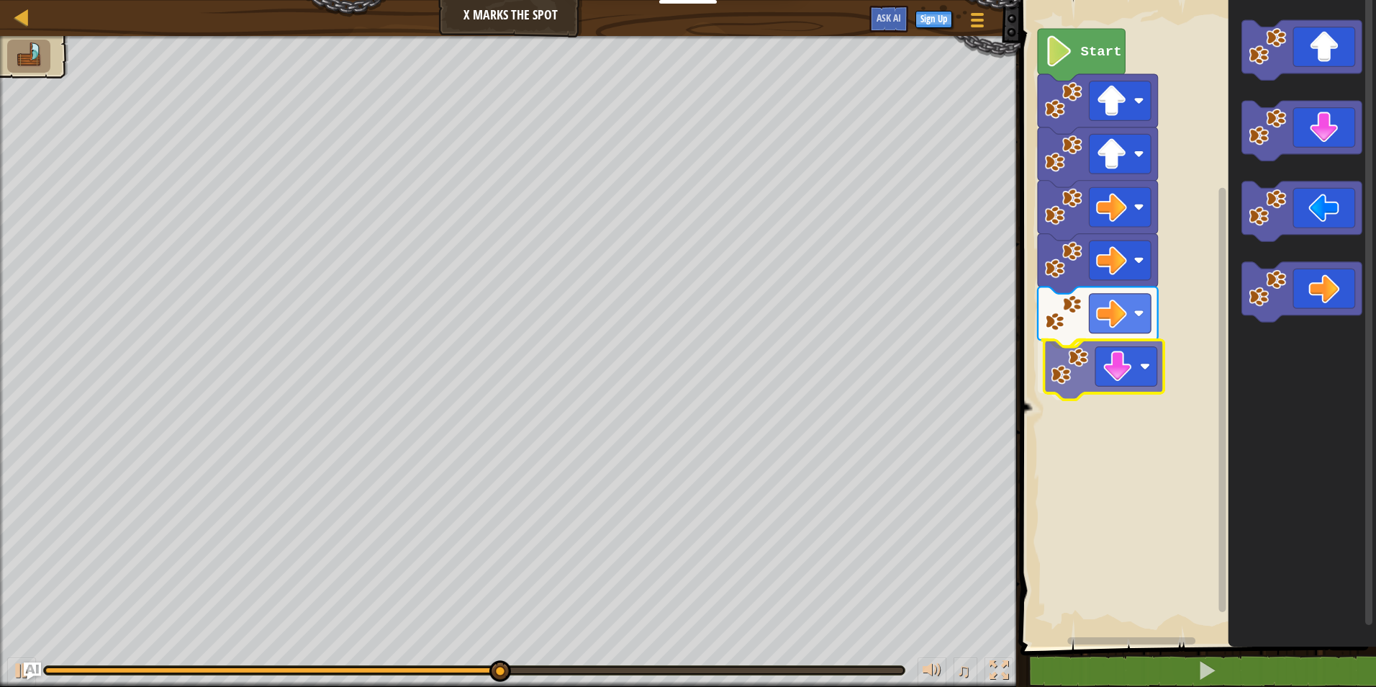
click at [1074, 377] on div "Start" at bounding box center [1196, 319] width 360 height 653
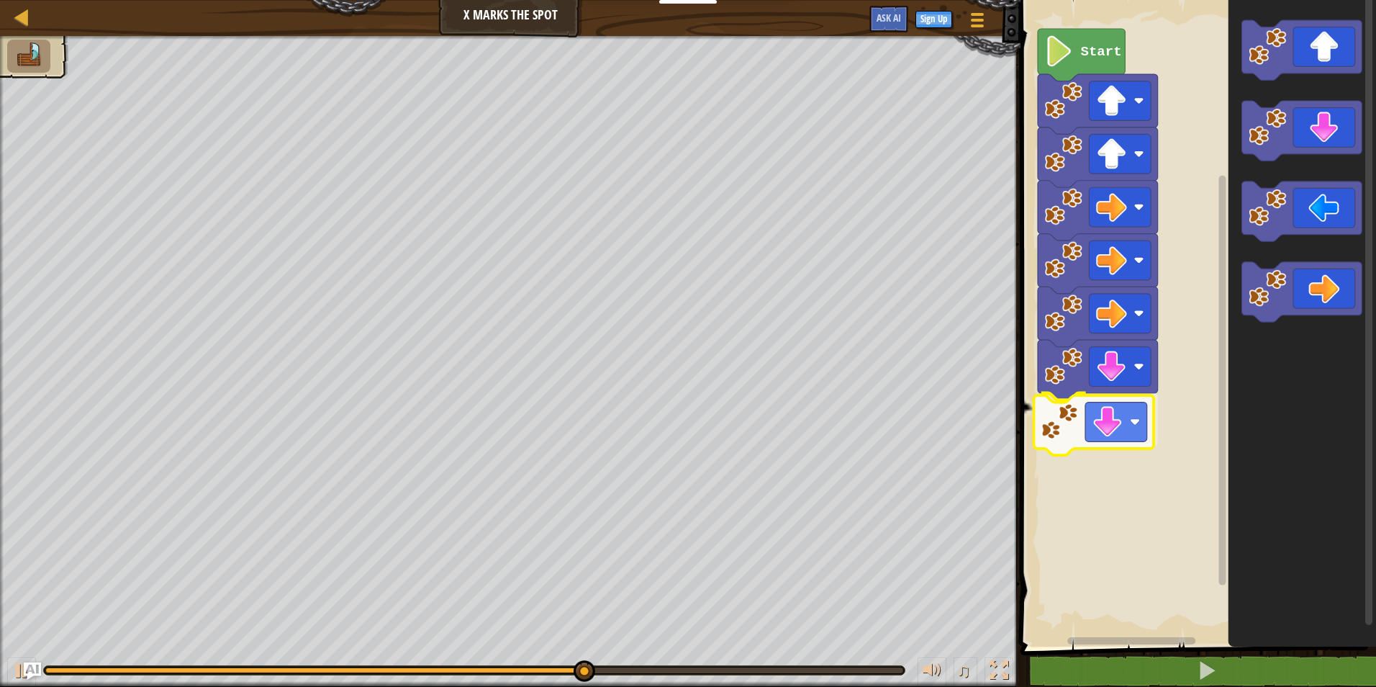
click at [1067, 422] on div "Start" at bounding box center [1196, 319] width 360 height 653
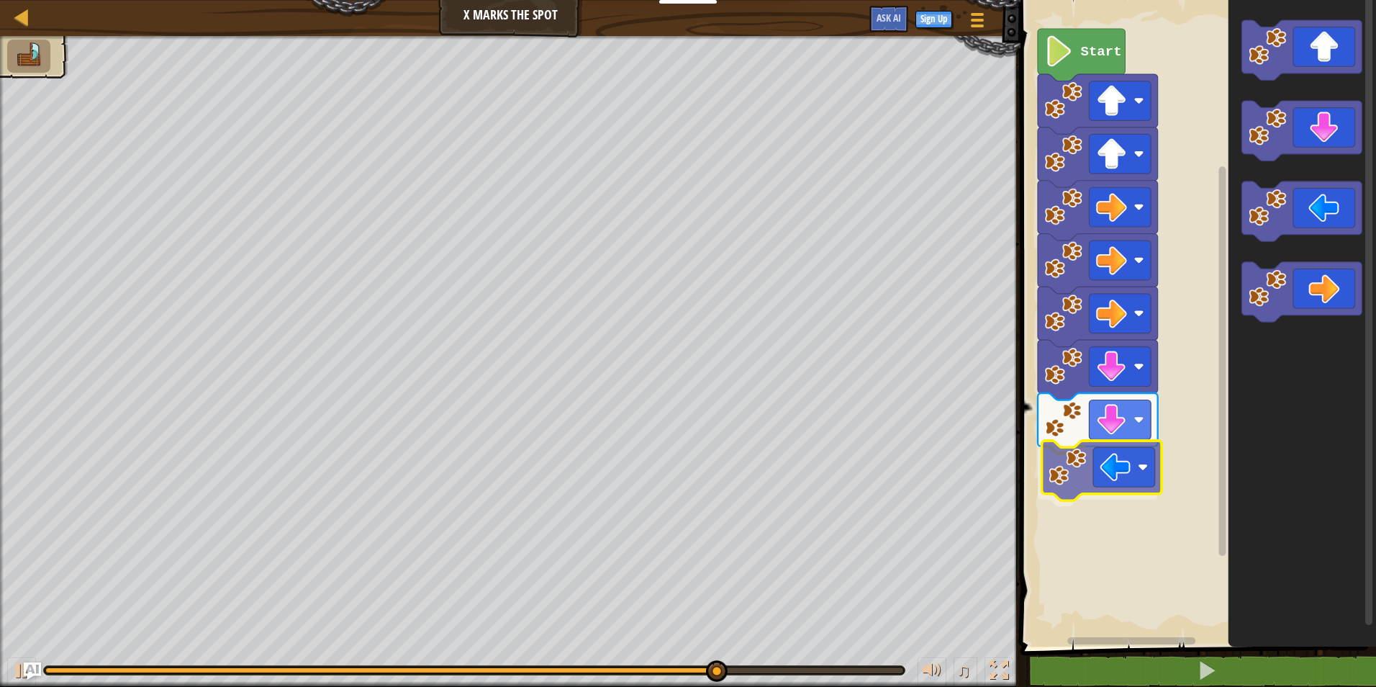
click at [1110, 480] on div "Start" at bounding box center [1196, 319] width 360 height 653
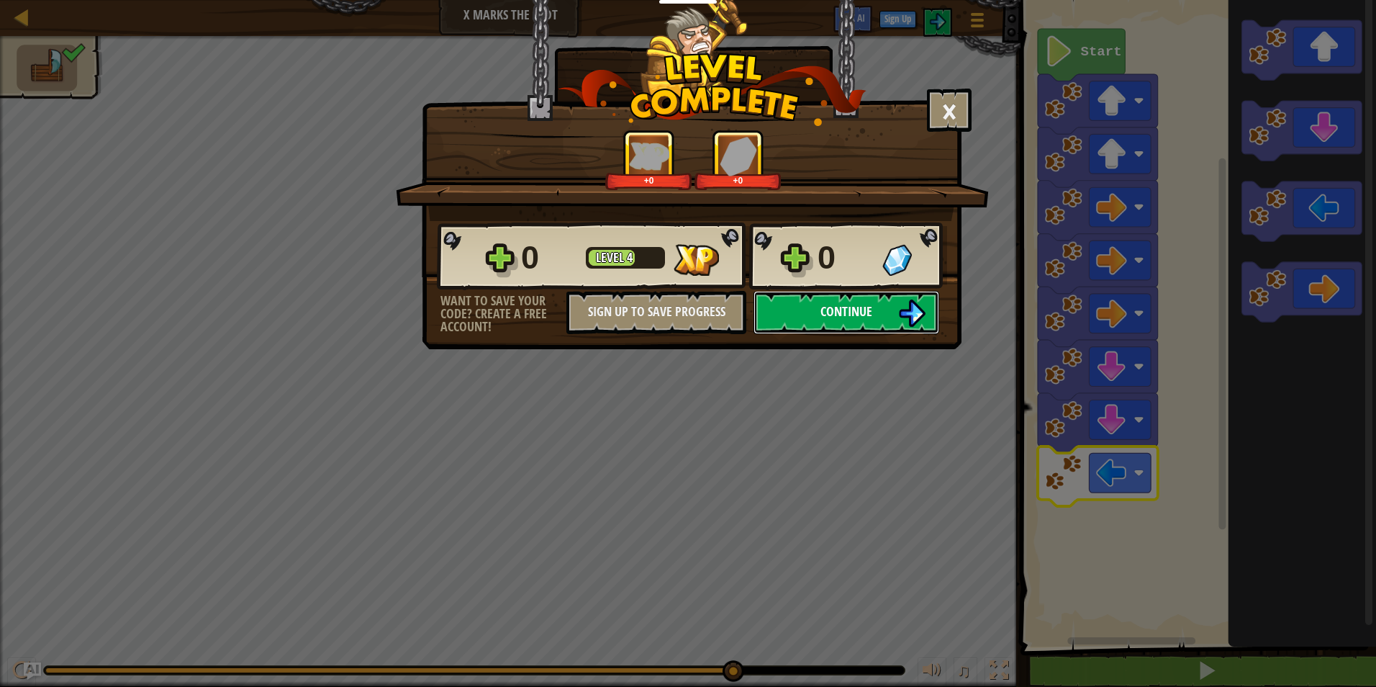
click at [895, 305] on button "Continue" at bounding box center [846, 312] width 186 height 43
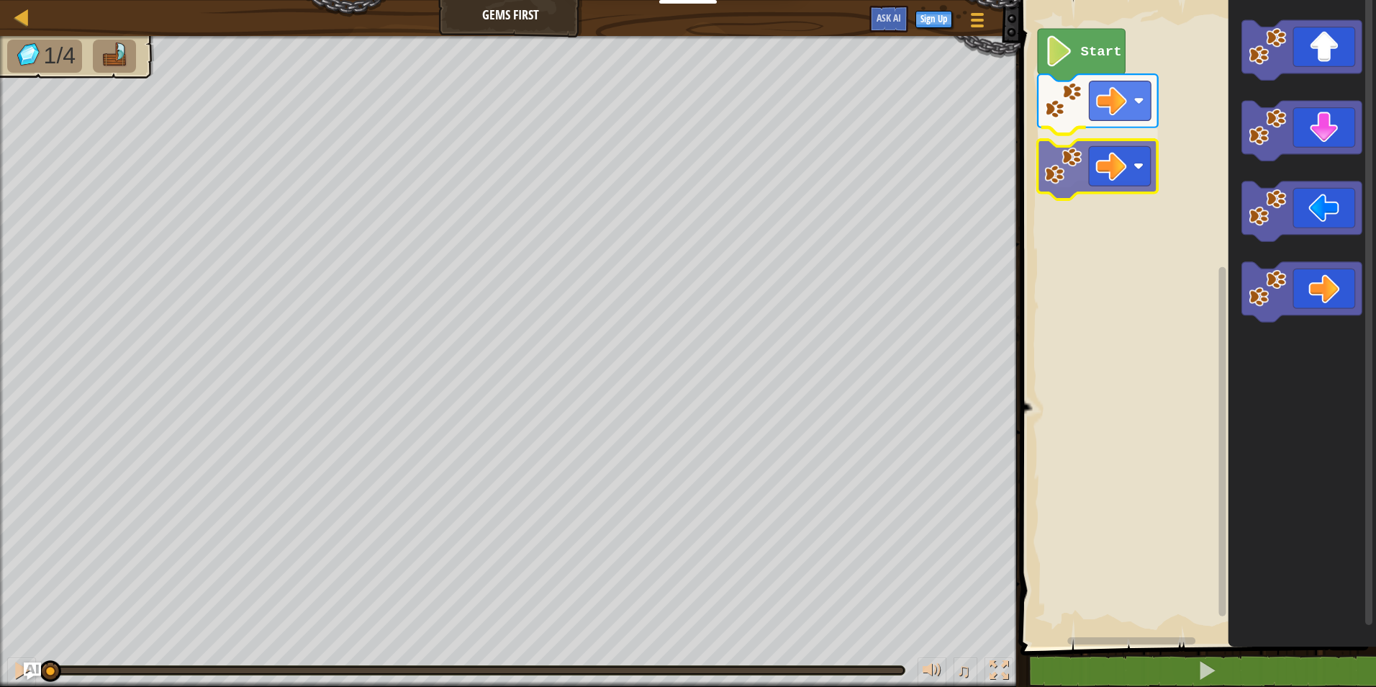
click at [1106, 168] on div "Start" at bounding box center [1196, 319] width 360 height 653
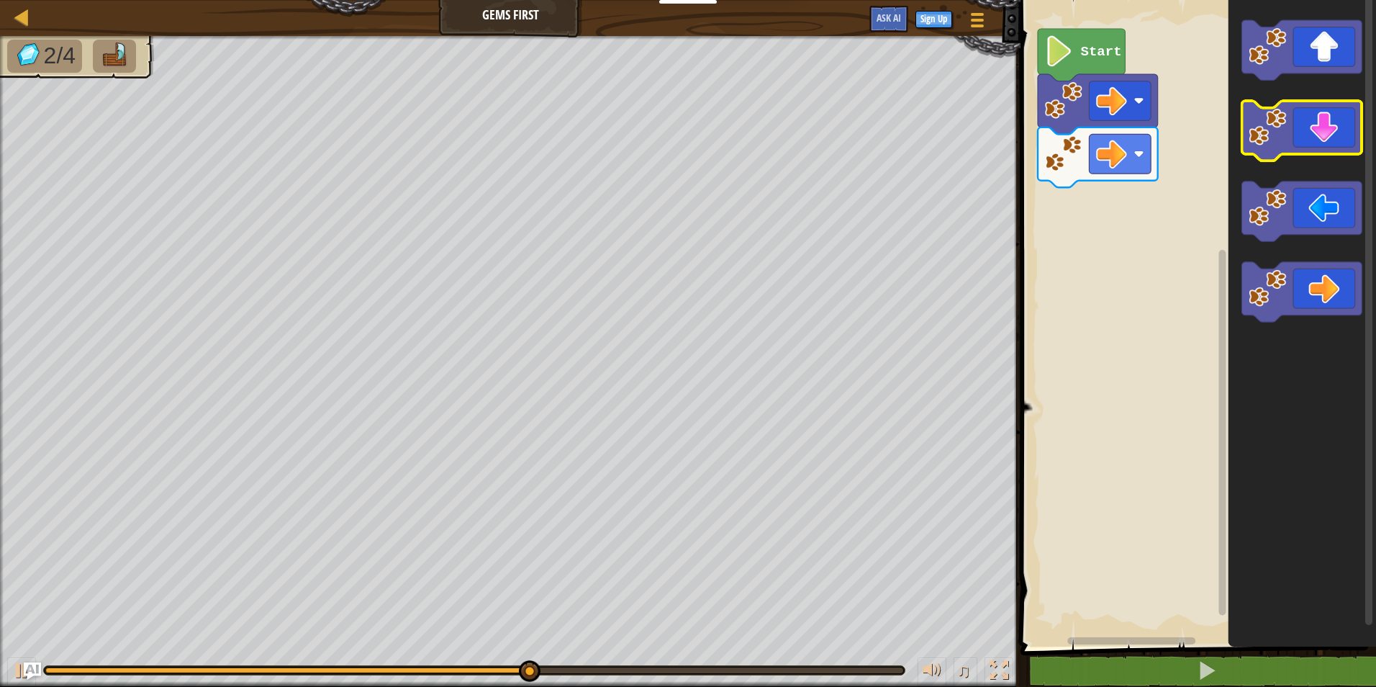
click at [1289, 136] on icon "Blockly Workspace" at bounding box center [1302, 131] width 120 height 60
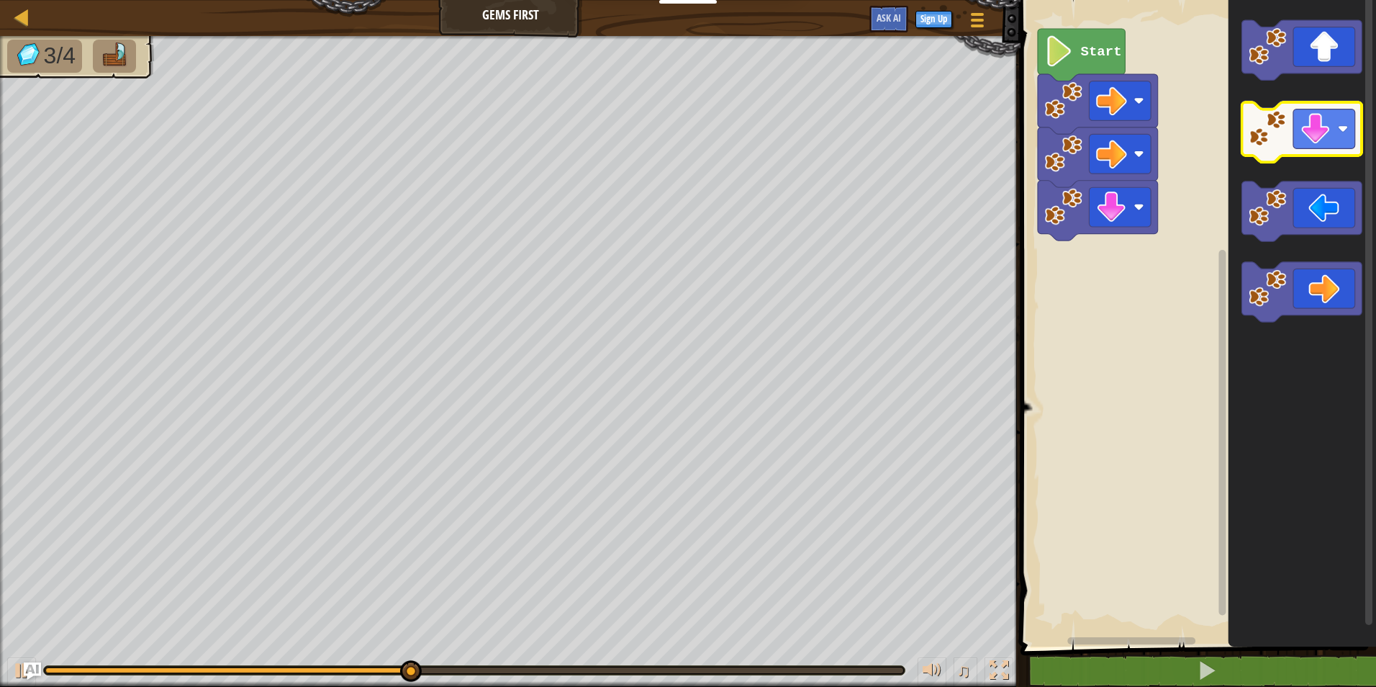
click at [1292, 134] on icon "Blockly Workspace" at bounding box center [1302, 131] width 120 height 60
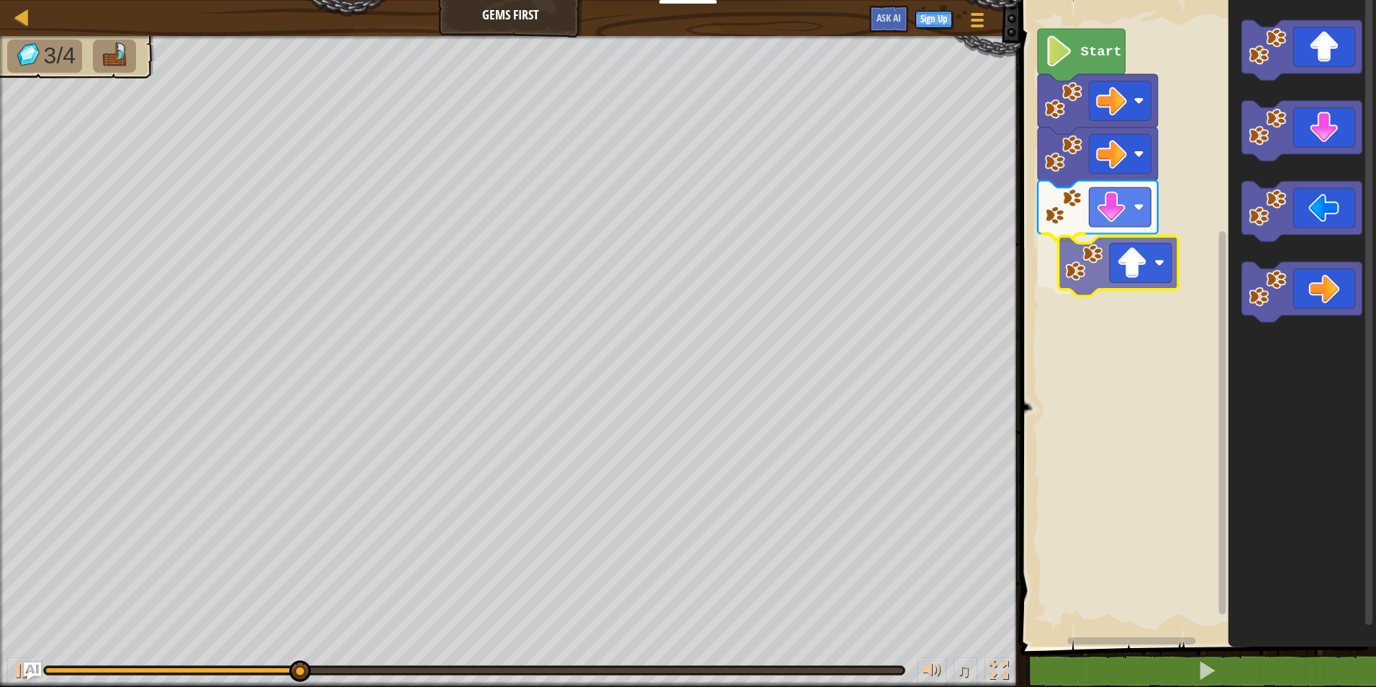
click at [1110, 263] on div "Start" at bounding box center [1196, 319] width 360 height 653
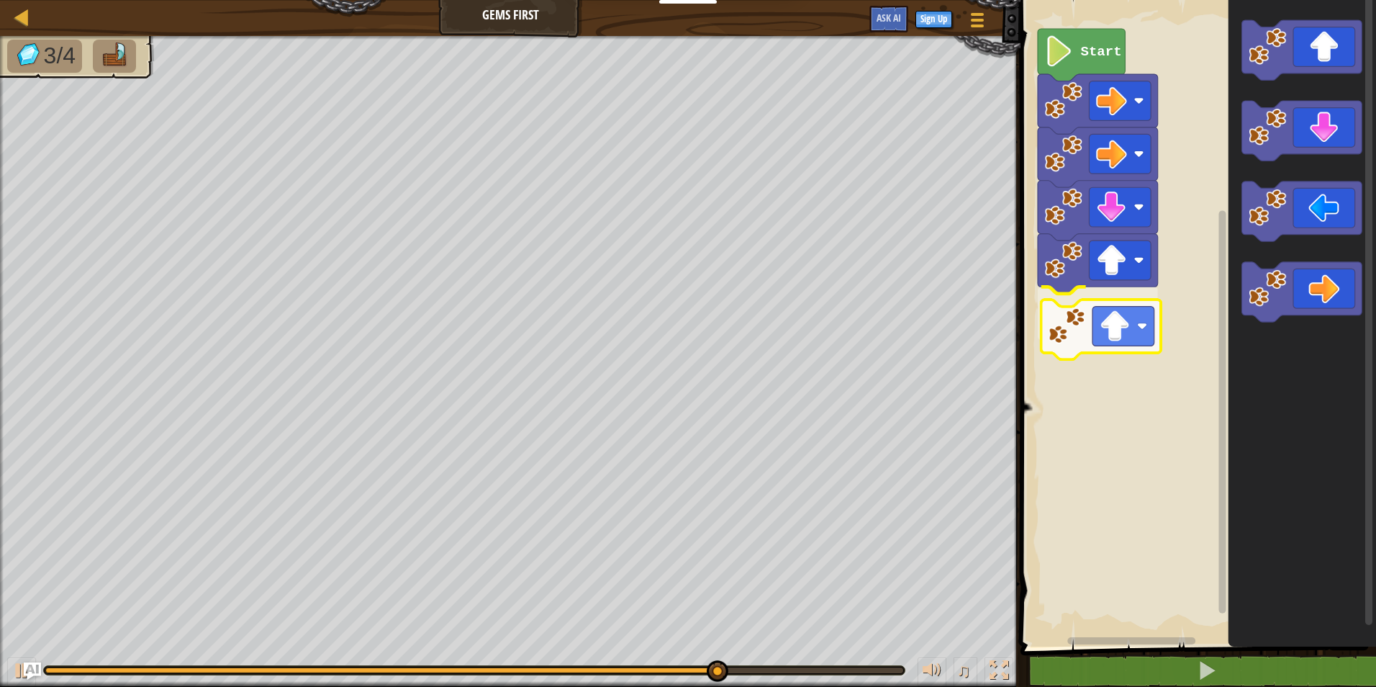
click at [1091, 339] on div "Start" at bounding box center [1196, 319] width 360 height 653
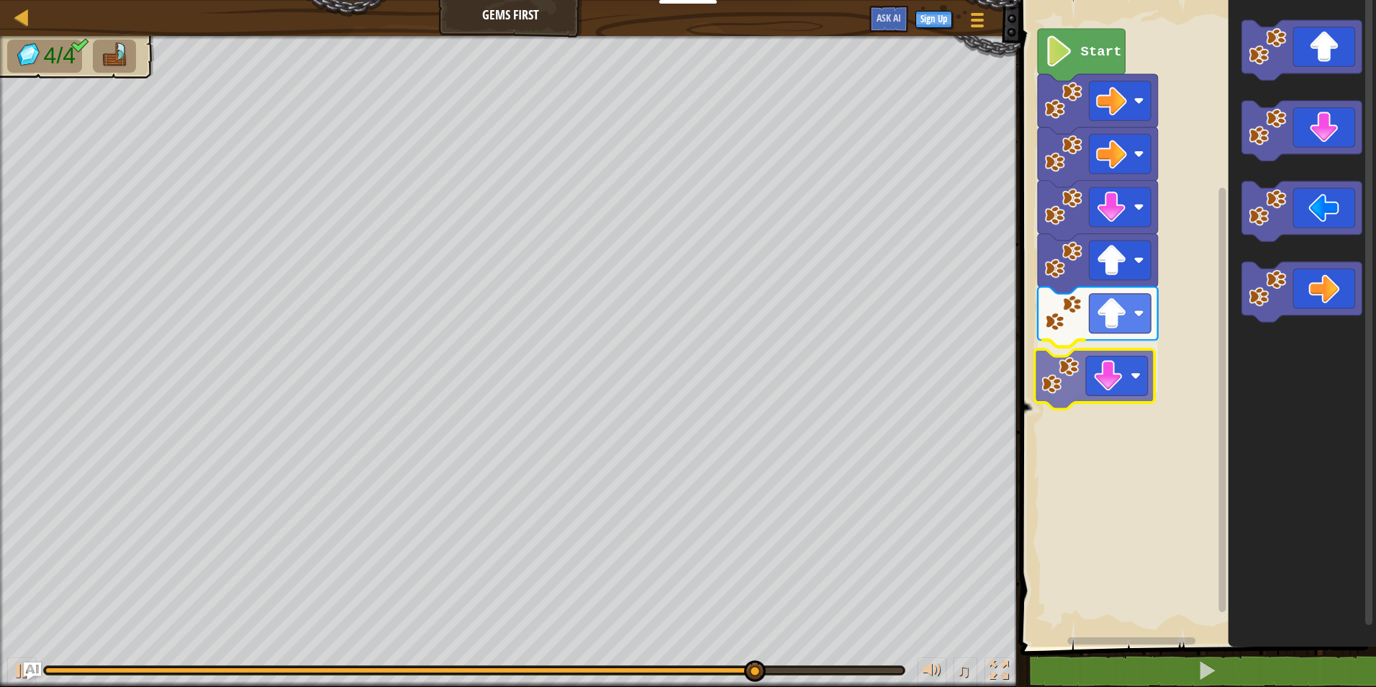
click at [1100, 381] on div "Start" at bounding box center [1196, 319] width 360 height 653
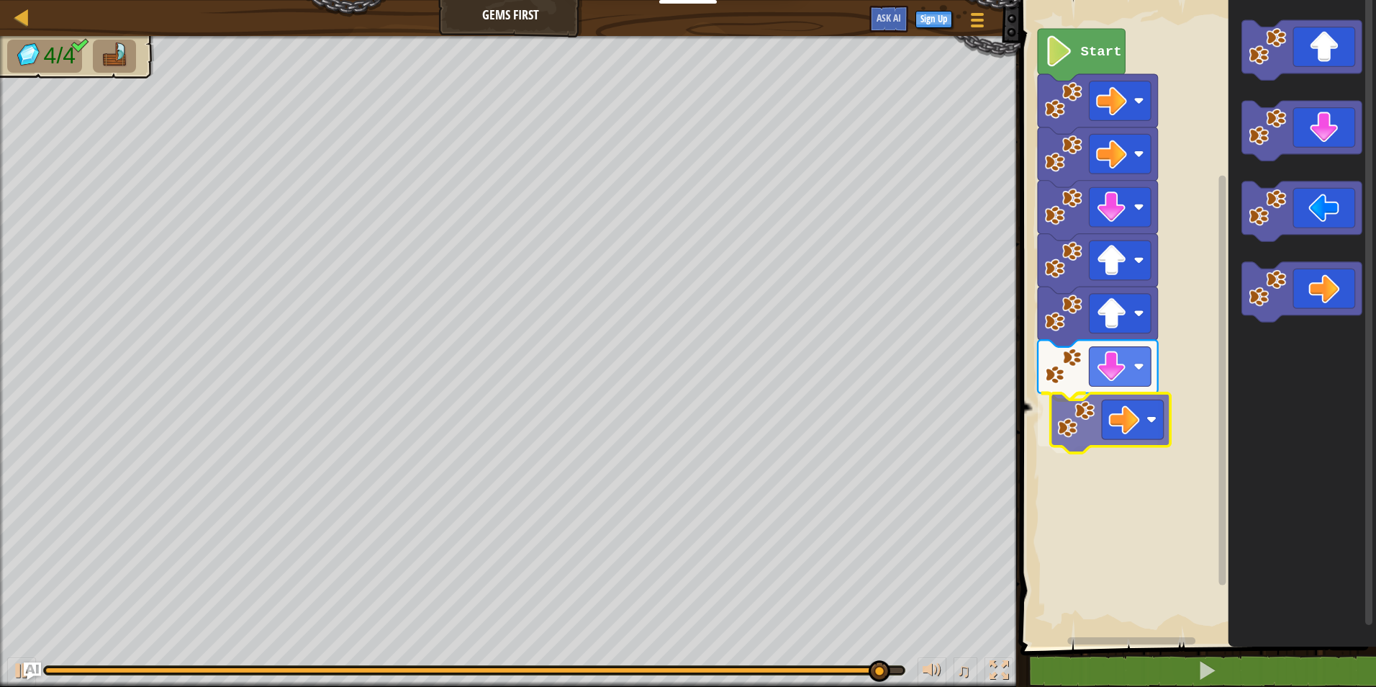
click at [1108, 425] on div "Start" at bounding box center [1196, 319] width 360 height 653
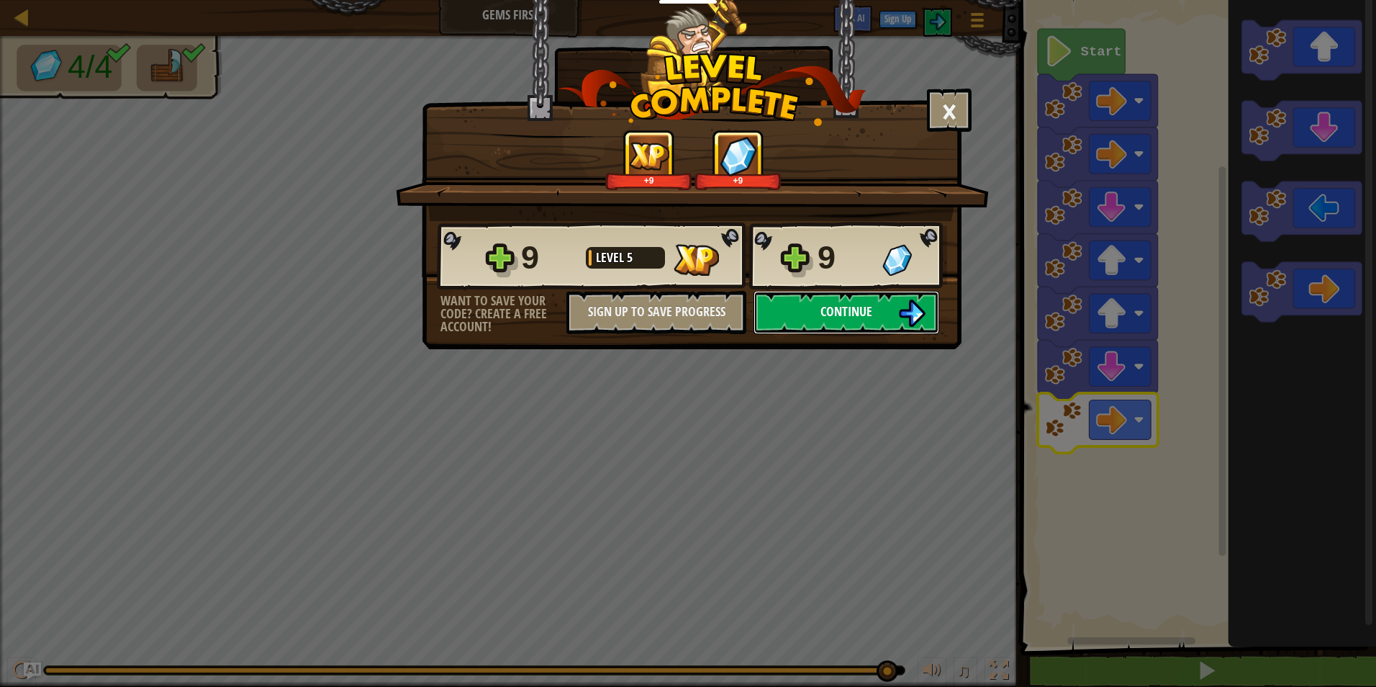
click at [823, 309] on span "Continue" at bounding box center [846, 311] width 52 height 18
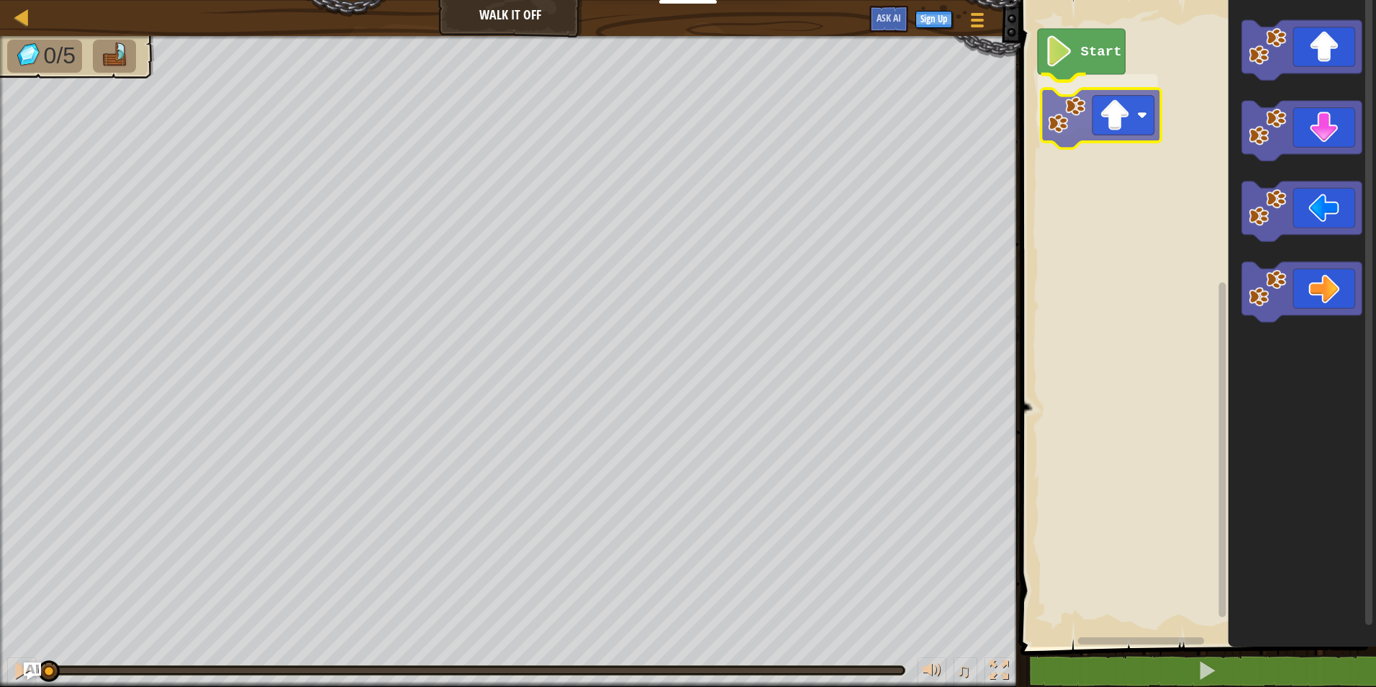
click at [1121, 135] on div "Start" at bounding box center [1196, 319] width 360 height 653
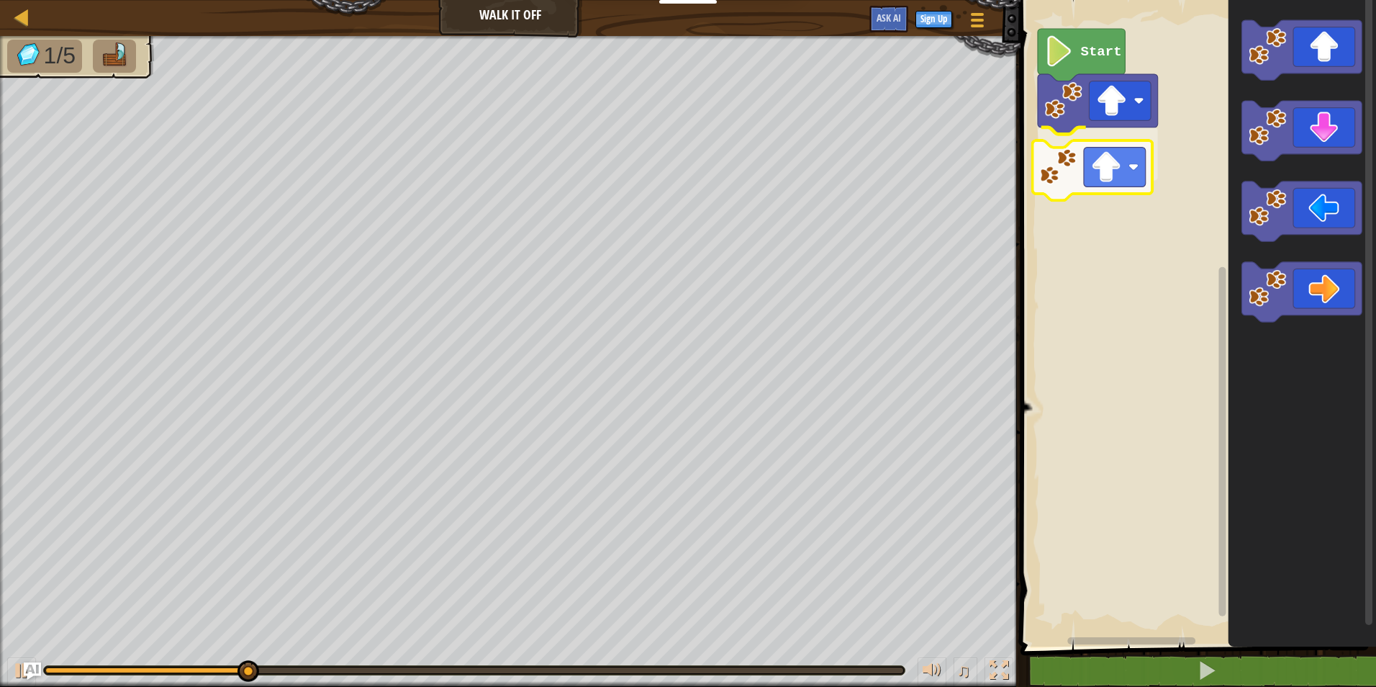
click at [1096, 166] on div "Start" at bounding box center [1196, 319] width 360 height 653
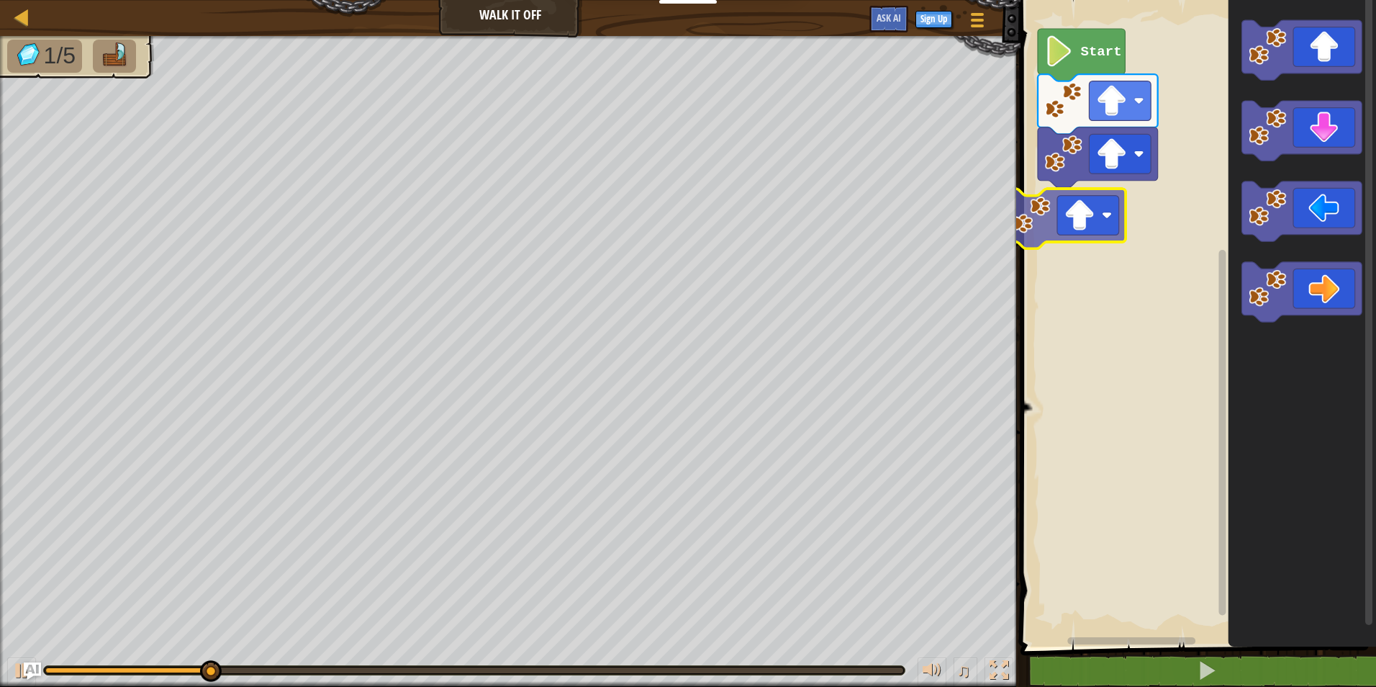
click at [1054, 227] on div "Start" at bounding box center [1196, 319] width 360 height 653
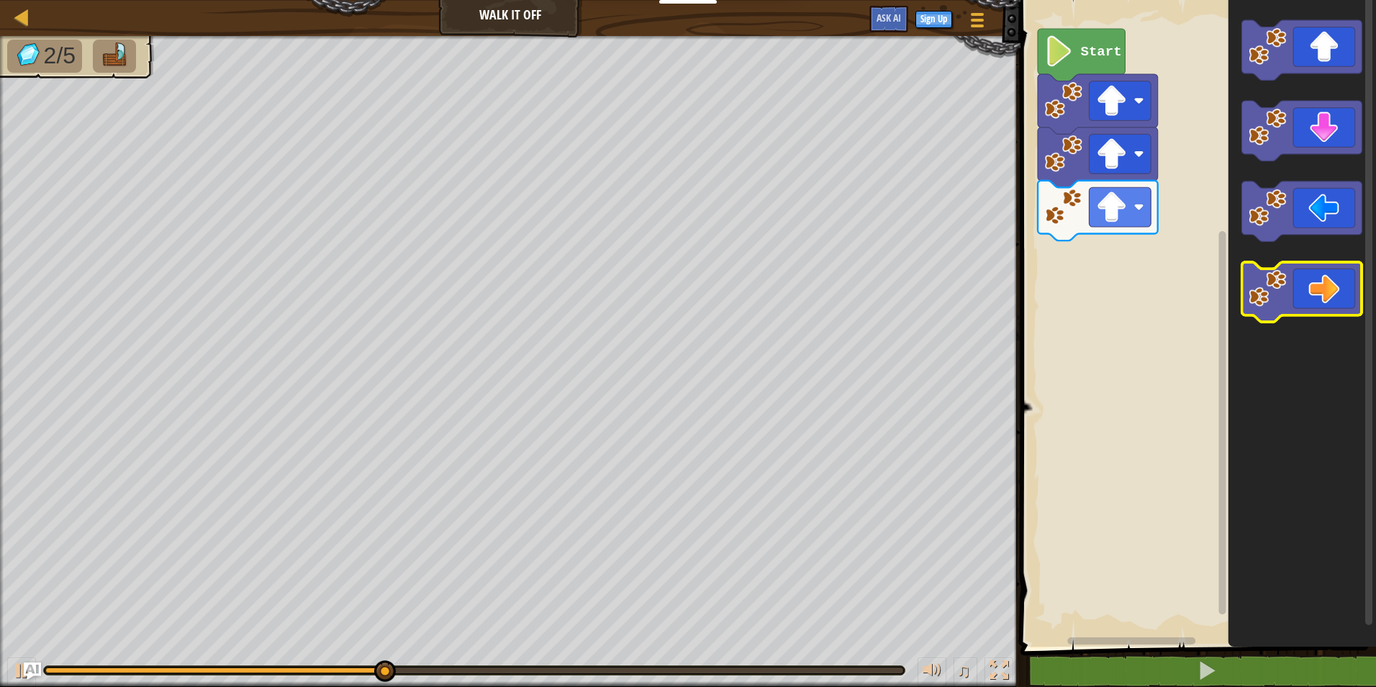
click at [1288, 291] on icon "Blockly Workspace" at bounding box center [1302, 292] width 120 height 60
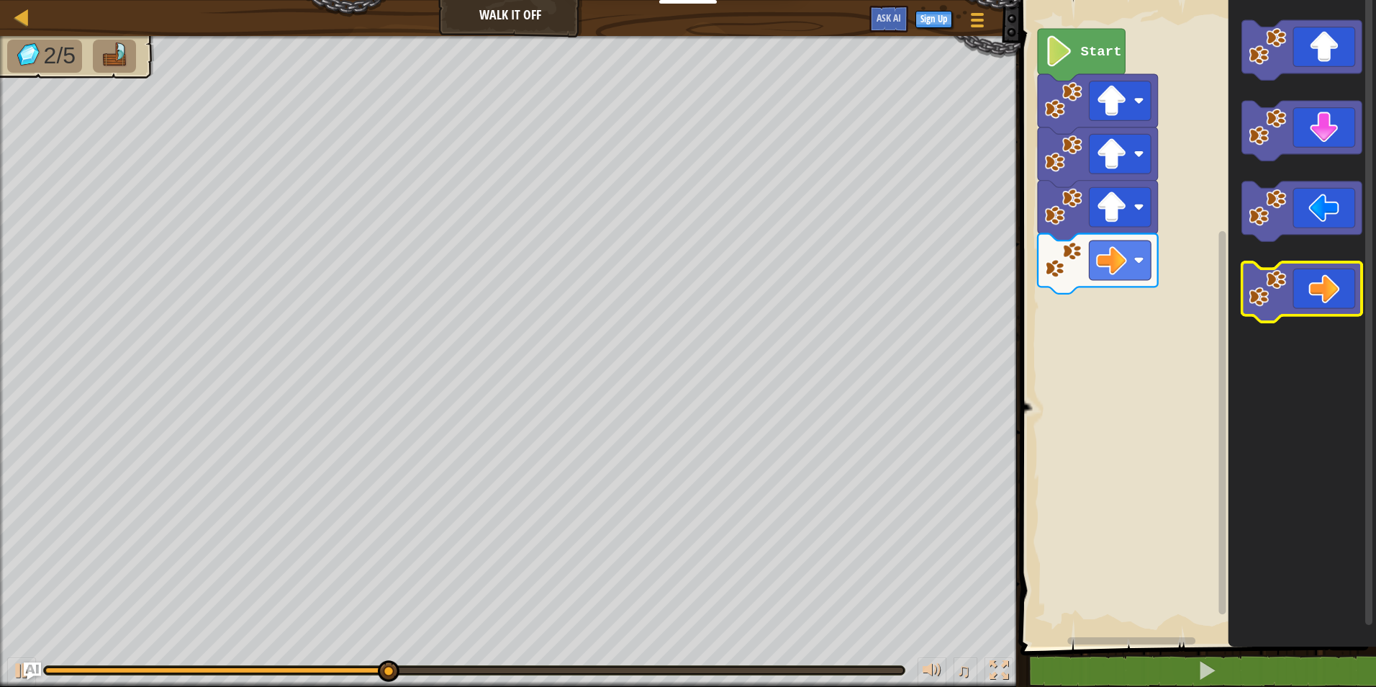
click at [1279, 293] on g "Blockly Workspace" at bounding box center [1302, 292] width 120 height 60
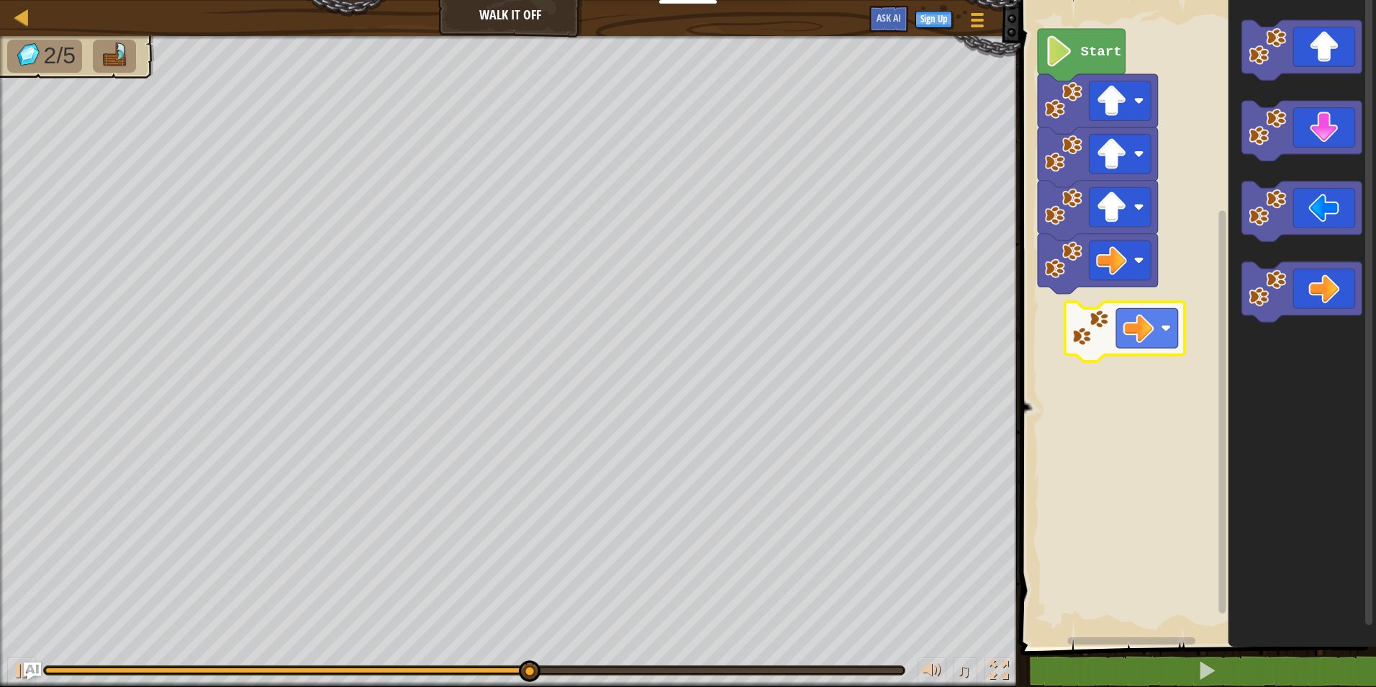
click at [1102, 332] on div "Start" at bounding box center [1196, 319] width 360 height 653
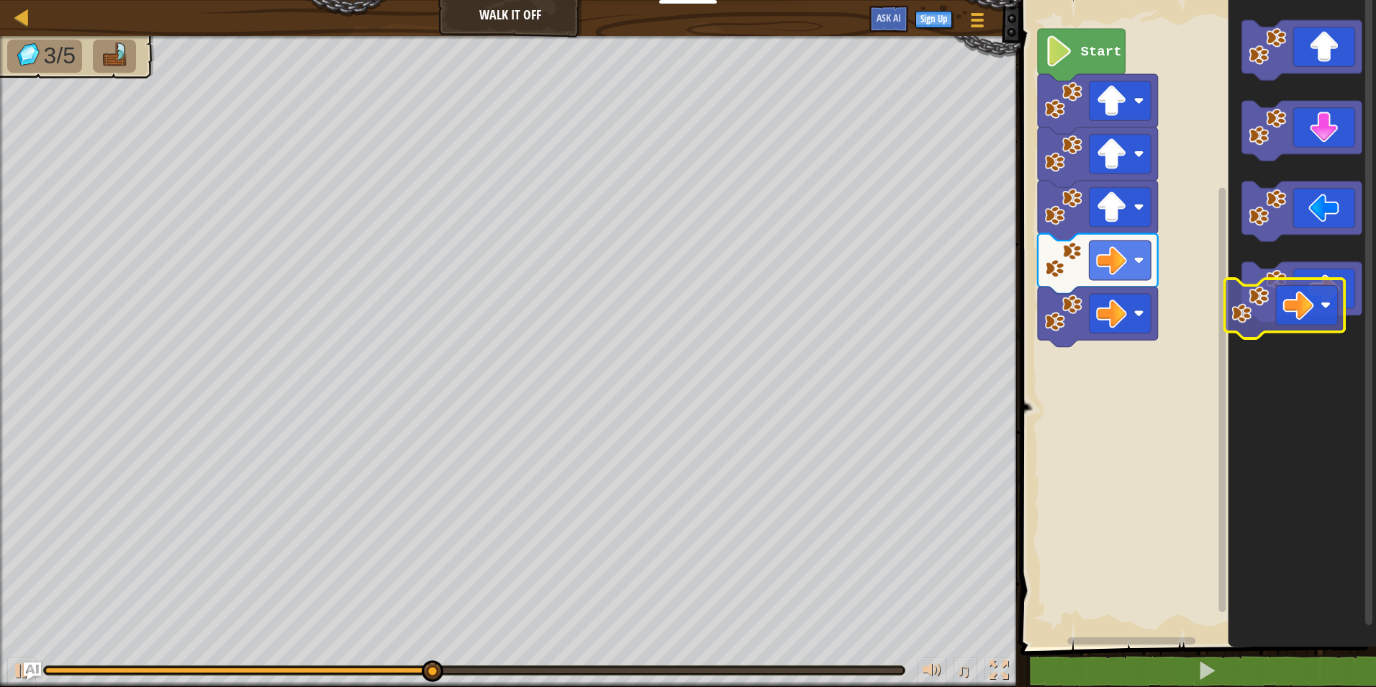
click at [1227, 300] on div "Start" at bounding box center [1196, 319] width 360 height 653
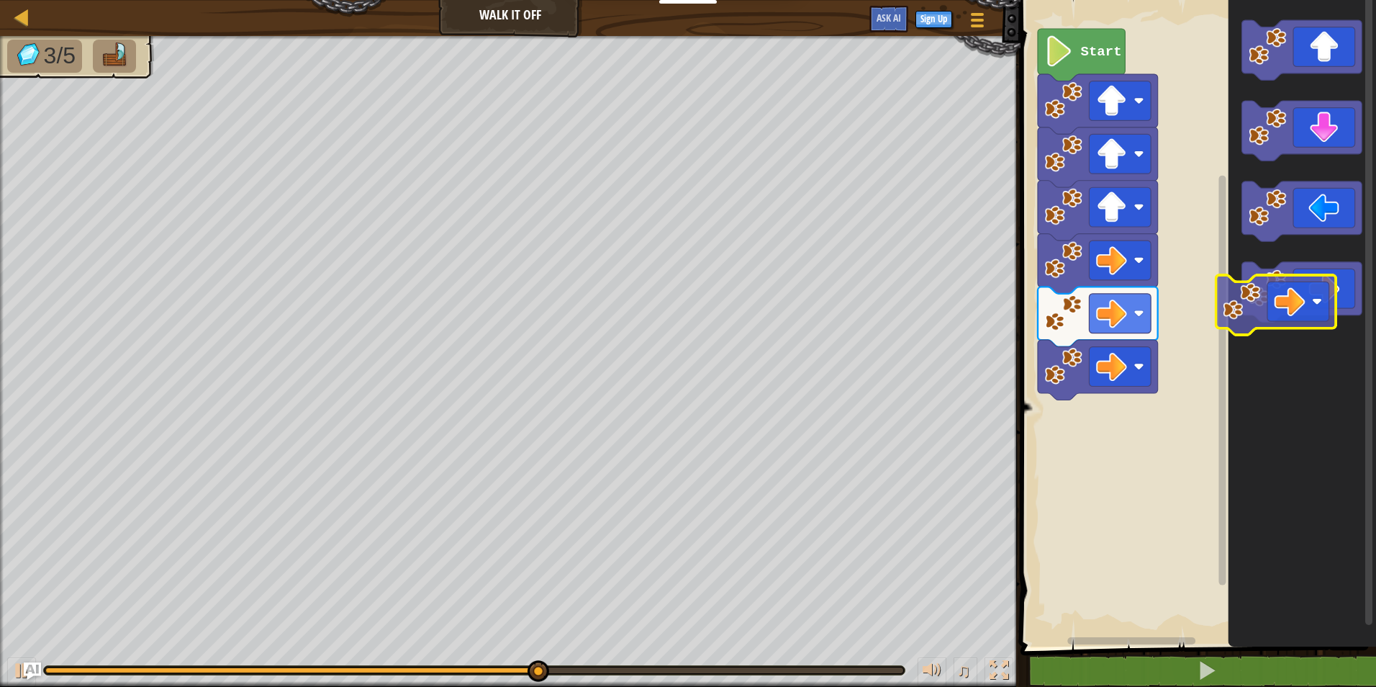
click at [1229, 306] on icon "Blockly Workspace" at bounding box center [1302, 319] width 148 height 653
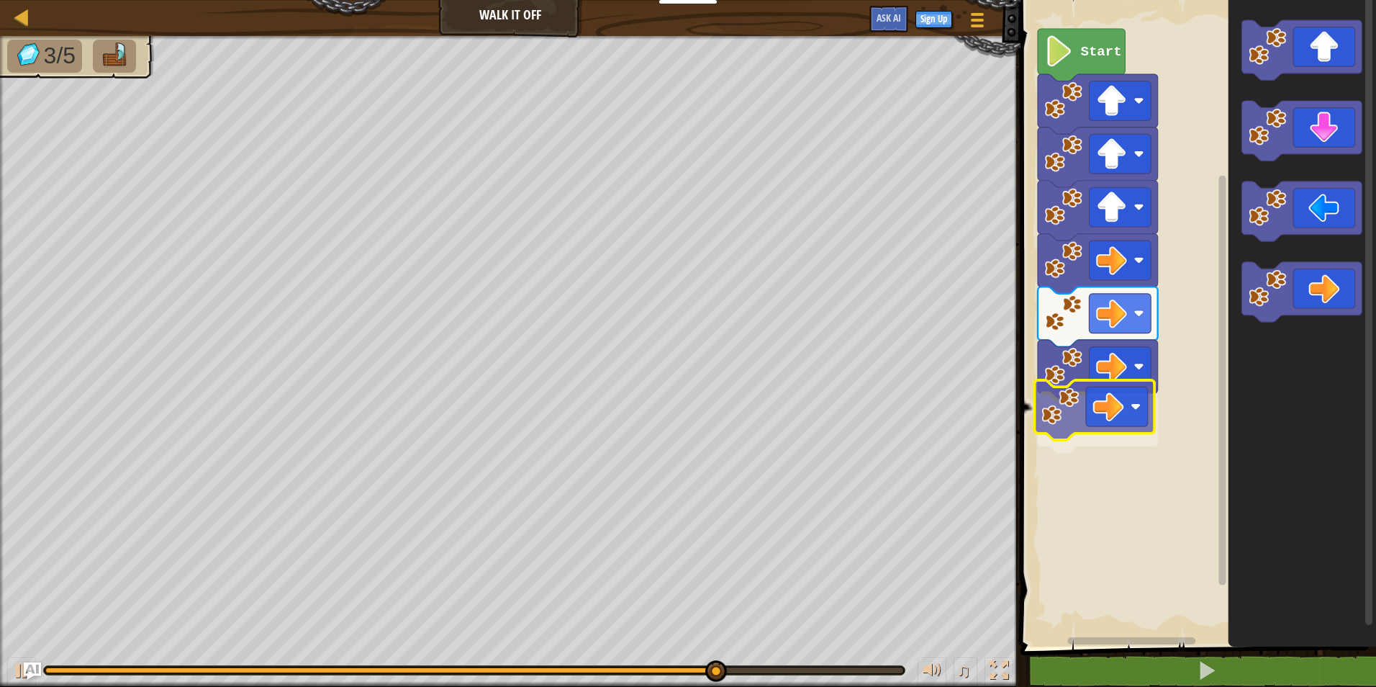
click at [1046, 418] on div "Start" at bounding box center [1196, 319] width 360 height 653
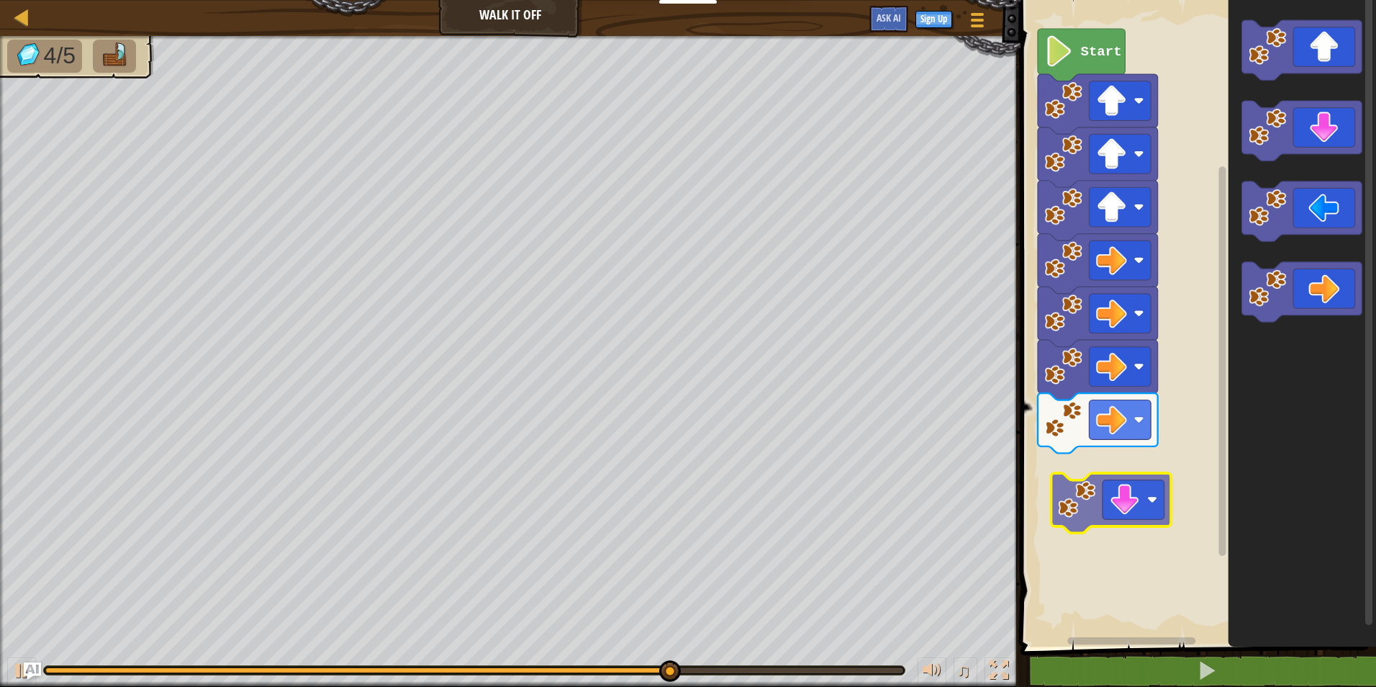
click at [1090, 486] on div "Start" at bounding box center [1196, 319] width 360 height 653
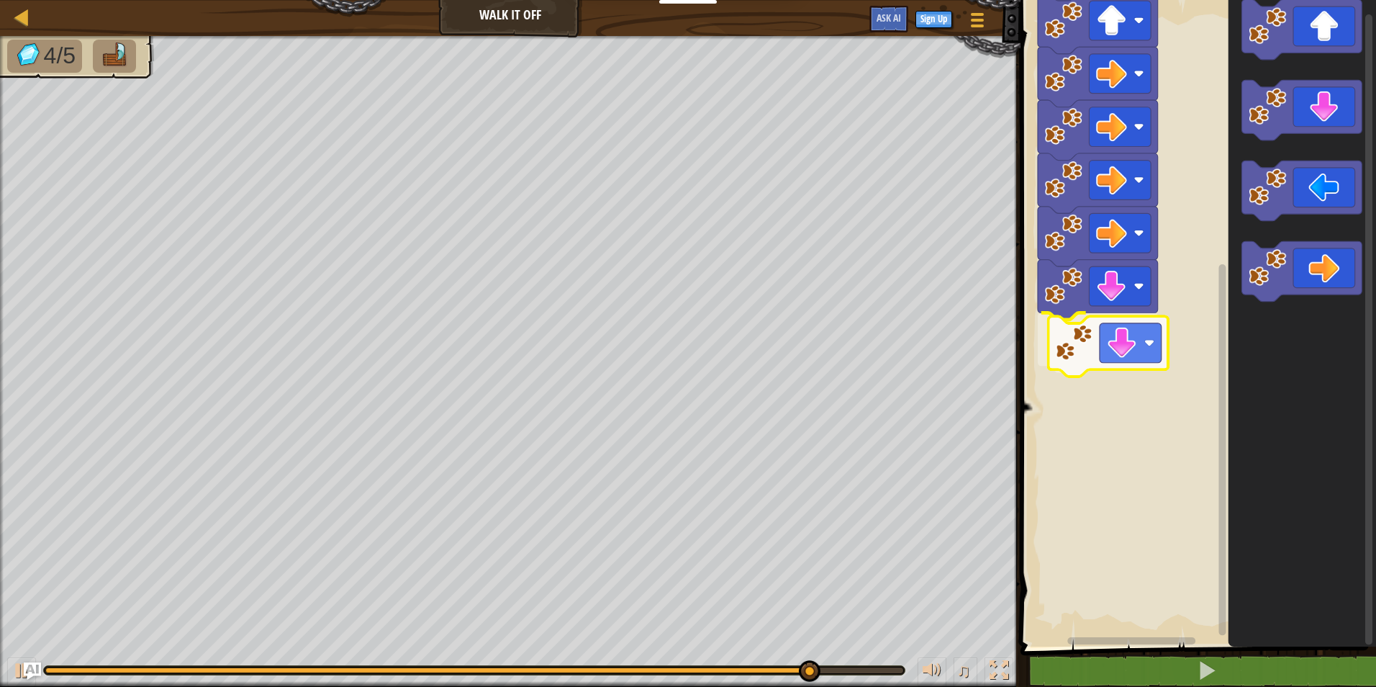
click at [1092, 350] on div "Start" at bounding box center [1196, 319] width 360 height 653
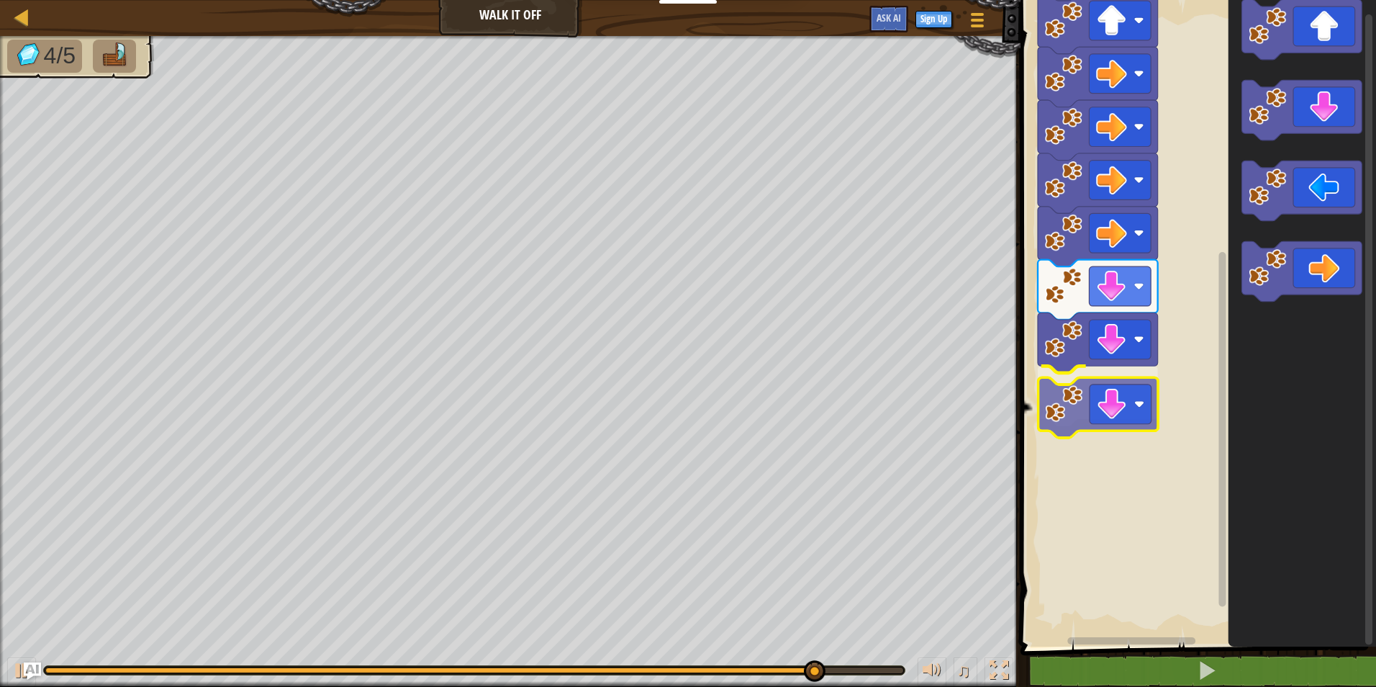
click at [1079, 399] on div "Start" at bounding box center [1196, 319] width 360 height 653
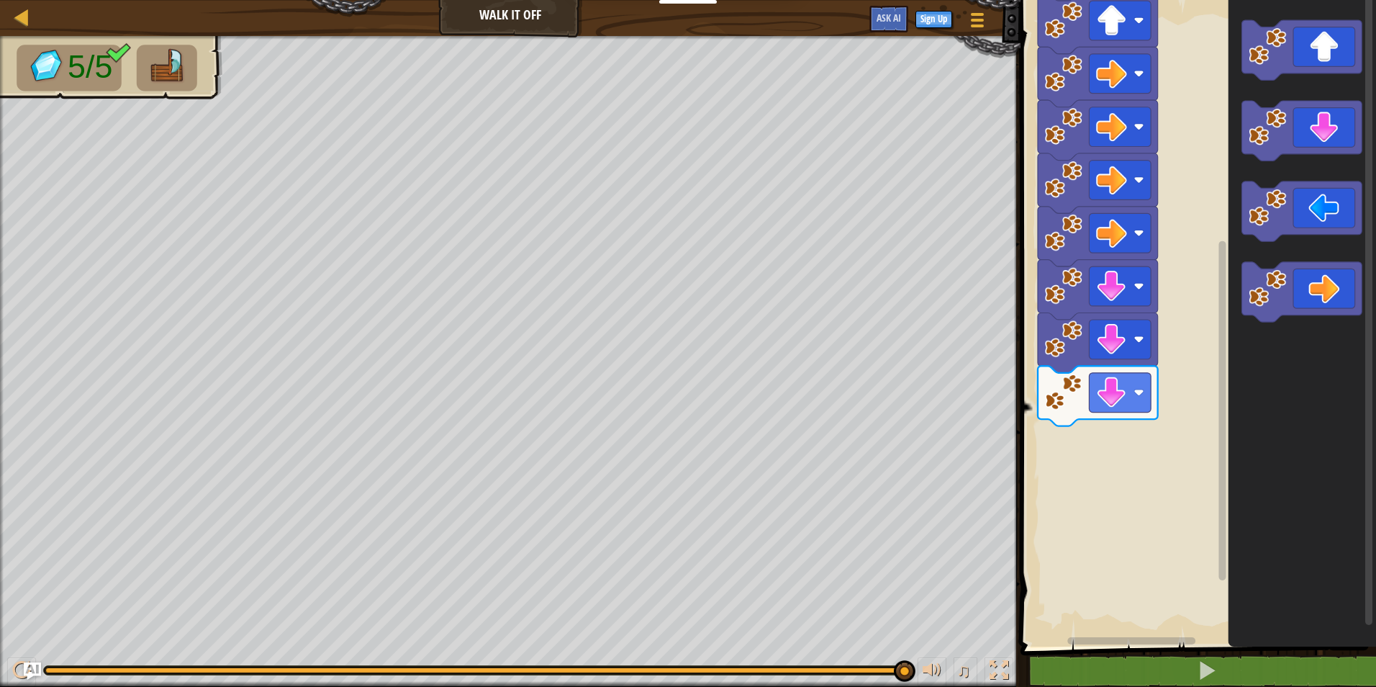
click at [1221, 343] on div "Start" at bounding box center [1196, 319] width 360 height 653
click at [1177, 364] on div "Start" at bounding box center [1196, 319] width 360 height 653
click at [1223, 262] on div "Start" at bounding box center [1196, 319] width 360 height 653
click at [1249, 269] on g "Blockly Workspace" at bounding box center [1302, 171] width 120 height 302
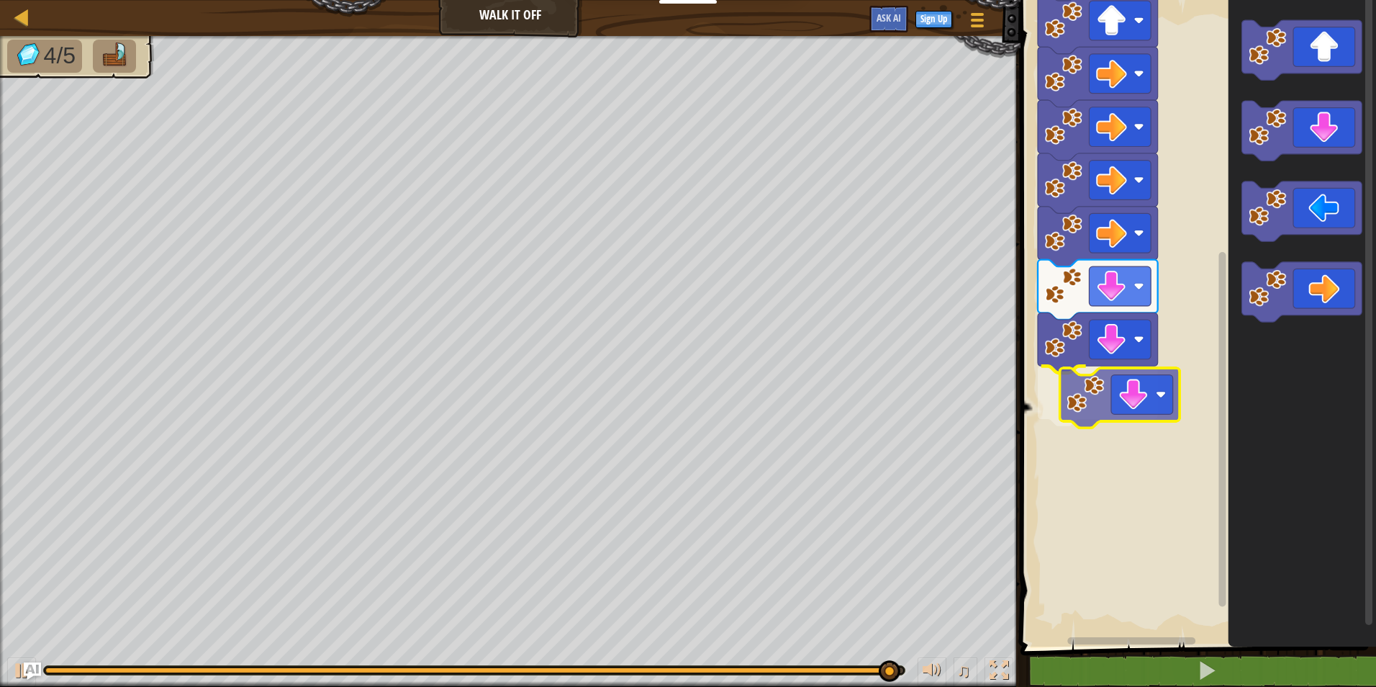
click at [1118, 386] on div "Start" at bounding box center [1196, 319] width 360 height 653
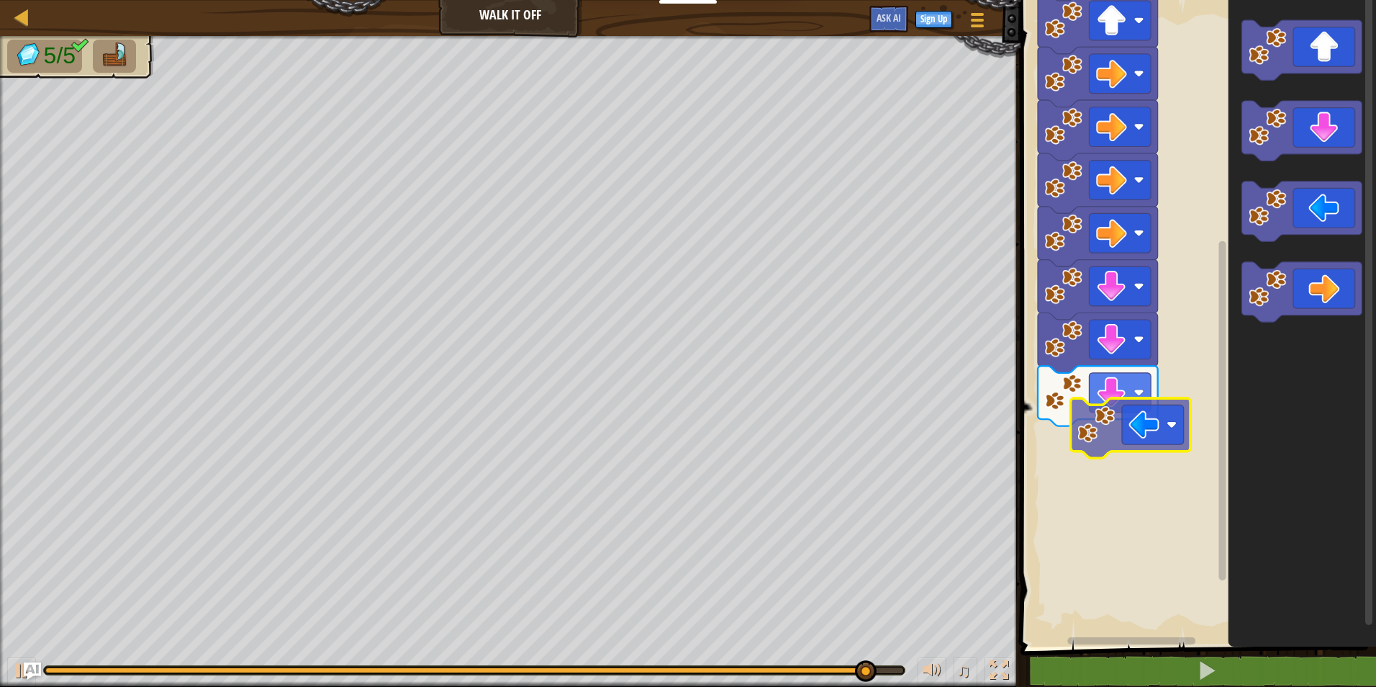
click at [1095, 446] on div "Start" at bounding box center [1196, 319] width 360 height 653
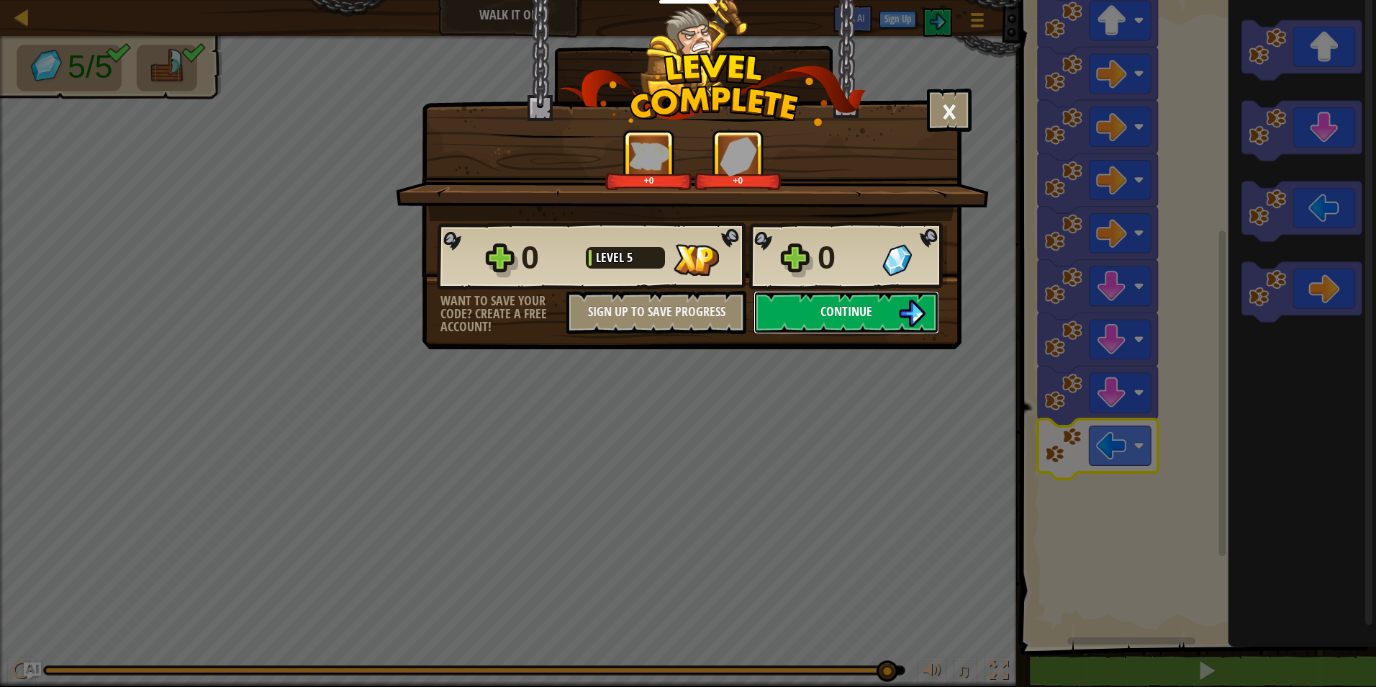
click at [901, 320] on img at bounding box center [911, 312] width 27 height 27
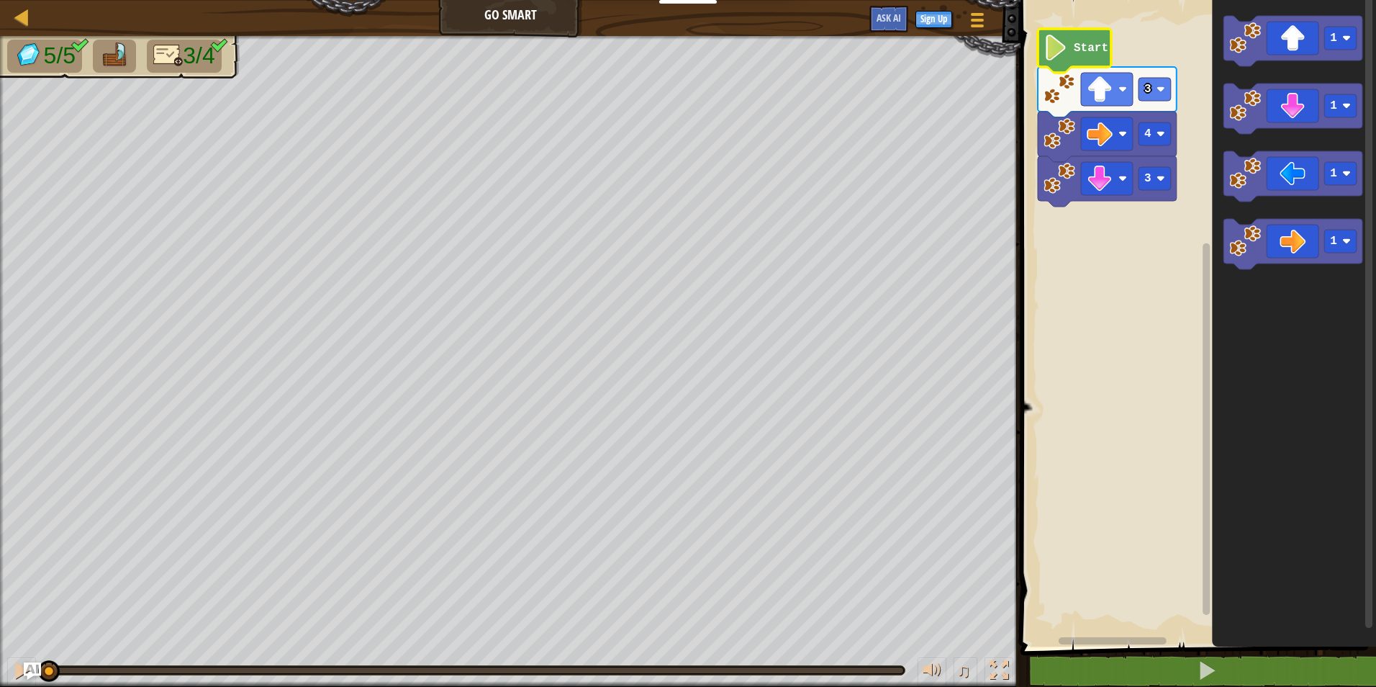
click at [1093, 55] on icon "Blockly Workspace" at bounding box center [1074, 51] width 73 height 44
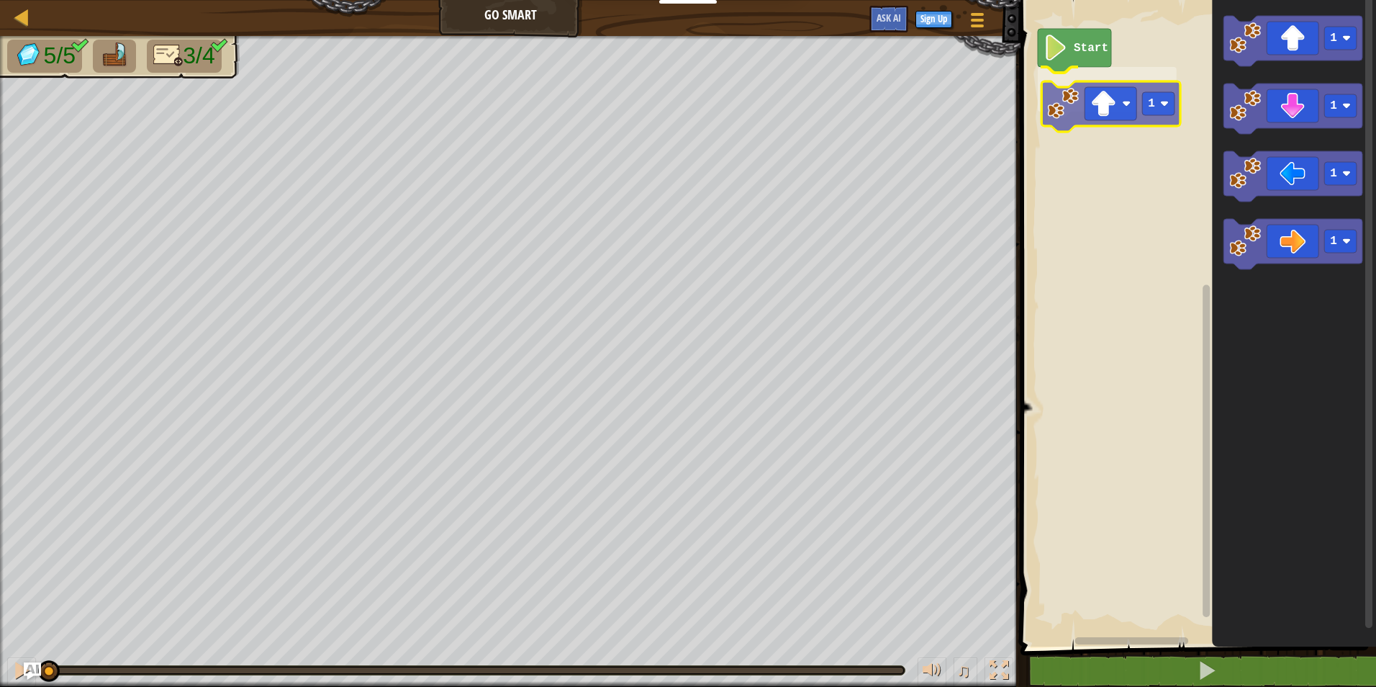
click at [1093, 107] on div "Start 1 1 1 1 1 1" at bounding box center [1196, 319] width 360 height 653
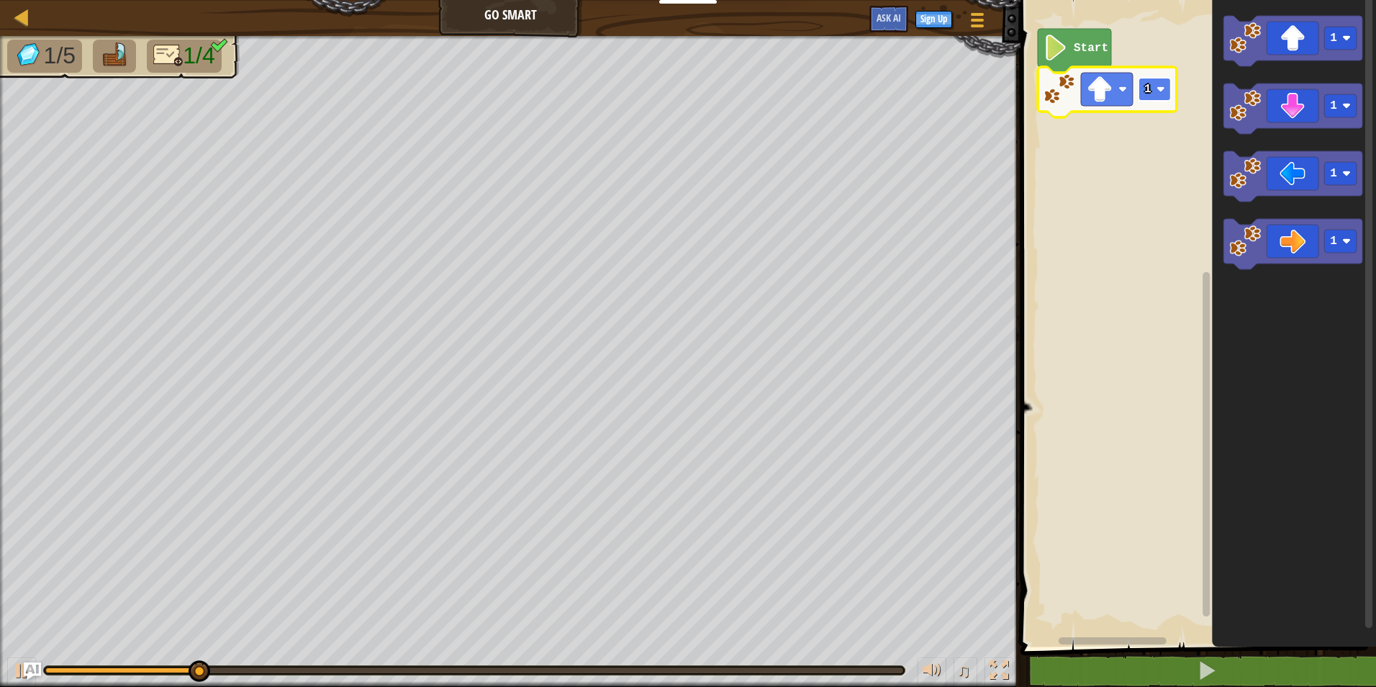
click at [1164, 94] on rect "Blockly Workspace" at bounding box center [1155, 89] width 32 height 23
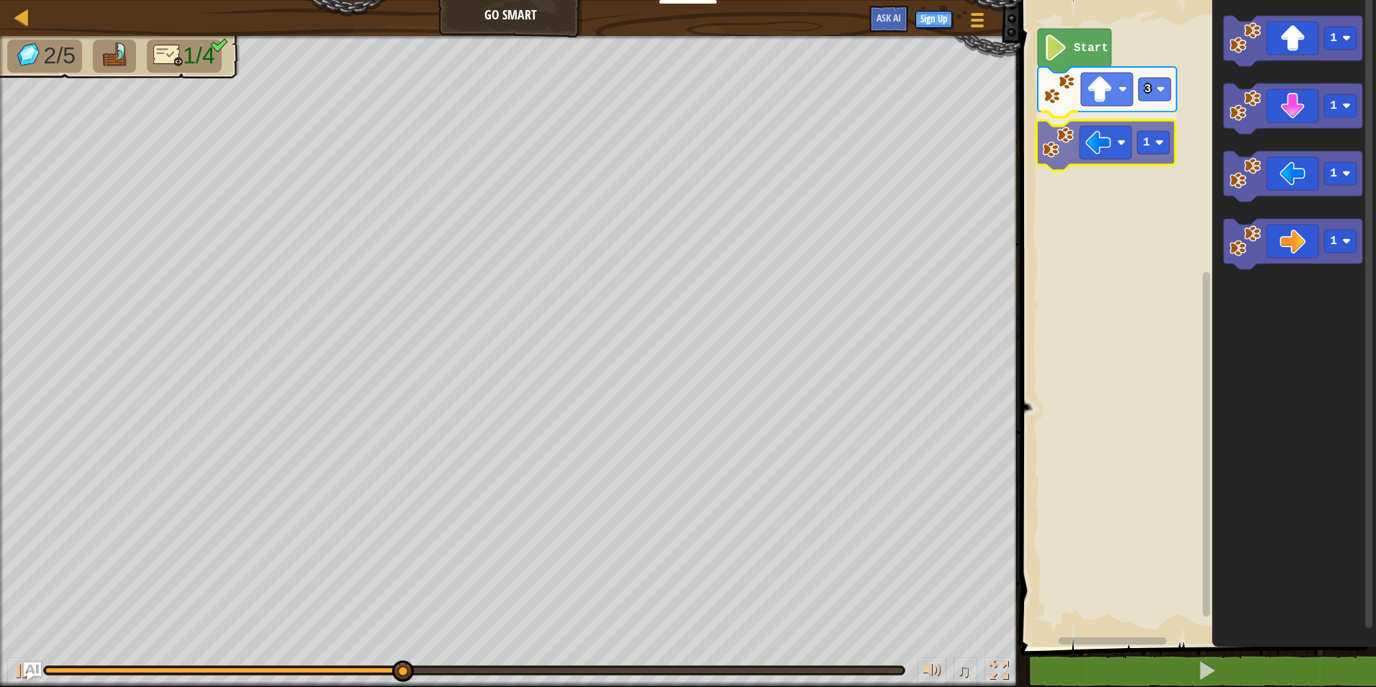
click at [1090, 151] on div "Start 3 1 1 1 1 1 1" at bounding box center [1196, 319] width 360 height 653
click at [1077, 127] on div "Start 3 1 1 1 1 1 1" at bounding box center [1196, 319] width 360 height 653
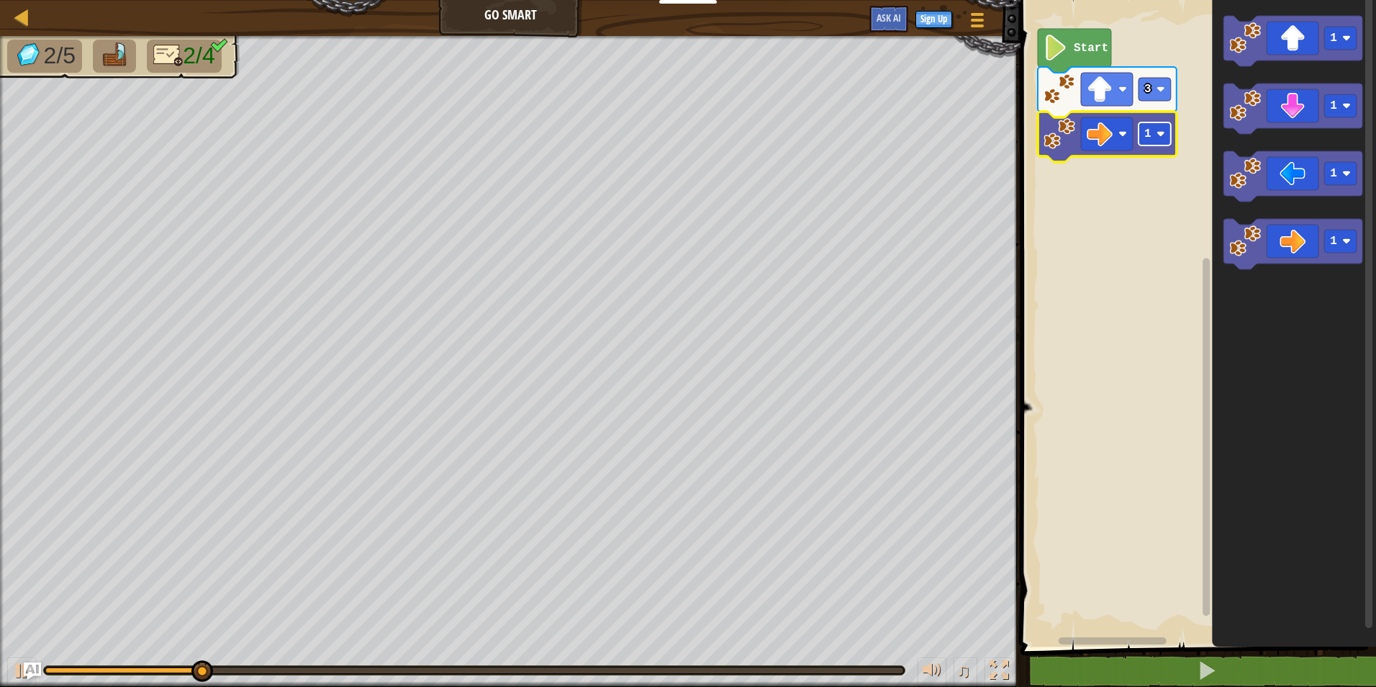
click at [1162, 132] on image "Blockly Workspace" at bounding box center [1160, 134] width 9 height 9
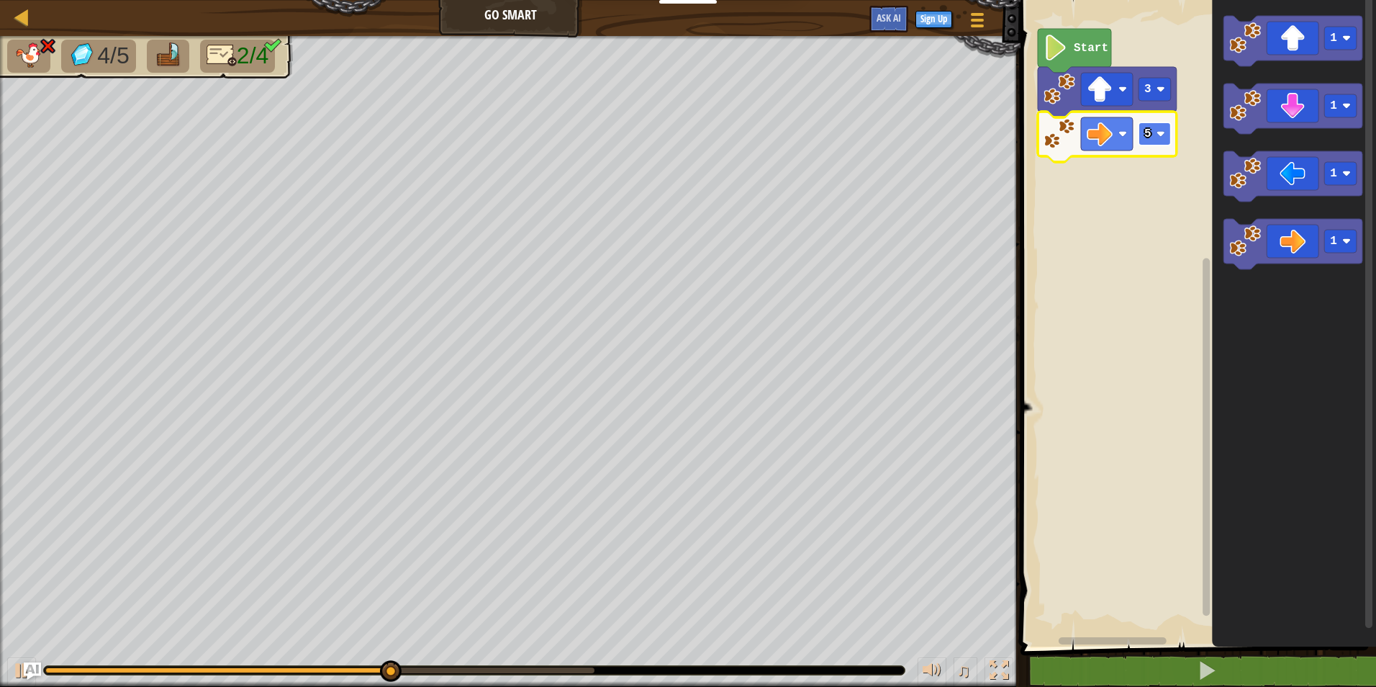
click at [1165, 130] on rect "Blockly Workspace" at bounding box center [1155, 133] width 32 height 23
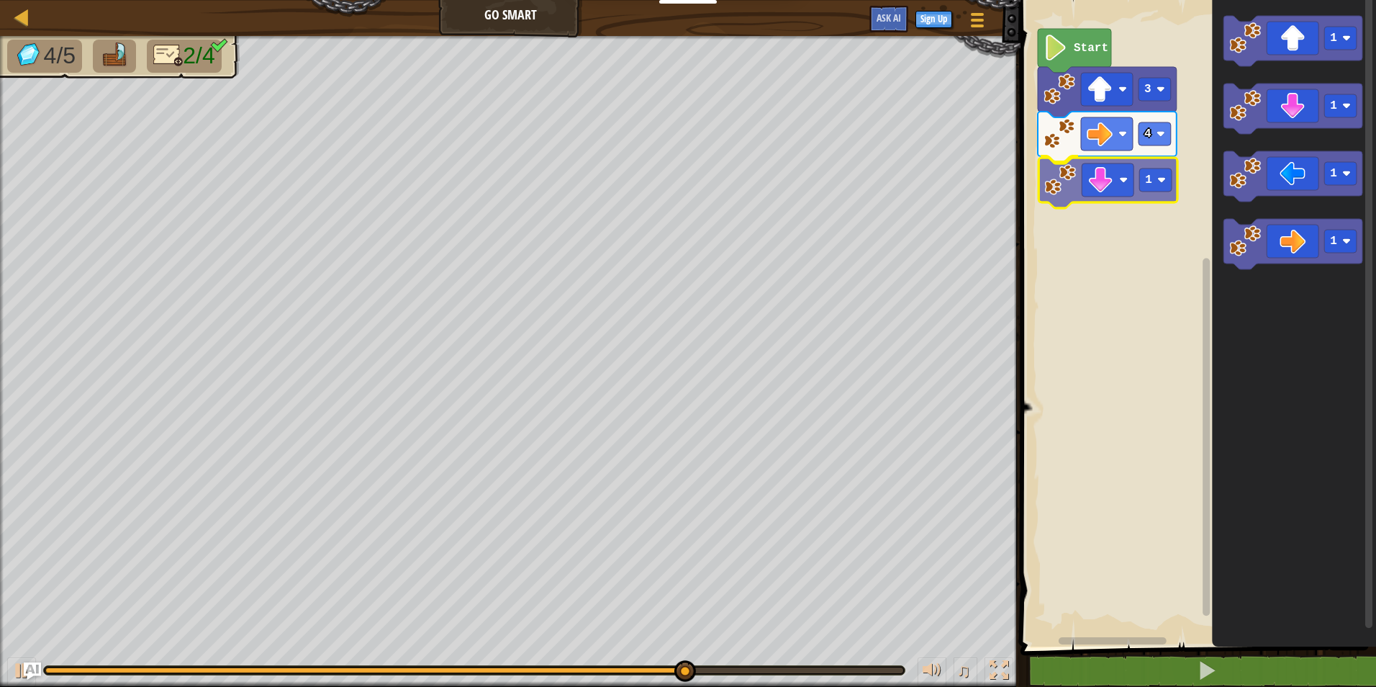
click at [1109, 189] on div "Start 3 4 1 1 1 1 1 1" at bounding box center [1196, 319] width 360 height 653
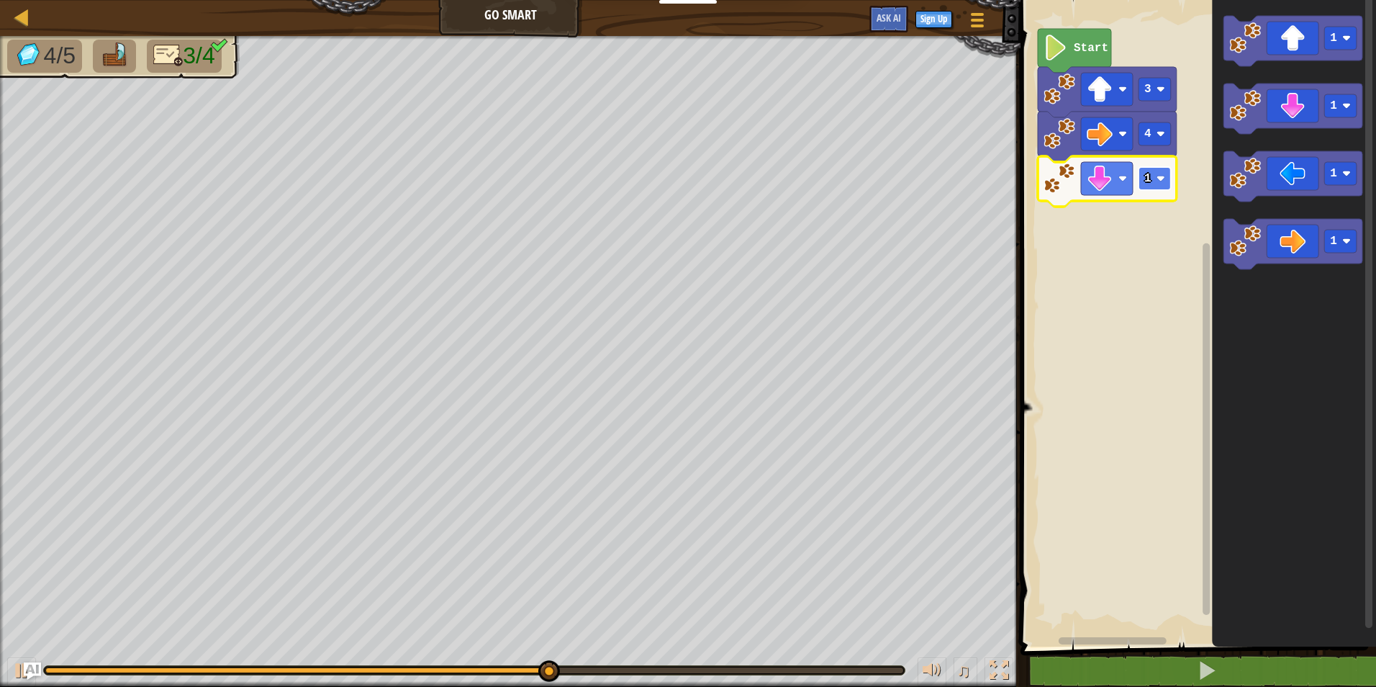
click at [1166, 183] on rect "Blockly Workspace" at bounding box center [1155, 178] width 32 height 23
click at [1168, 179] on rect "Blockly Workspace" at bounding box center [1155, 178] width 32 height 23
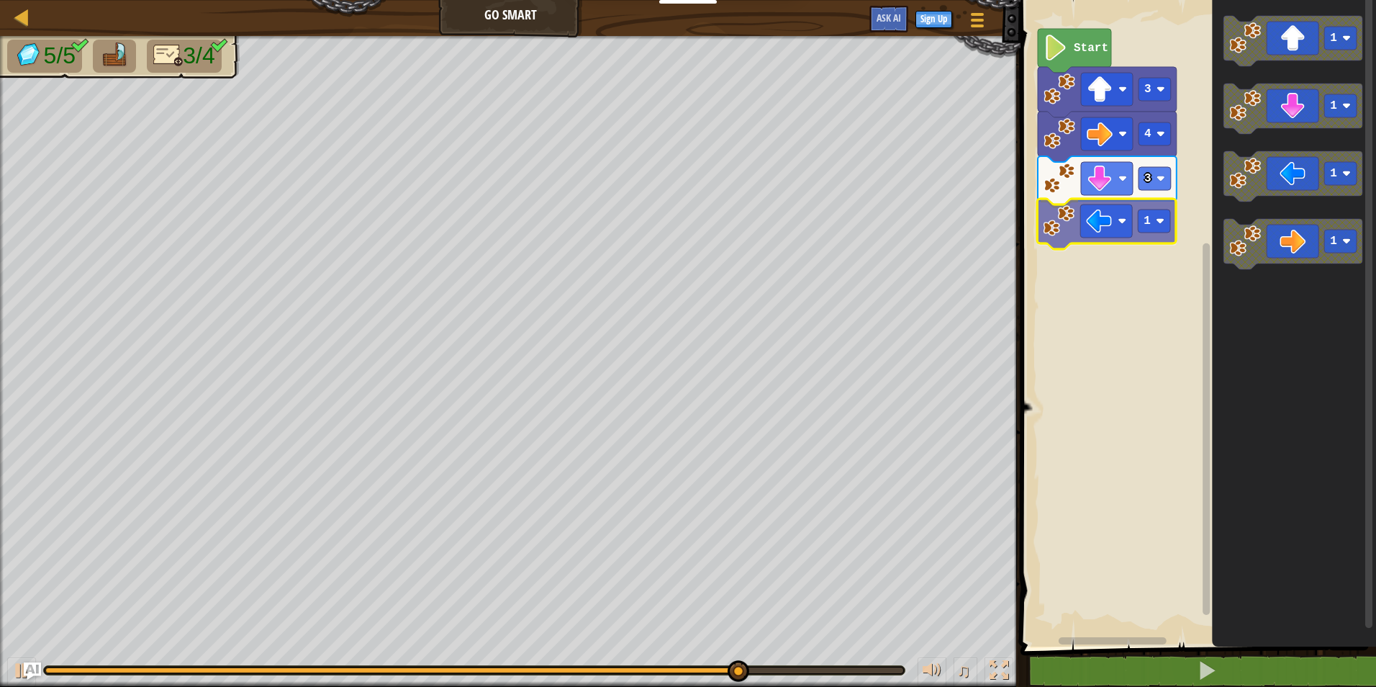
click at [1099, 225] on div "Start 3 4 3 1 1 1 1 1 1" at bounding box center [1196, 319] width 360 height 653
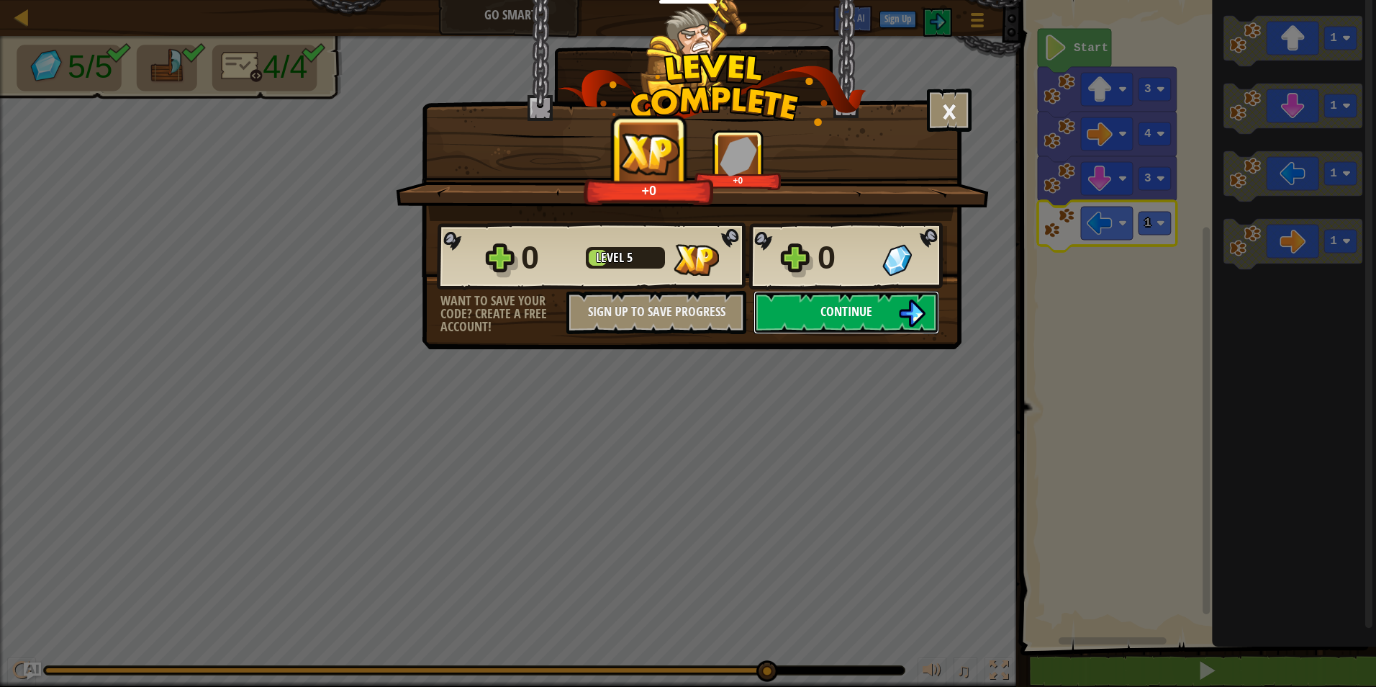
click at [800, 299] on button "Continue" at bounding box center [846, 312] width 186 height 43
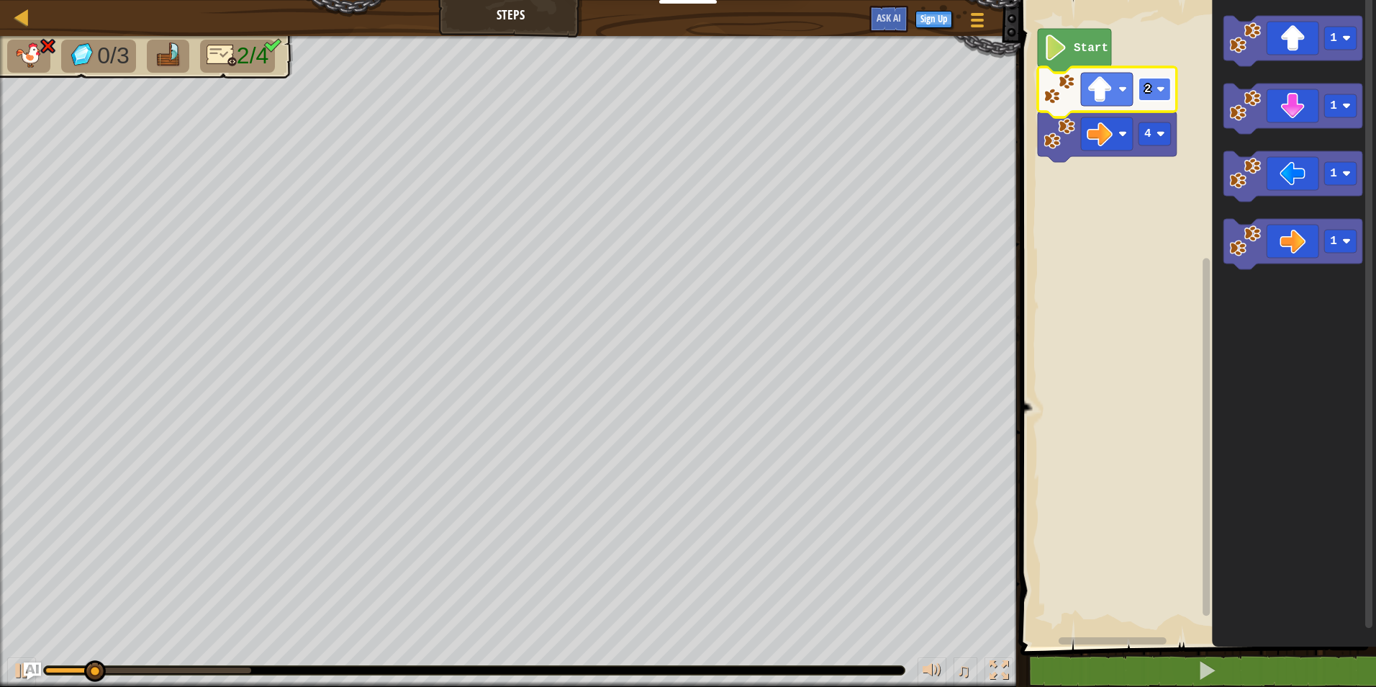
click at [1160, 86] on image "Blockly Workspace" at bounding box center [1160, 89] width 9 height 9
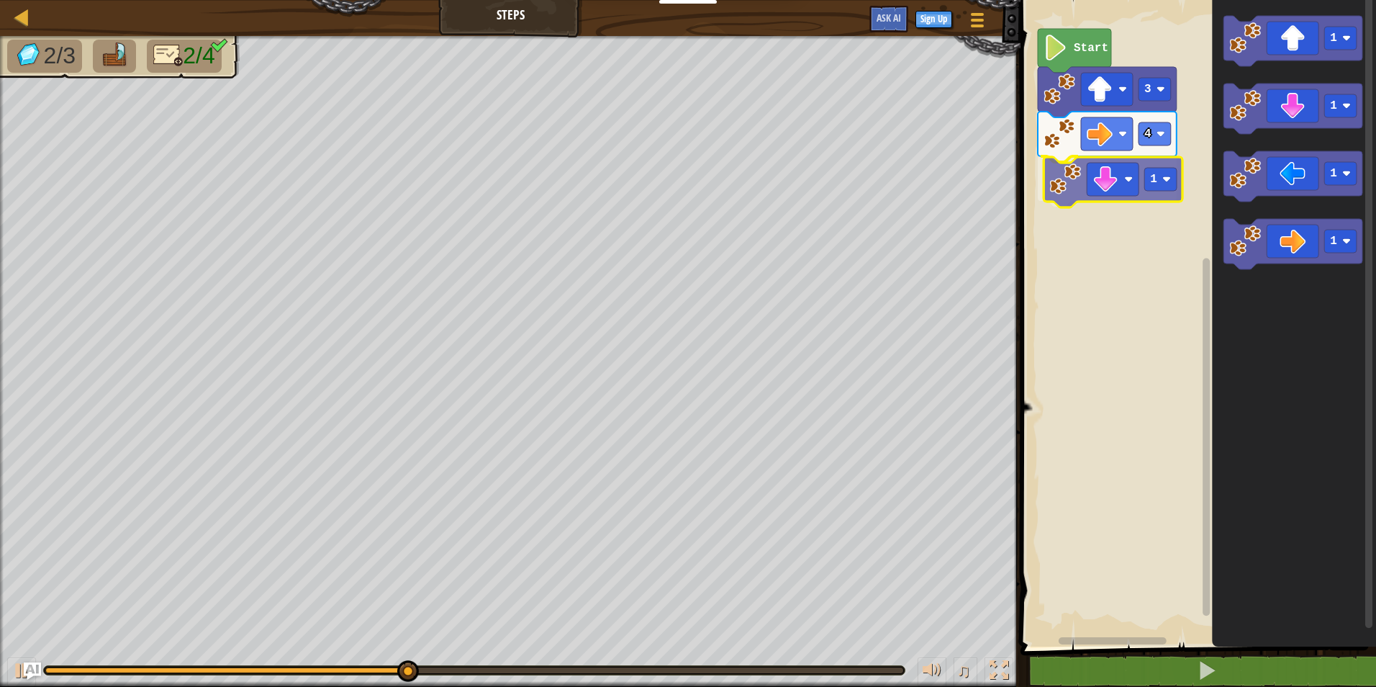
click at [1119, 191] on div "Start 4 1 3 1 1 1 1 1" at bounding box center [1196, 319] width 360 height 653
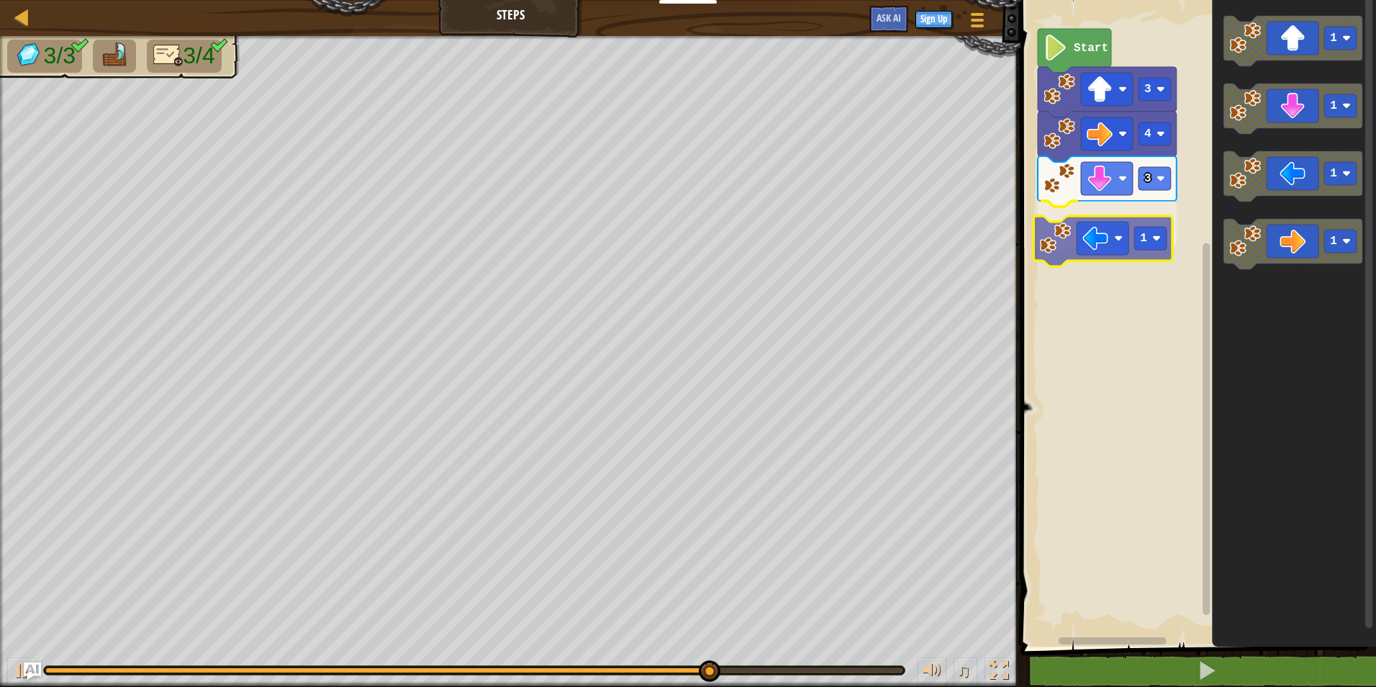
click at [1154, 234] on div "Start 3 4 3 1 1 1 1 1 1" at bounding box center [1196, 319] width 360 height 653
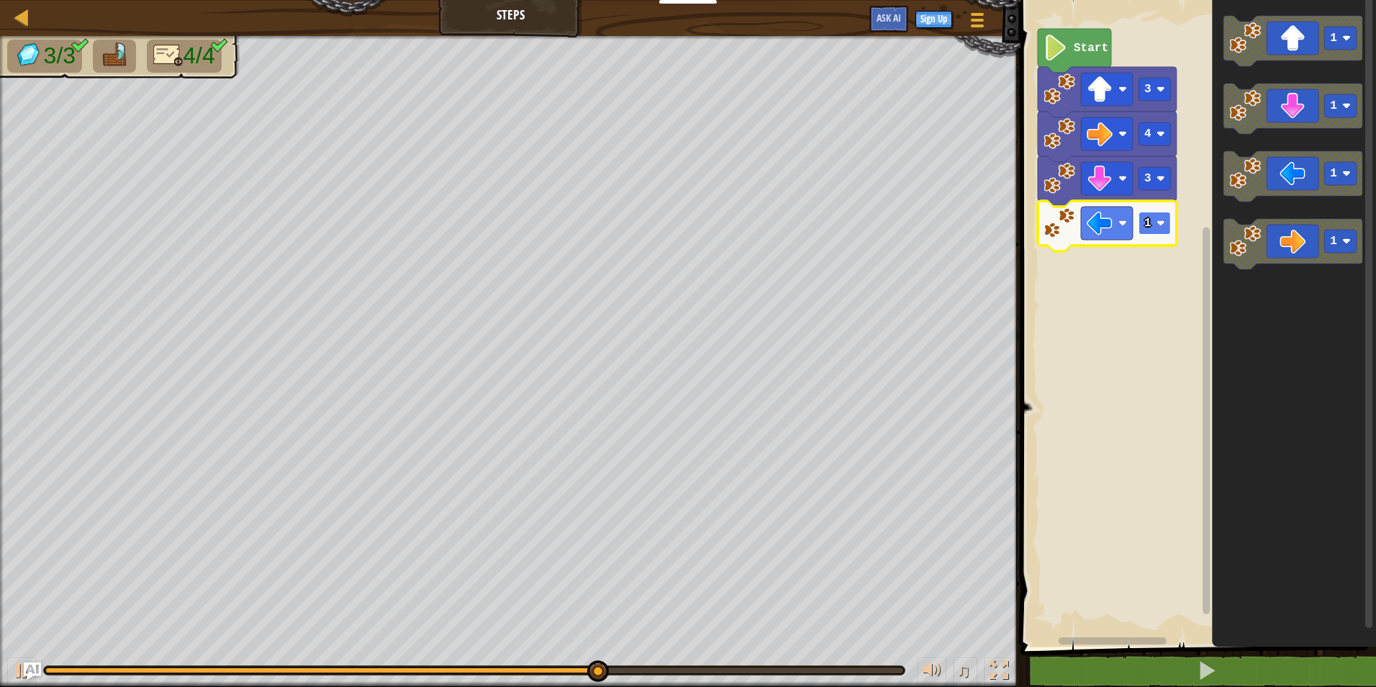
click at [1162, 220] on image "Blockly Workspace" at bounding box center [1160, 223] width 9 height 9
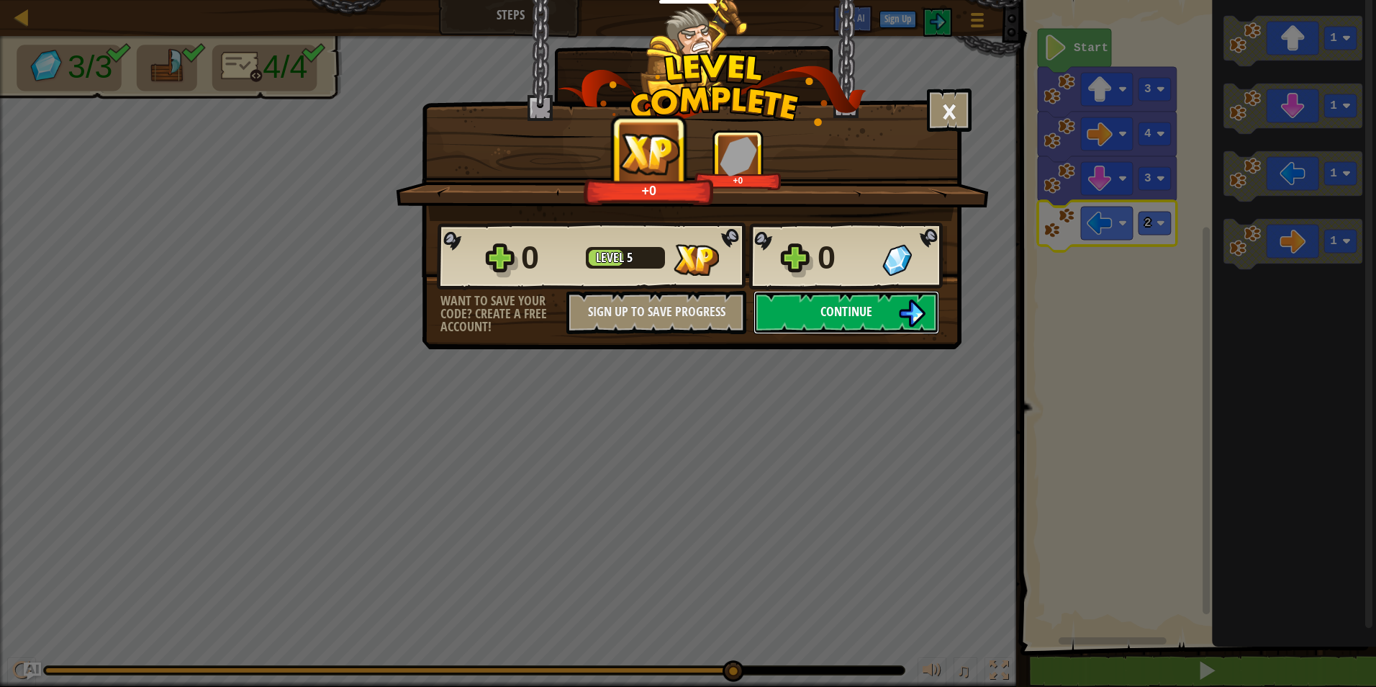
click at [896, 308] on button "Continue" at bounding box center [846, 312] width 186 height 43
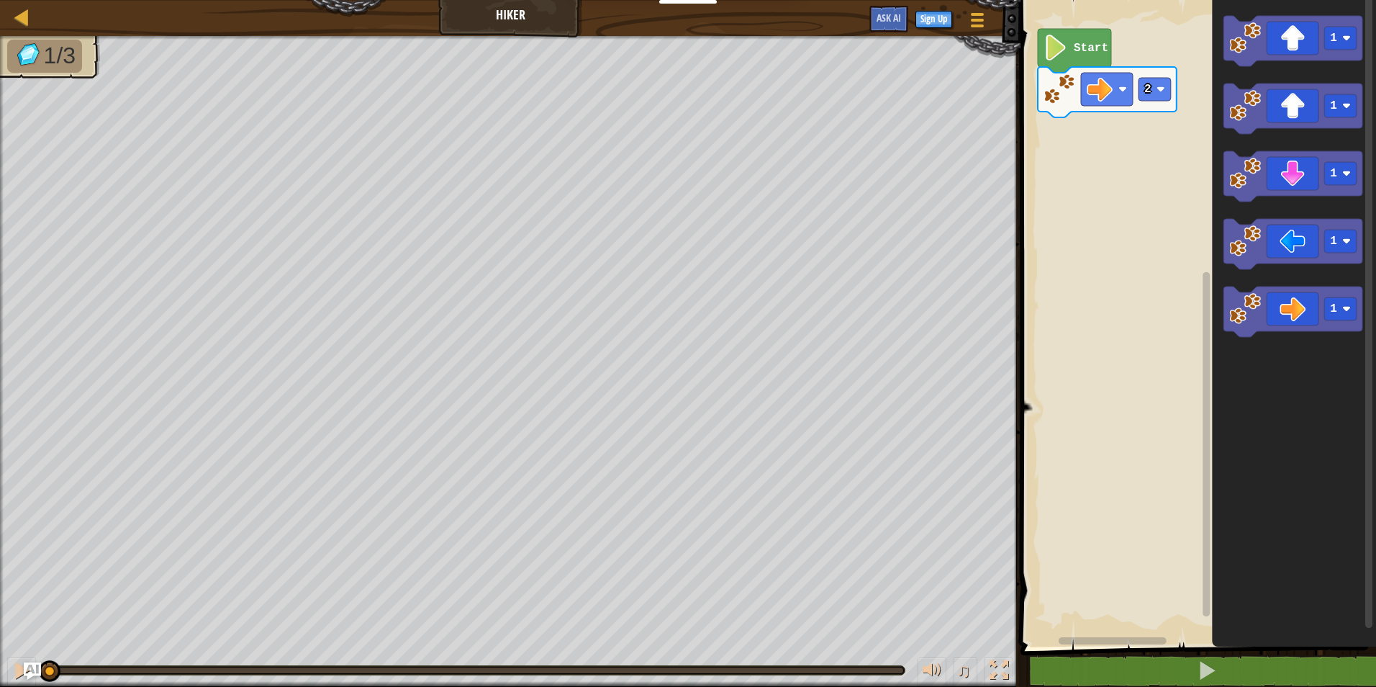
click at [1085, 48] on text "Start" at bounding box center [1091, 48] width 35 height 13
click at [1159, 93] on image "Blockly Workspace" at bounding box center [1160, 89] width 9 height 9
click at [1155, 85] on rect "Blockly Workspace" at bounding box center [1155, 89] width 32 height 23
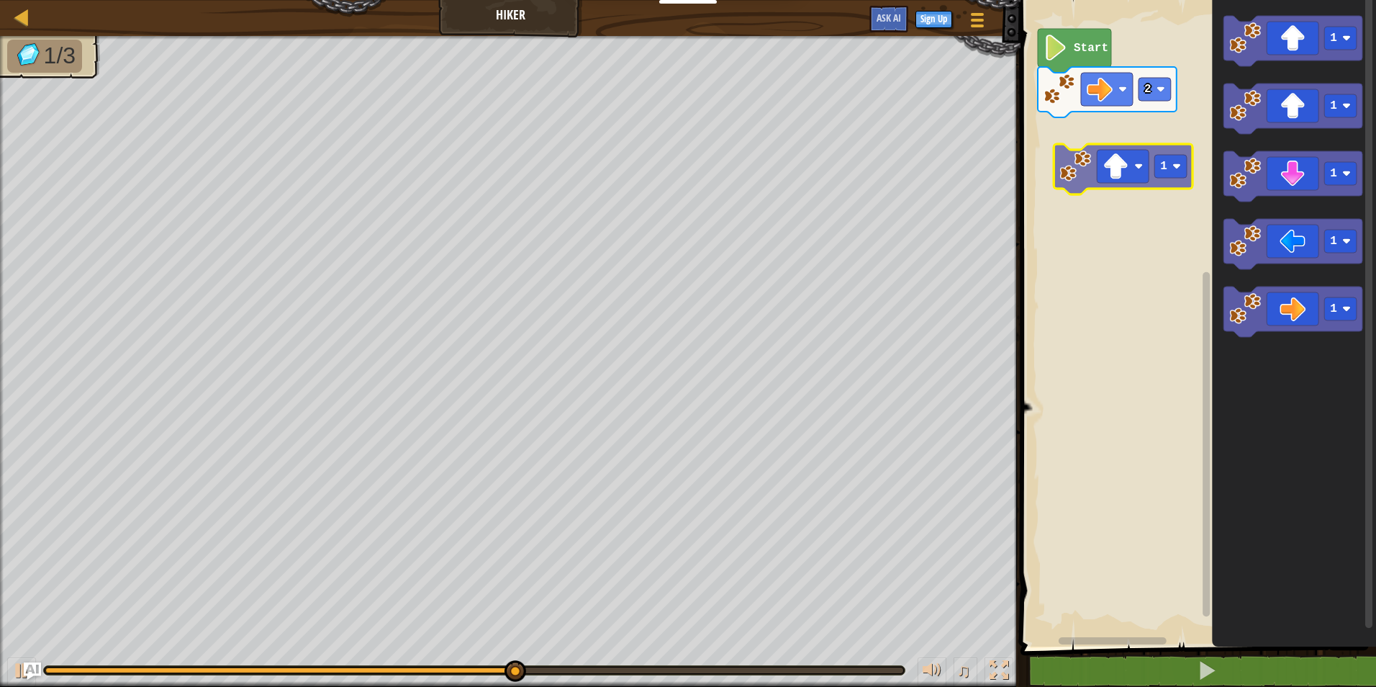
click at [1105, 147] on div "Start 2 1 1 1 1 1 1" at bounding box center [1196, 319] width 360 height 653
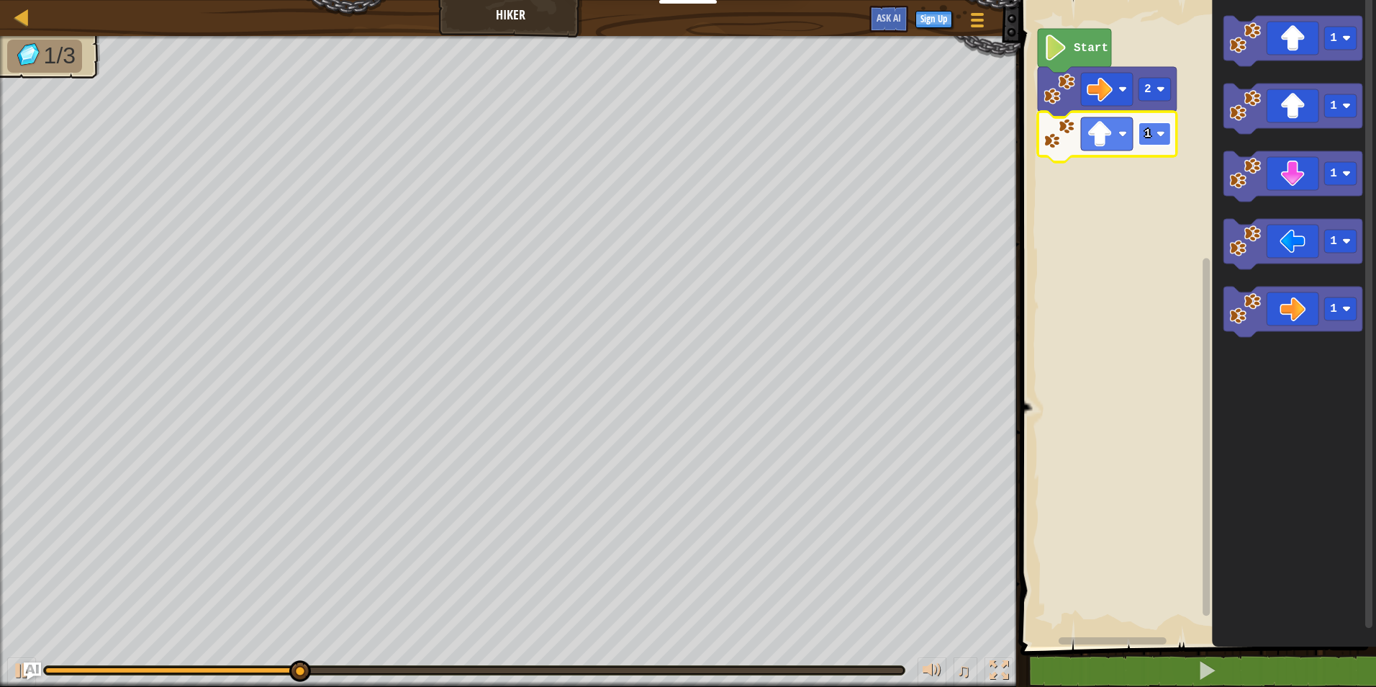
click at [1159, 135] on image "Blockly Workspace" at bounding box center [1160, 134] width 9 height 9
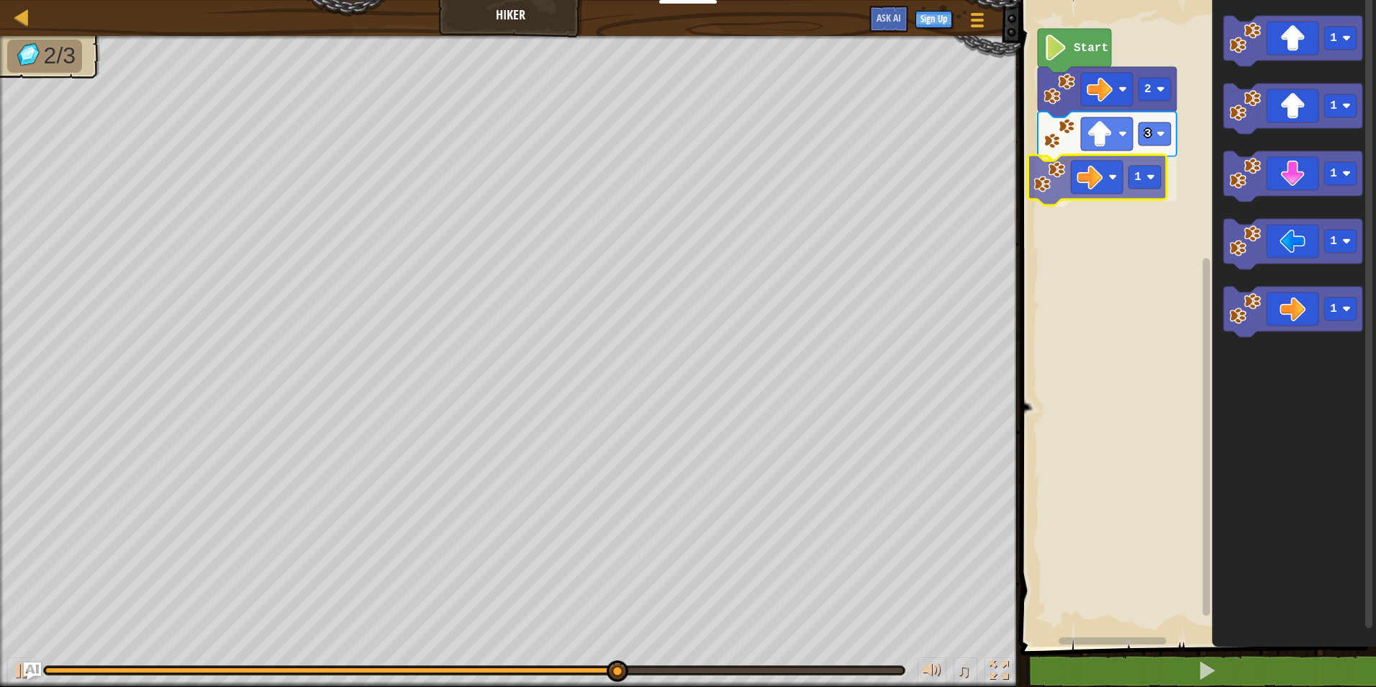
click at [1076, 179] on div "Start 2 3 1 1 1 1 1 1 1" at bounding box center [1196, 319] width 360 height 653
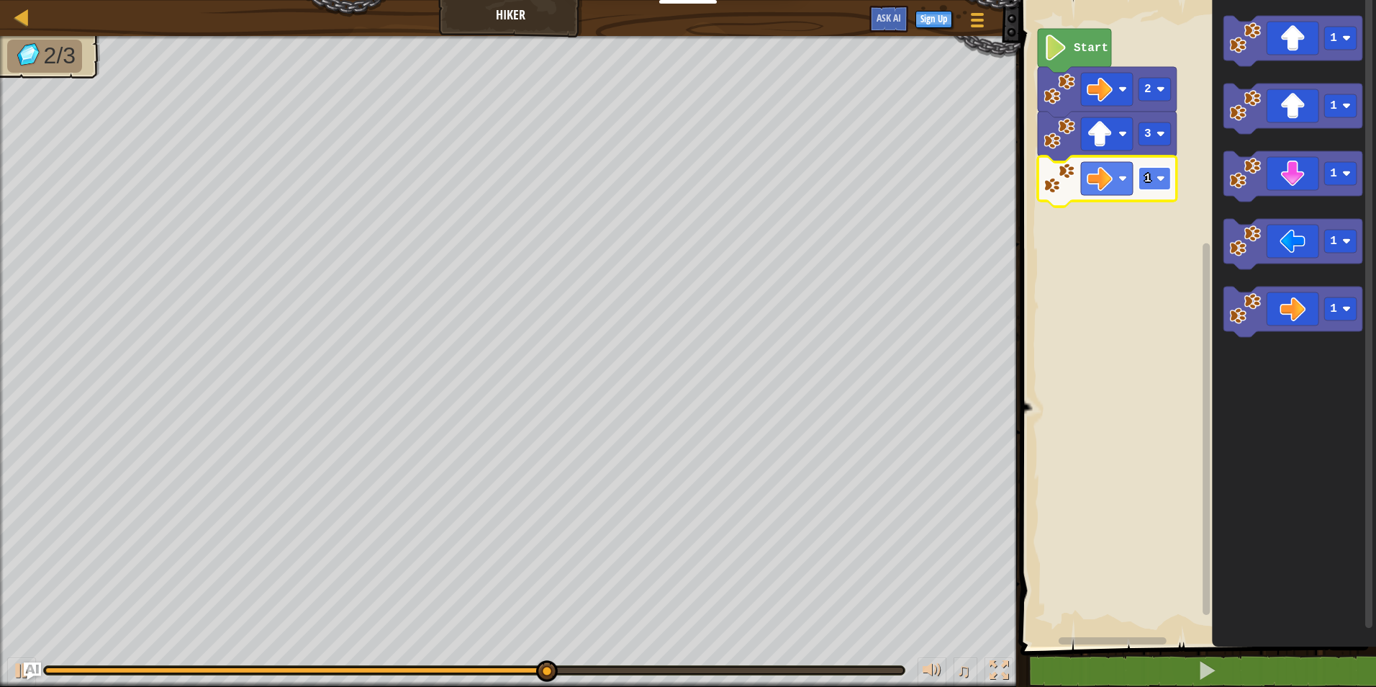
click at [1171, 185] on rect "Blockly Workspace" at bounding box center [1155, 178] width 32 height 23
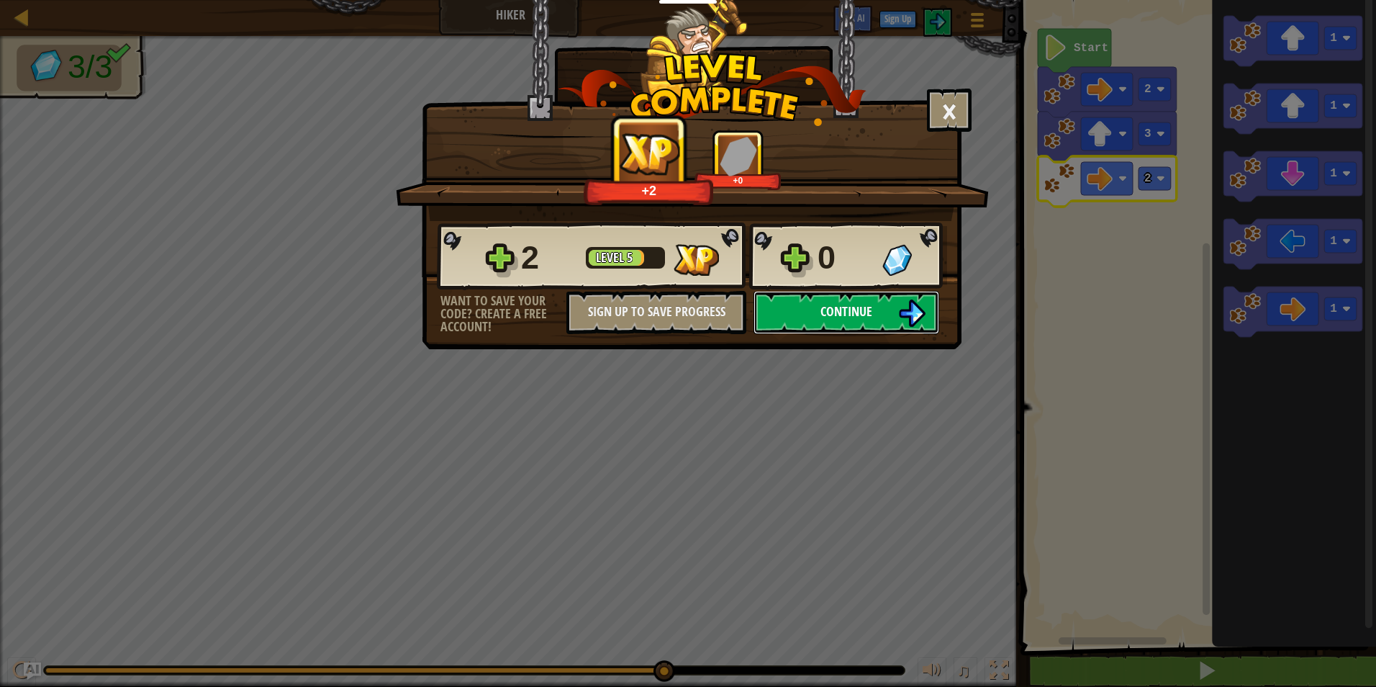
click at [859, 309] on span "Continue" at bounding box center [846, 311] width 52 height 18
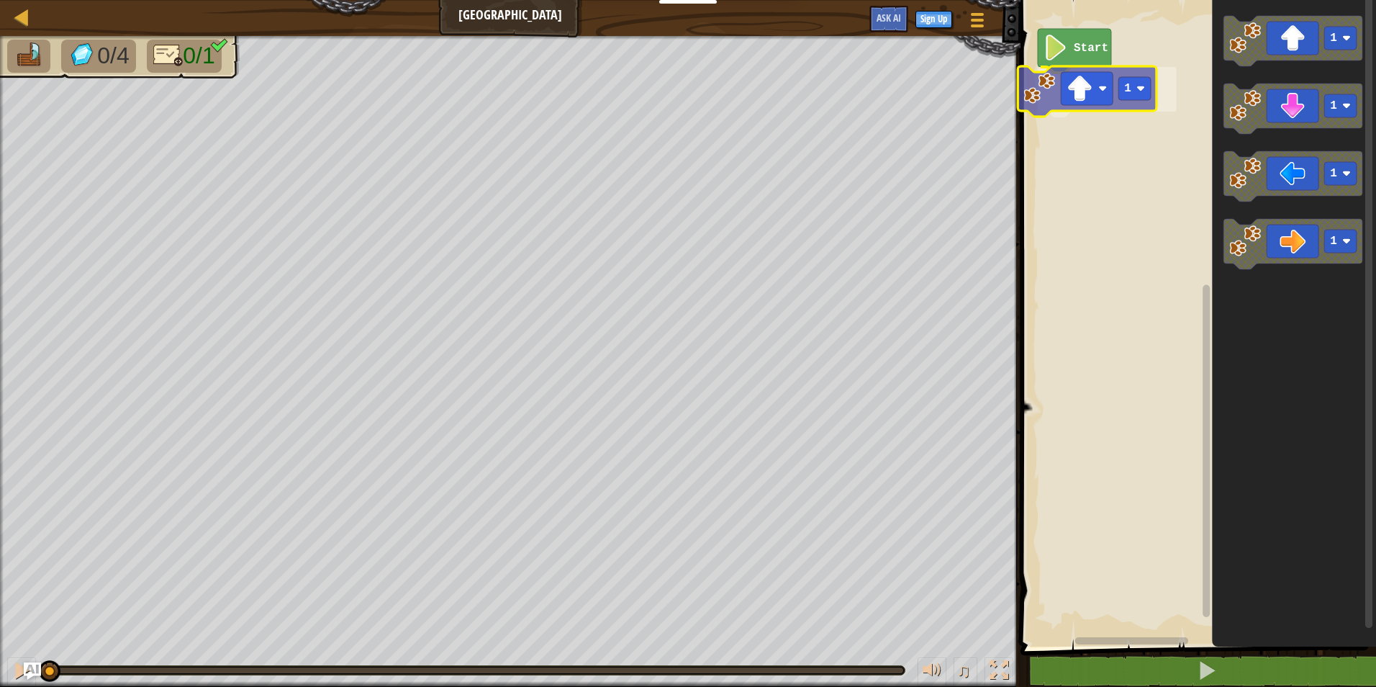
click at [1073, 100] on div "Start 1 1 1 1 1 1" at bounding box center [1196, 319] width 360 height 653
